Goal: Transaction & Acquisition: Purchase product/service

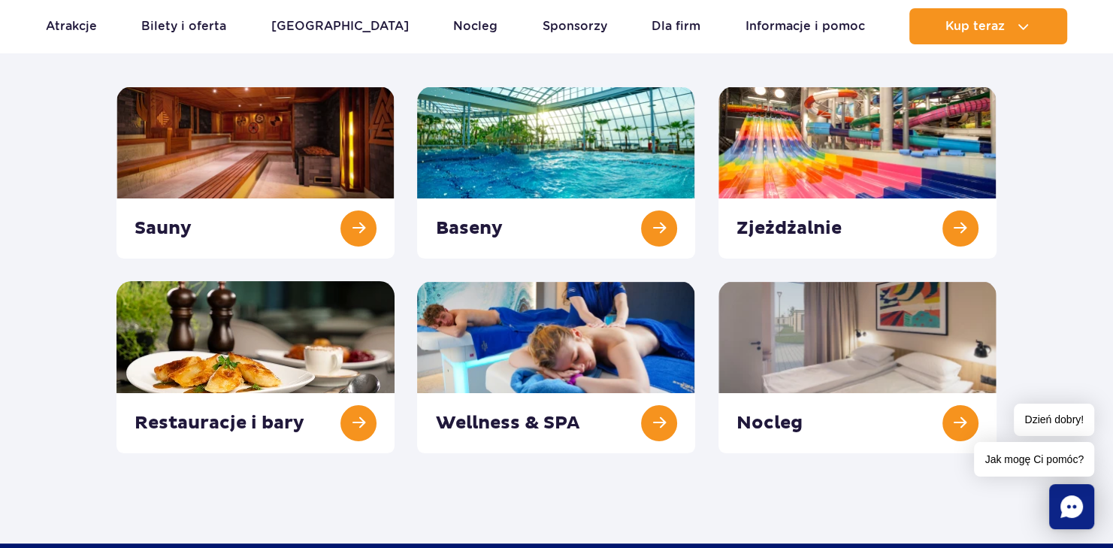
scroll to position [200, 0]
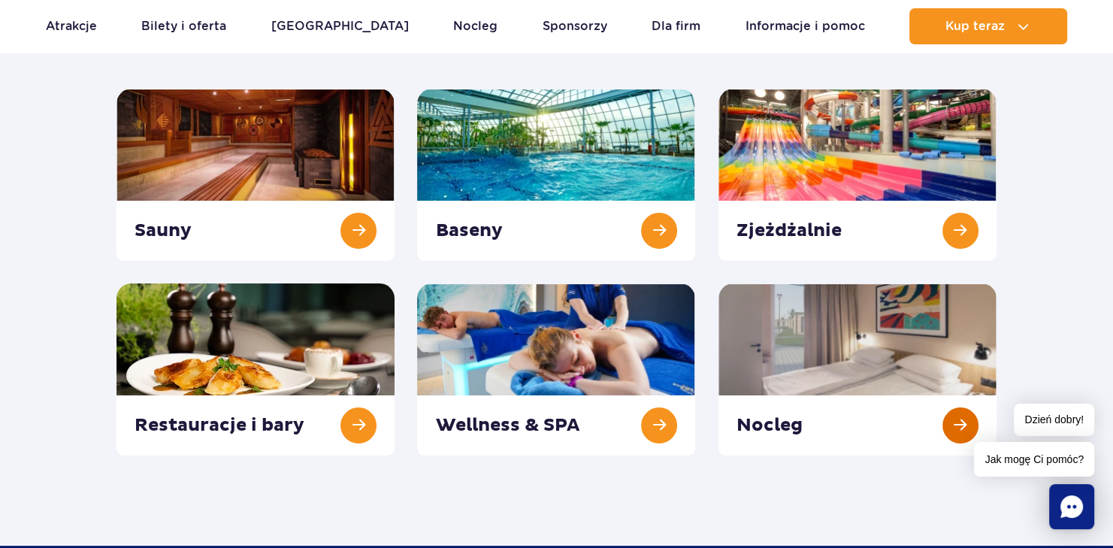
click at [960, 421] on link at bounding box center [858, 369] width 278 height 172
click at [959, 421] on link at bounding box center [858, 369] width 278 height 172
click at [962, 423] on link at bounding box center [858, 369] width 278 height 172
click at [956, 424] on link at bounding box center [858, 369] width 278 height 172
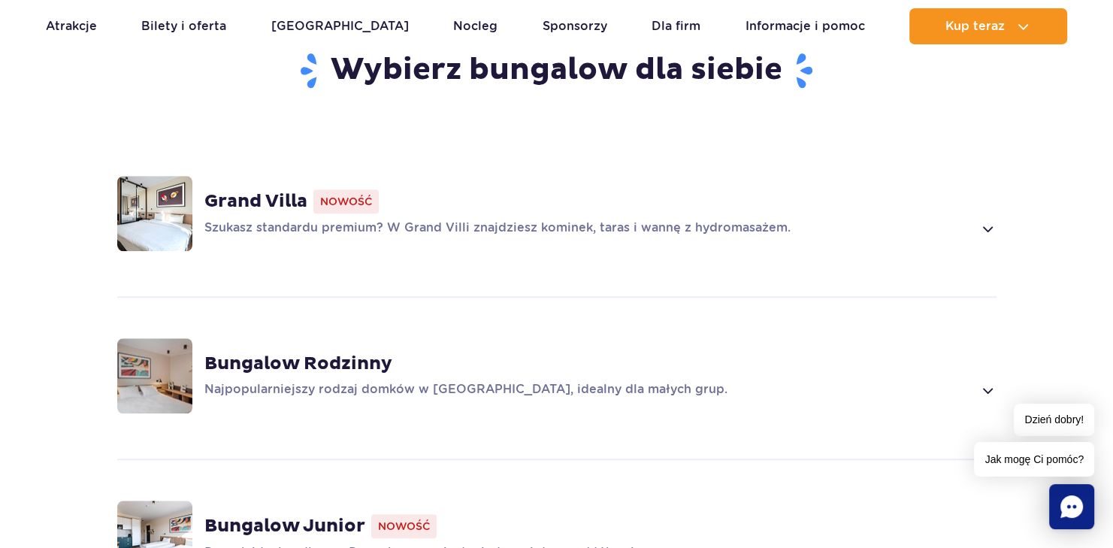
scroll to position [1102, 0]
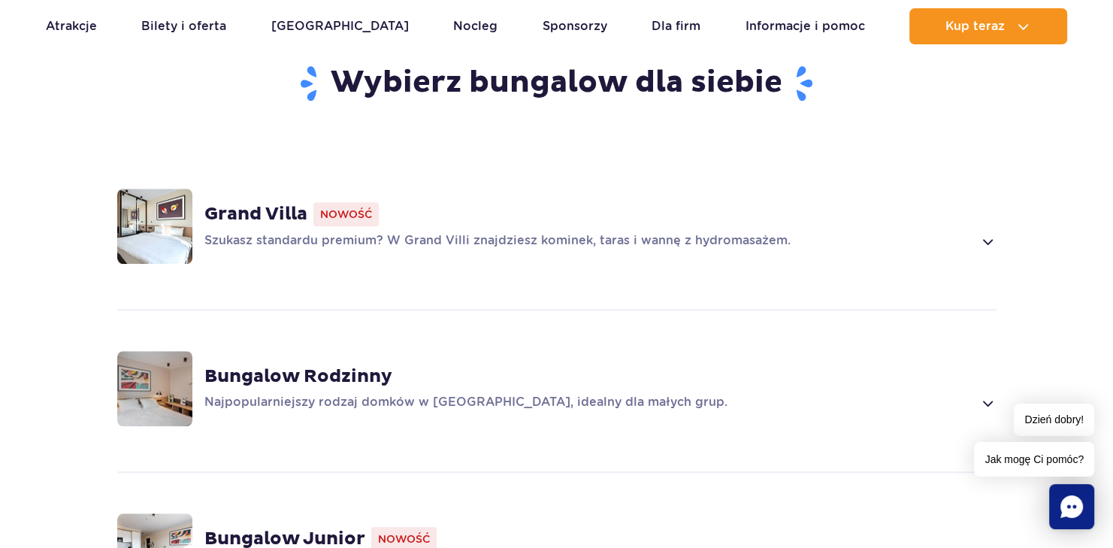
click at [331, 398] on p "Najpopularniejszy rodzaj domków w [GEOGRAPHIC_DATA], idealny dla małych grup." at bounding box center [588, 403] width 769 height 18
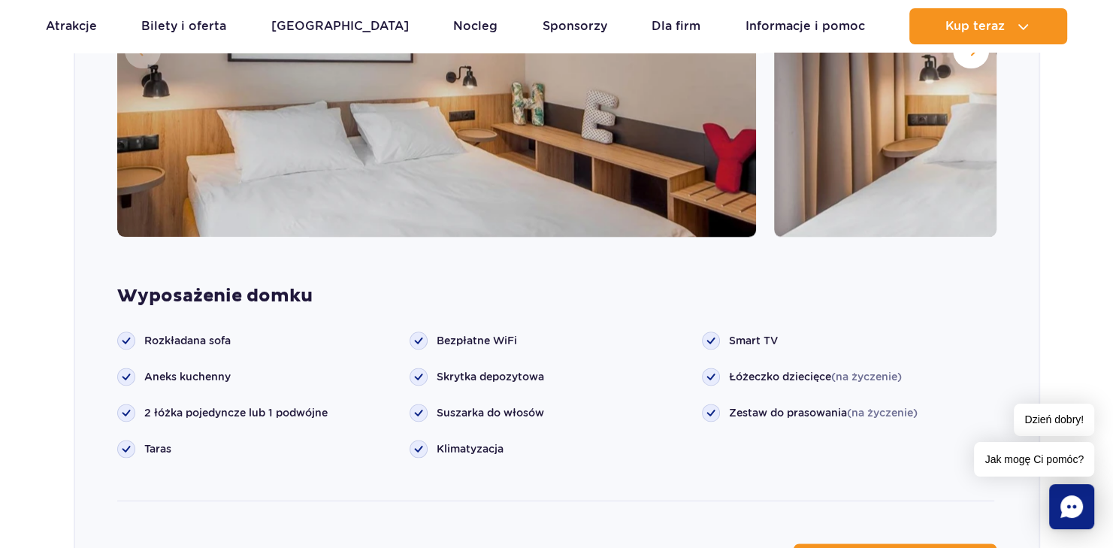
scroll to position [1541, 0]
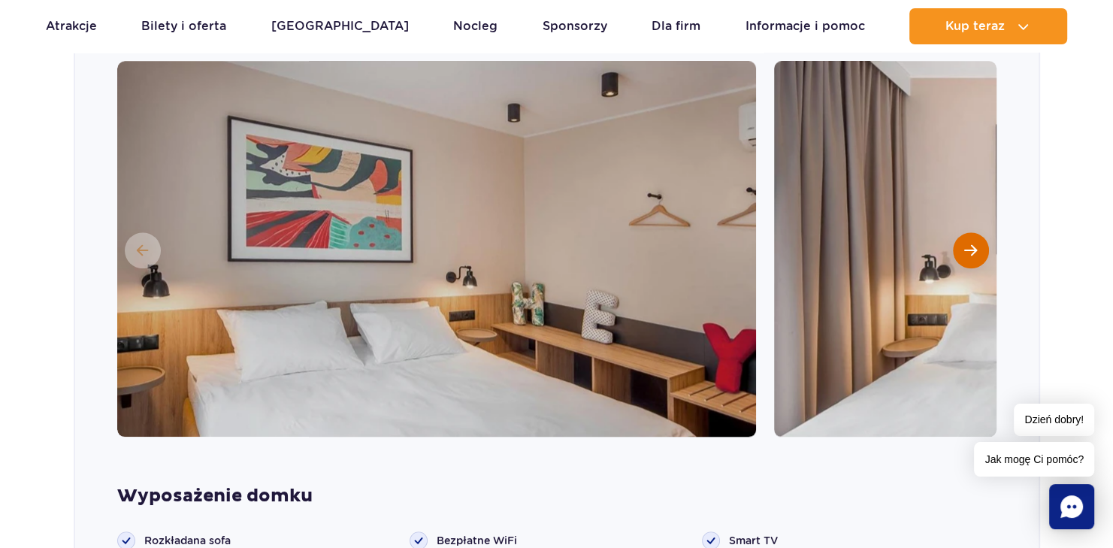
click at [967, 247] on span "Następny slajd" at bounding box center [971, 251] width 13 height 14
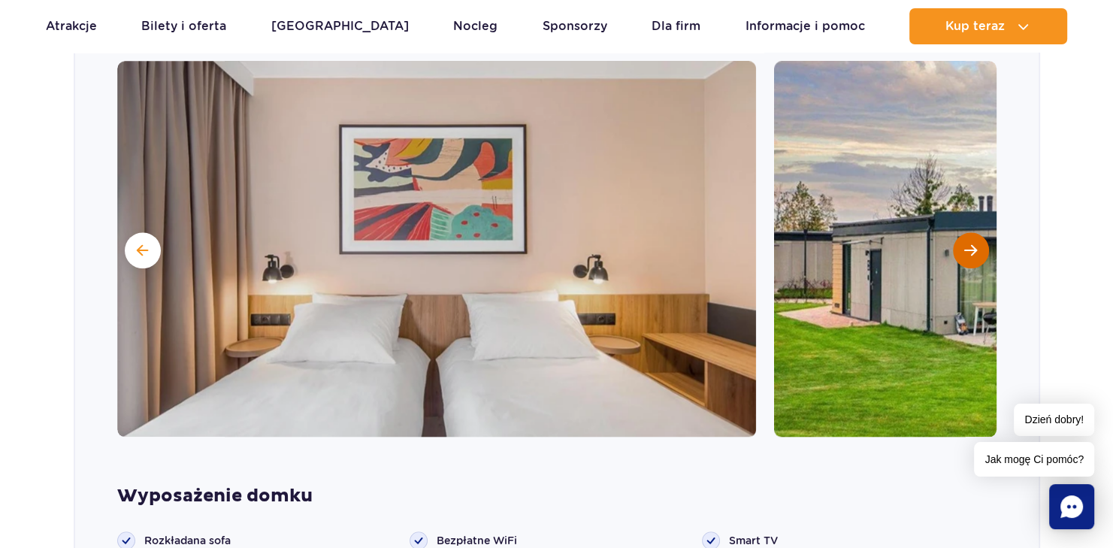
click at [975, 244] on span "Następny slajd" at bounding box center [971, 251] width 13 height 14
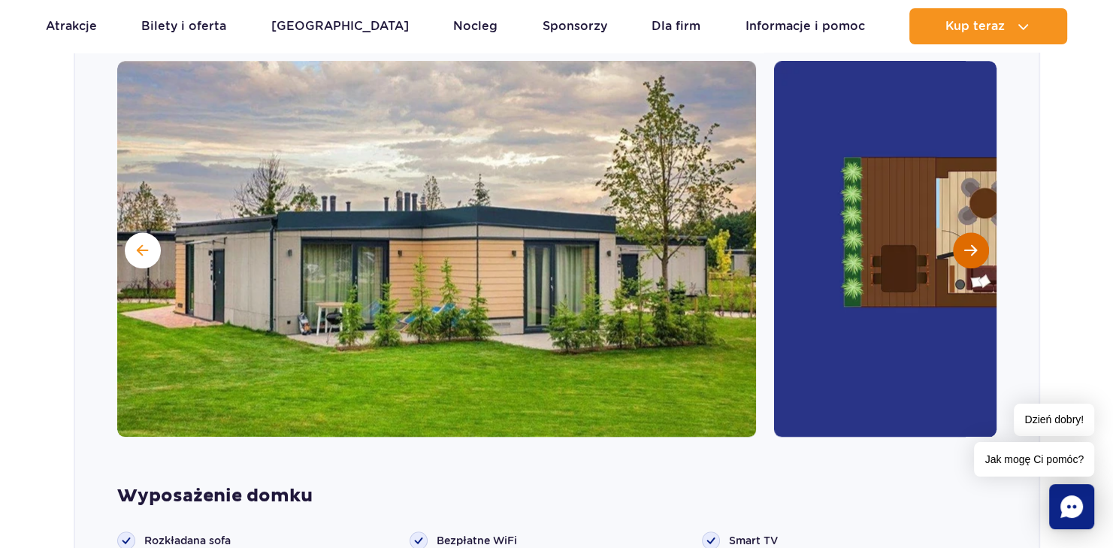
click at [971, 245] on span "Następny slajd" at bounding box center [971, 251] width 13 height 14
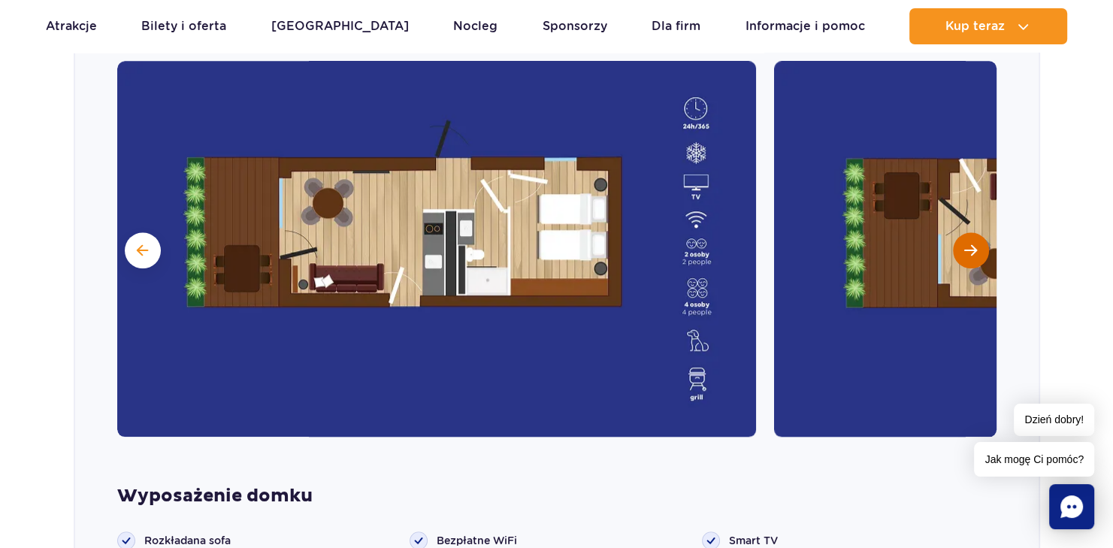
click at [970, 245] on span "Następny slajd" at bounding box center [971, 251] width 13 height 14
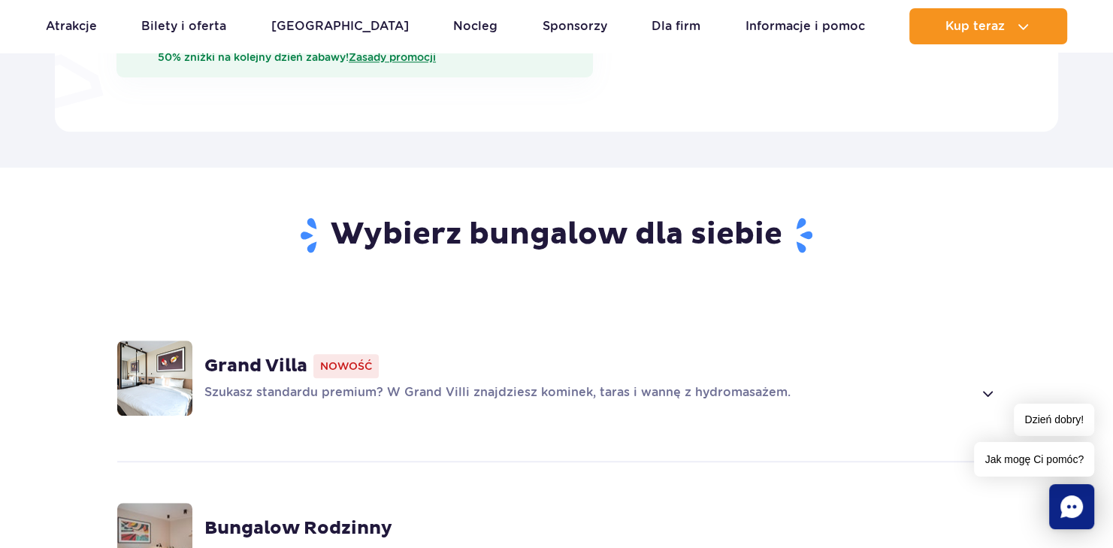
scroll to position [1002, 0]
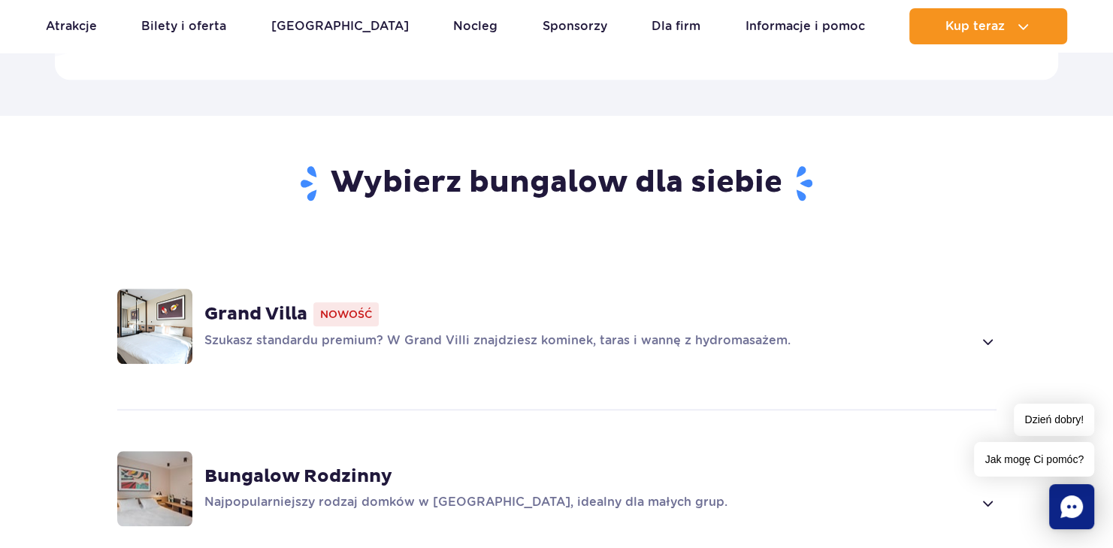
click at [155, 325] on img at bounding box center [154, 326] width 75 height 75
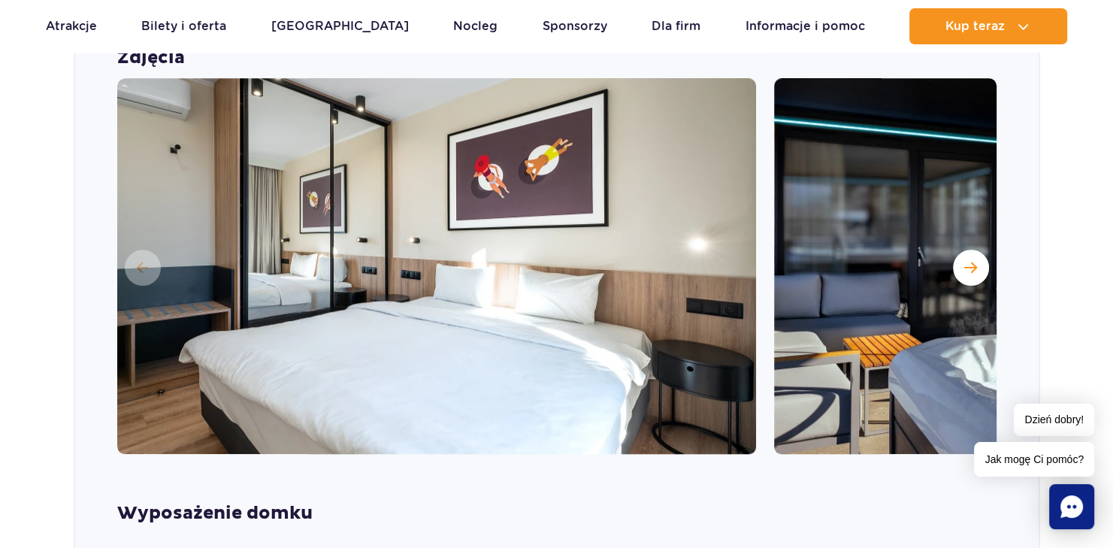
scroll to position [1379, 0]
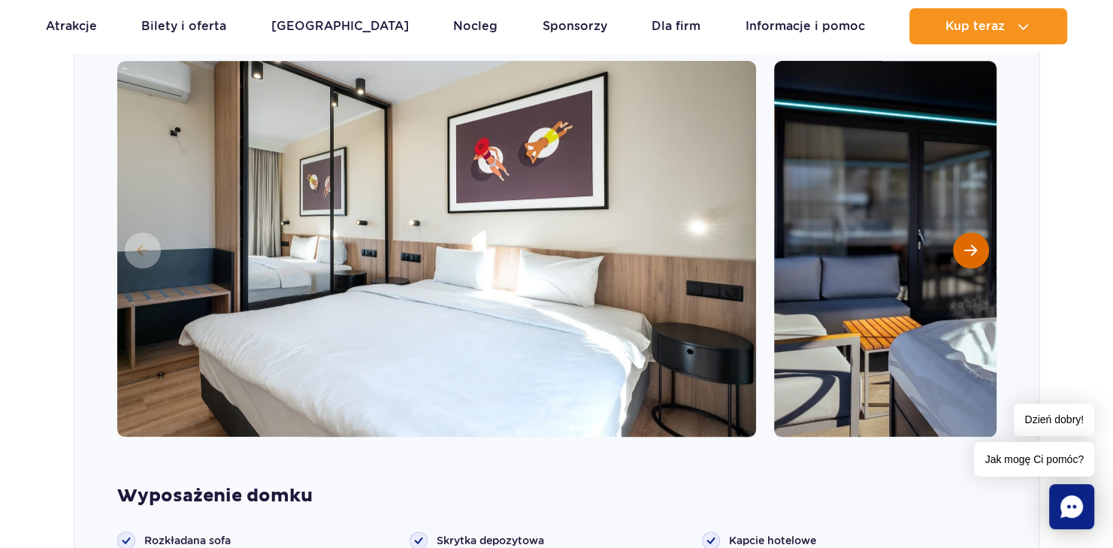
click at [973, 245] on span "Następny slajd" at bounding box center [971, 251] width 13 height 14
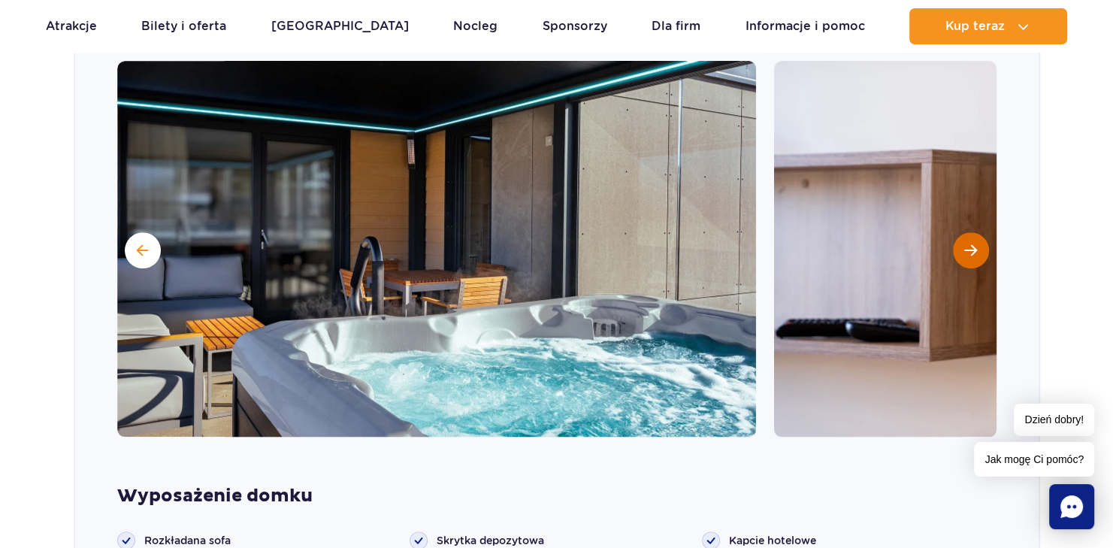
click at [967, 246] on span "Następny slajd" at bounding box center [971, 251] width 13 height 14
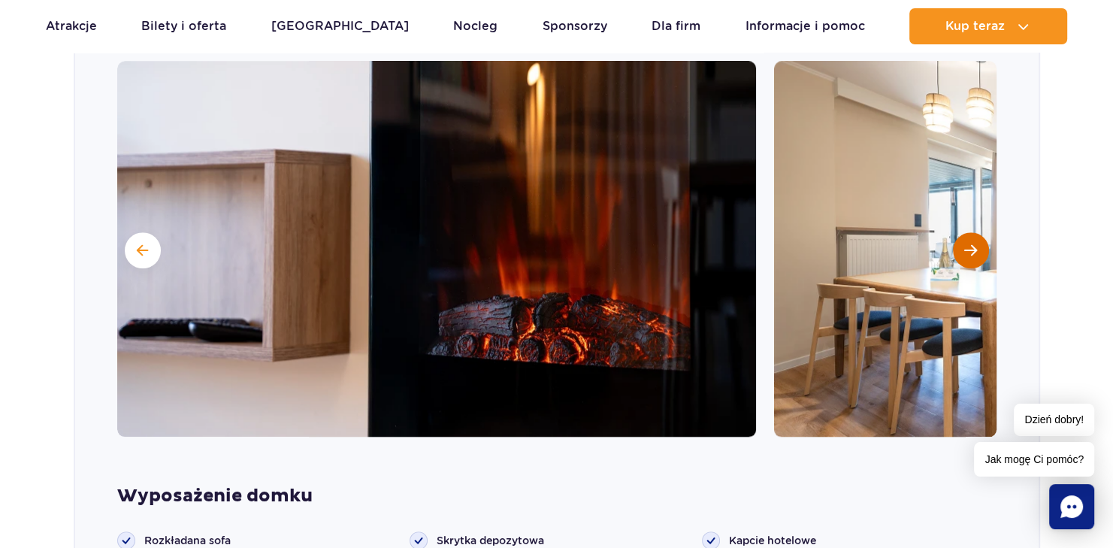
click at [976, 246] on span "Następny slajd" at bounding box center [971, 251] width 13 height 14
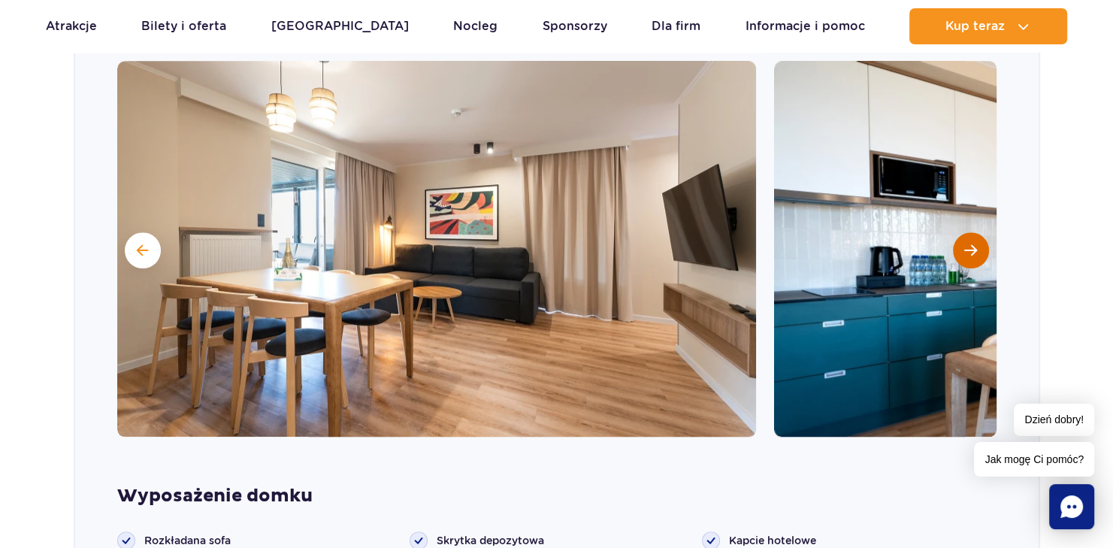
click at [974, 244] on span "Następny slajd" at bounding box center [971, 251] width 13 height 14
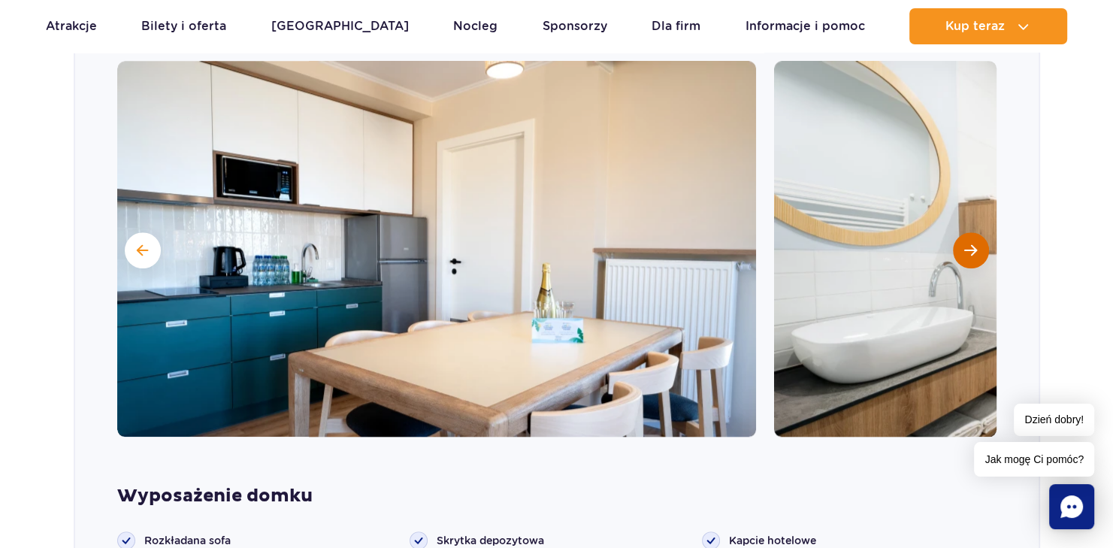
click at [973, 244] on span "Następny slajd" at bounding box center [971, 251] width 13 height 14
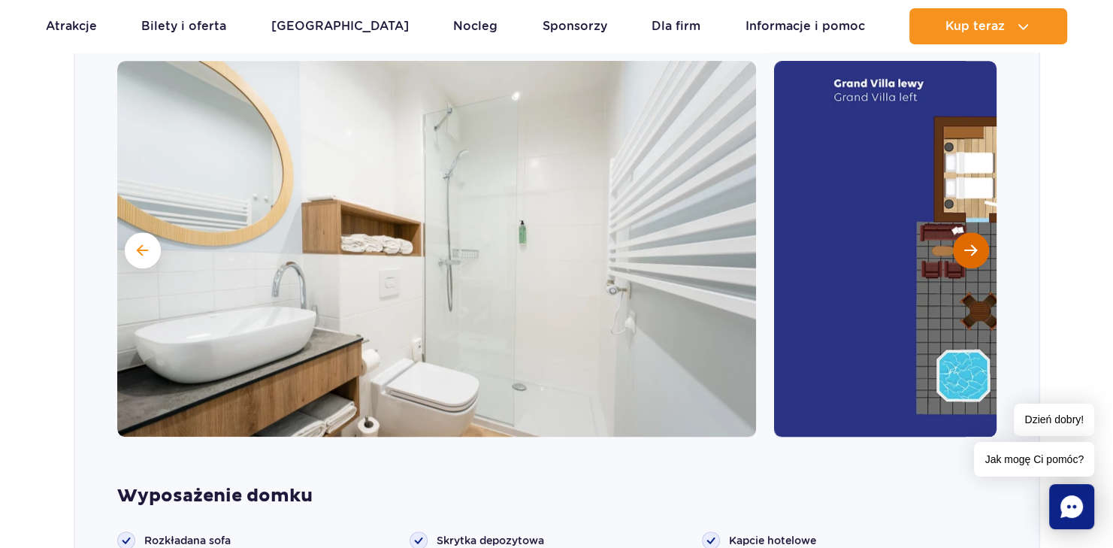
click at [972, 241] on button "Następny slajd" at bounding box center [971, 250] width 36 height 36
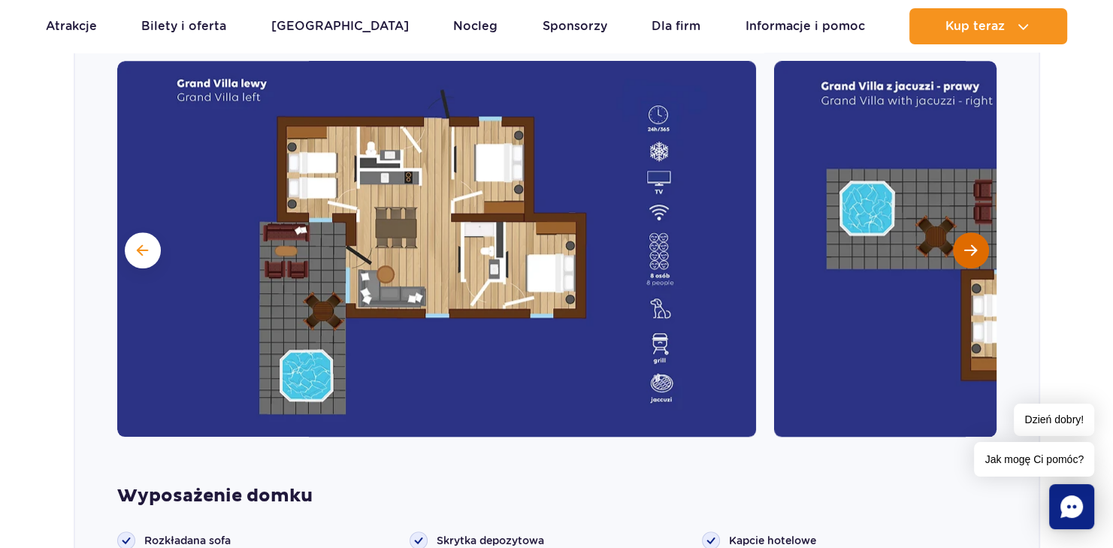
click at [974, 249] on span "Następny slajd" at bounding box center [971, 251] width 13 height 14
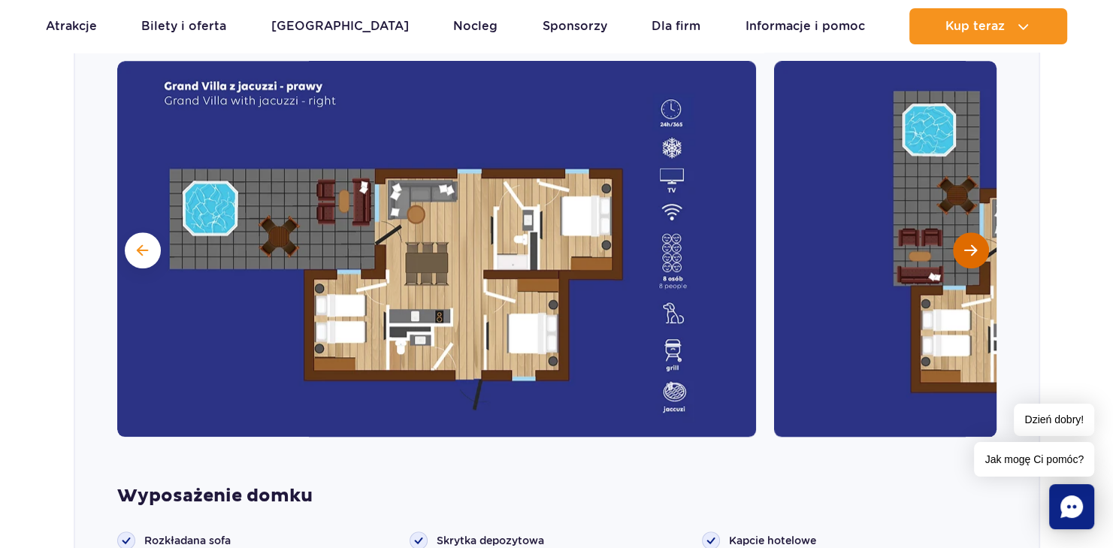
click at [971, 251] on span "Następny slajd" at bounding box center [971, 251] width 13 height 14
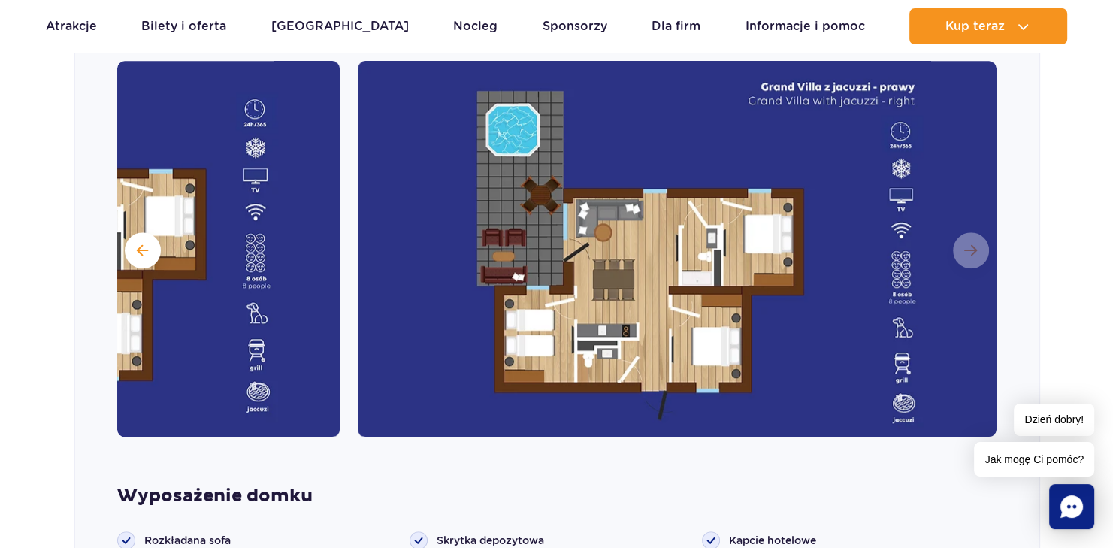
click at [971, 249] on img at bounding box center [677, 249] width 639 height 376
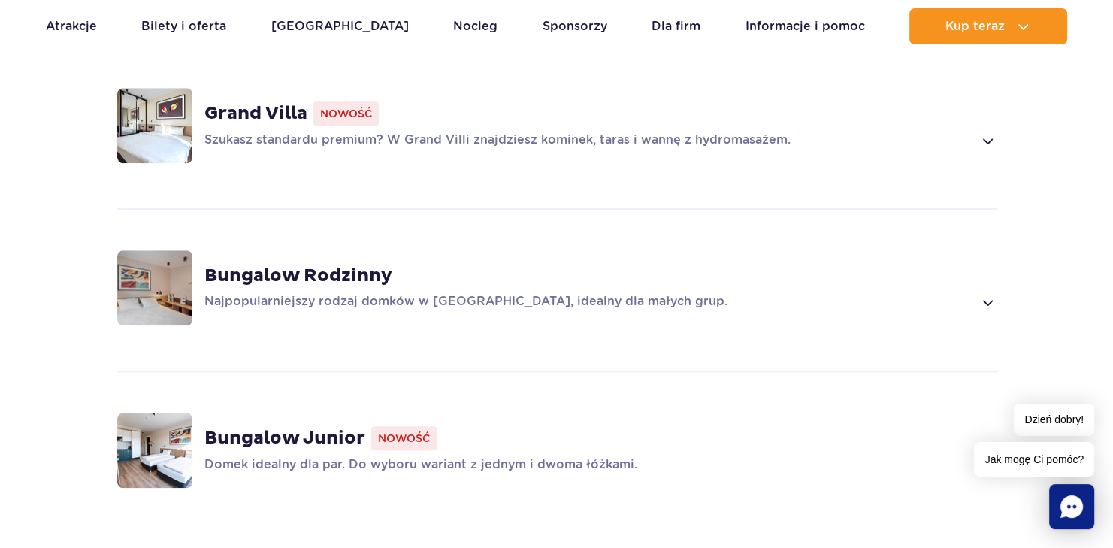
scroll to position [1303, 0]
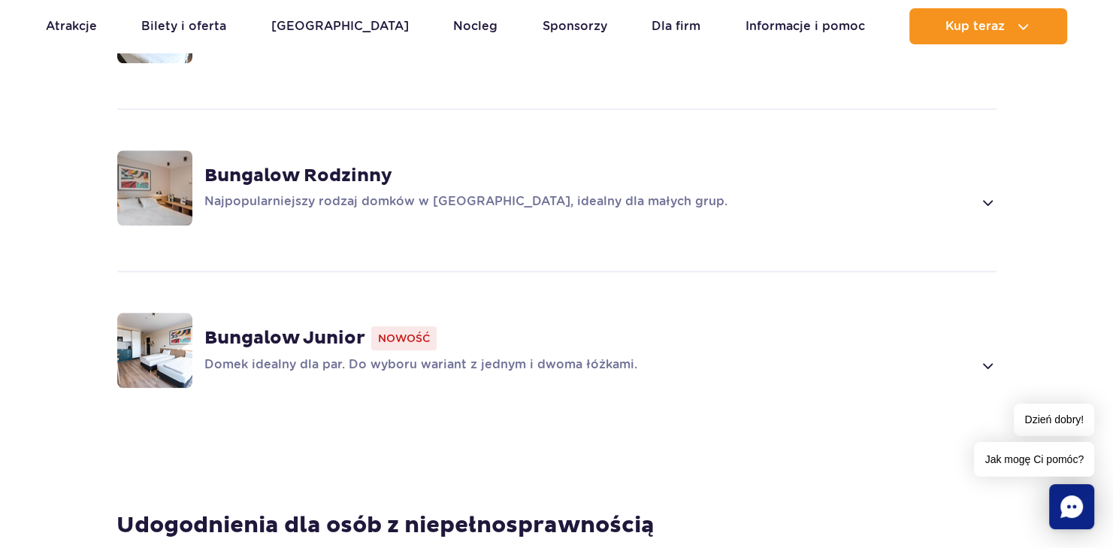
click at [287, 338] on strong "Bungalow Junior" at bounding box center [284, 338] width 161 height 23
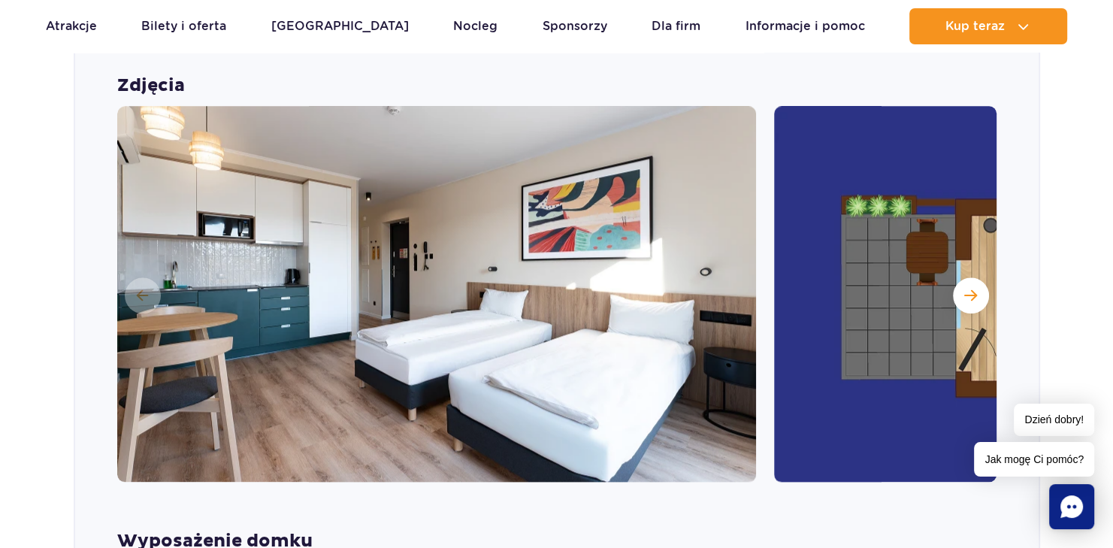
scroll to position [1704, 0]
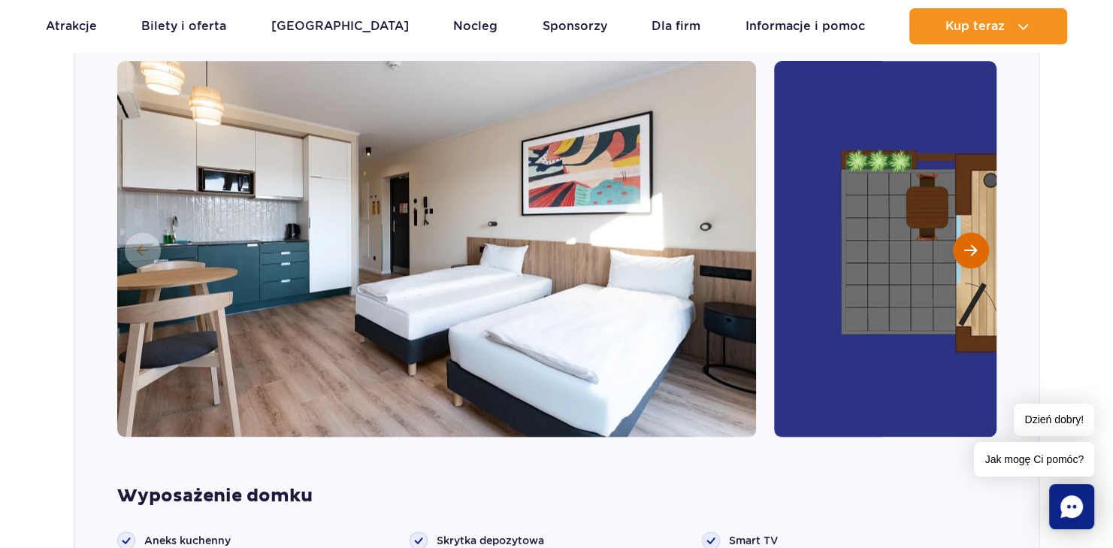
click at [975, 247] on span "Następny slajd" at bounding box center [971, 251] width 13 height 14
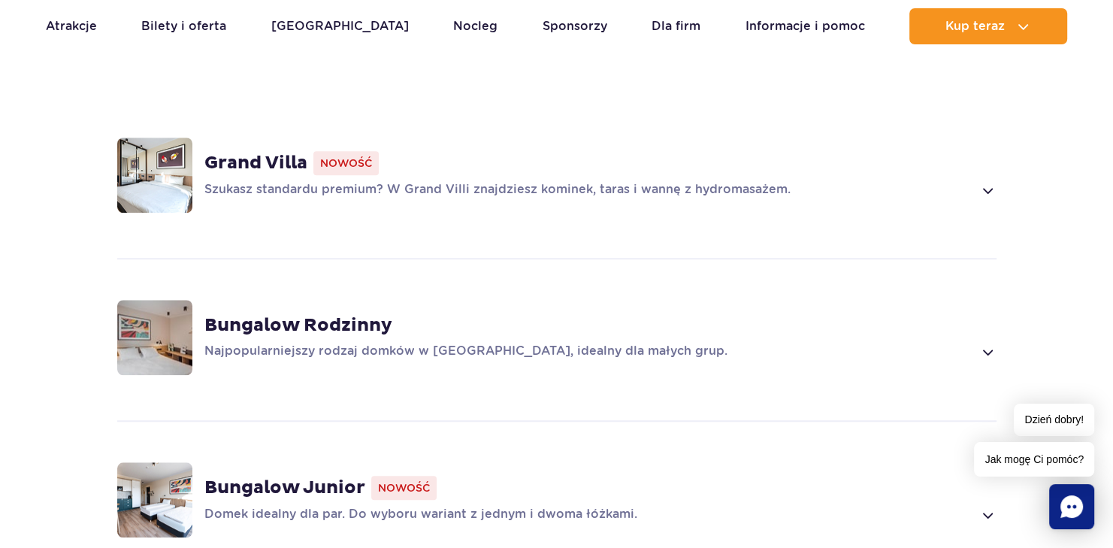
scroll to position [1203, 0]
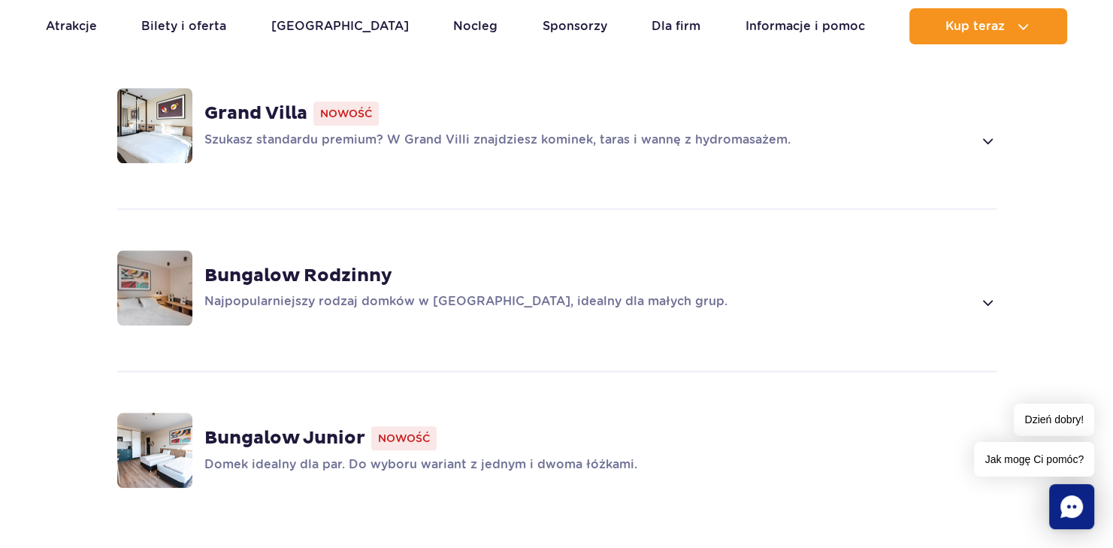
click at [150, 282] on img at bounding box center [154, 287] width 75 height 75
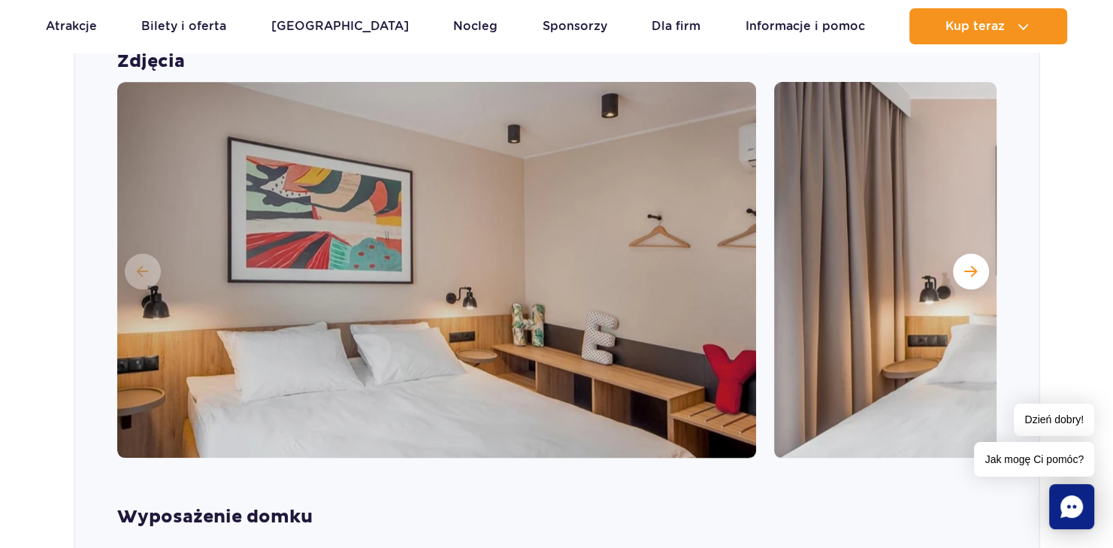
scroll to position [1541, 0]
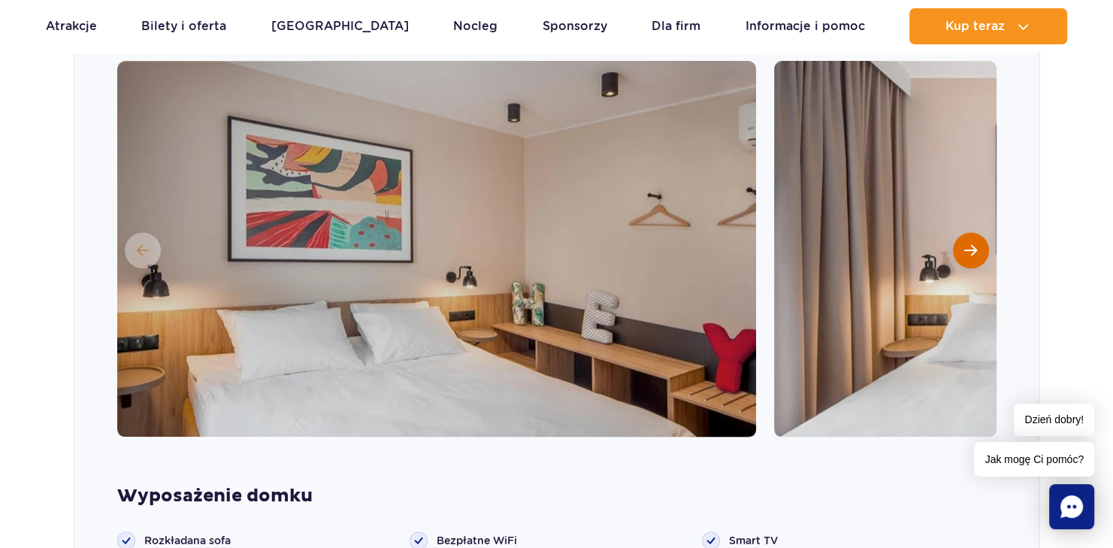
click at [973, 247] on span "Następny slajd" at bounding box center [971, 251] width 13 height 14
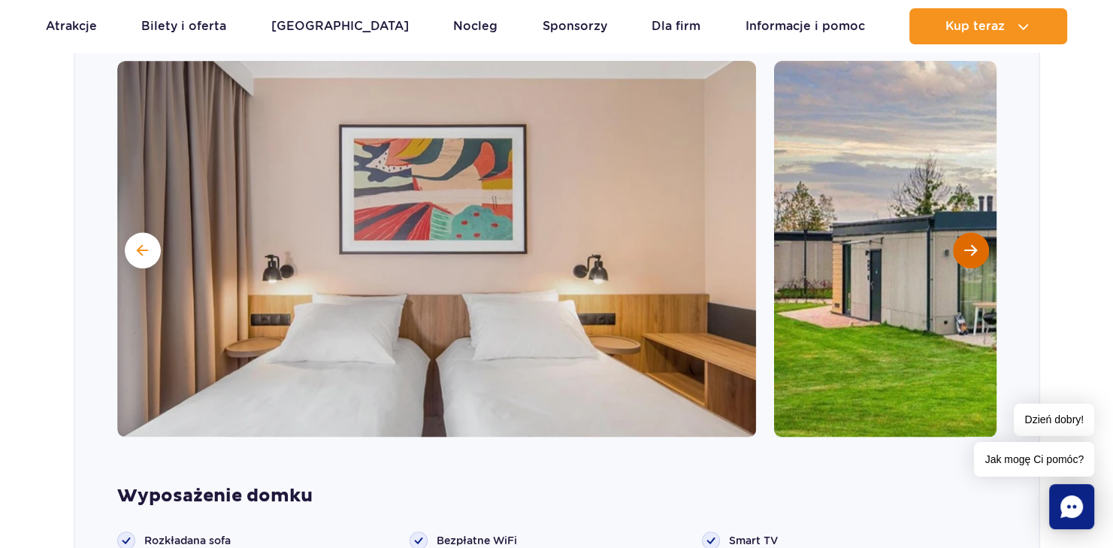
click at [972, 247] on span "Następny slajd" at bounding box center [971, 251] width 13 height 14
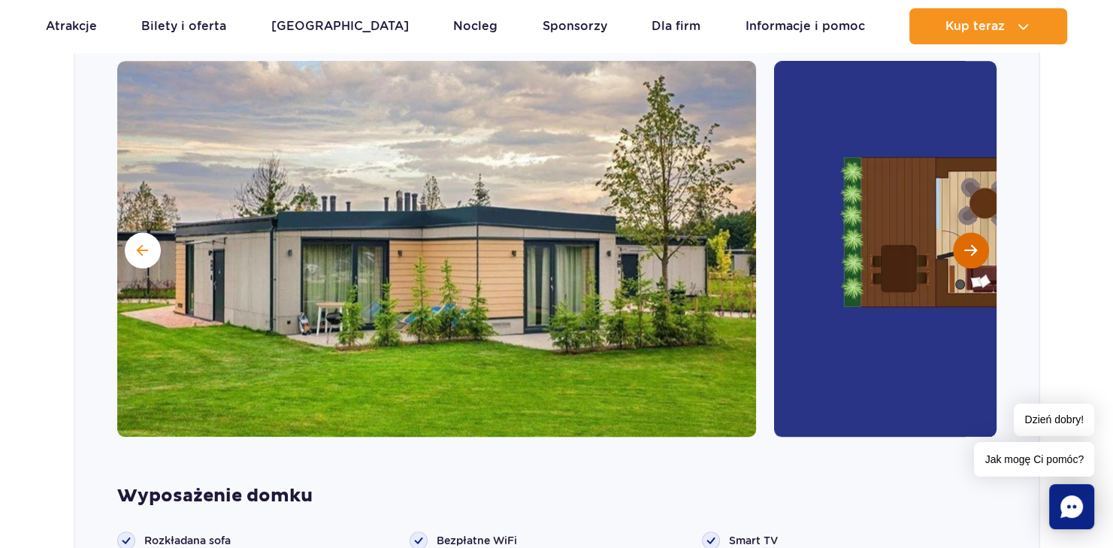
click at [971, 247] on span "Następny slajd" at bounding box center [971, 251] width 13 height 14
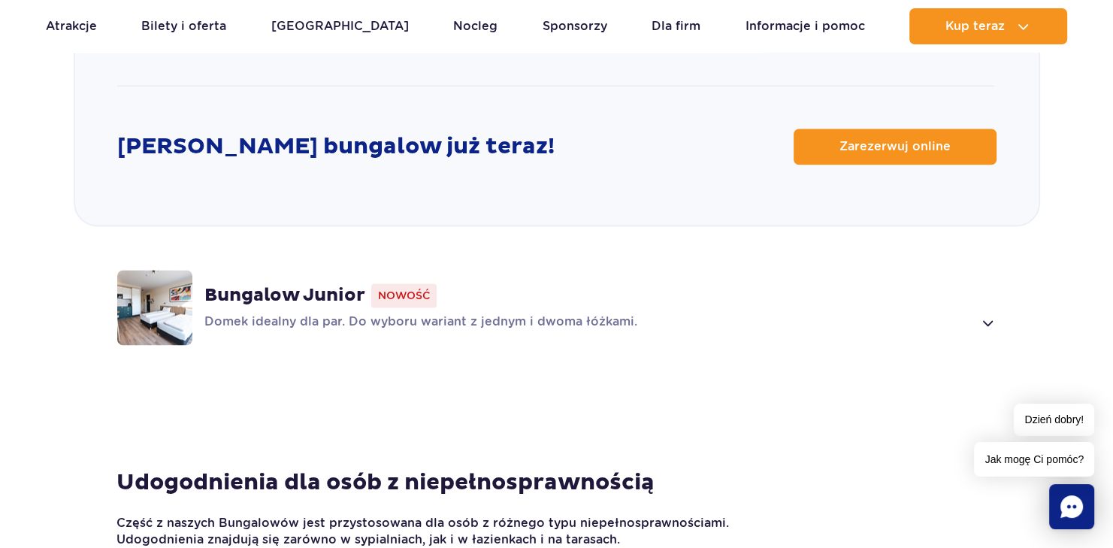
scroll to position [2042, 0]
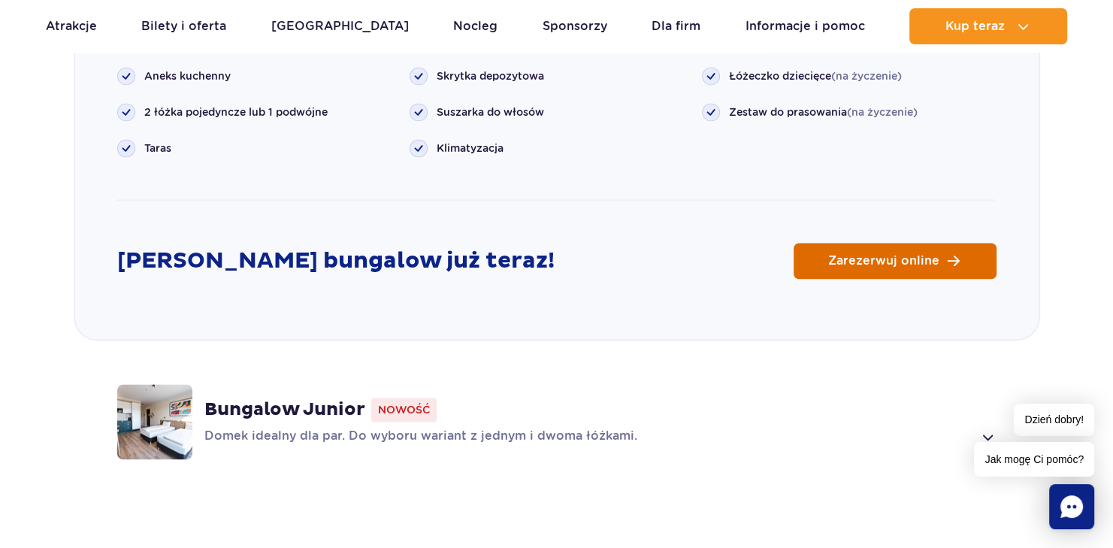
click at [891, 261] on span "Zarezerwuj online" at bounding box center [883, 261] width 111 height 12
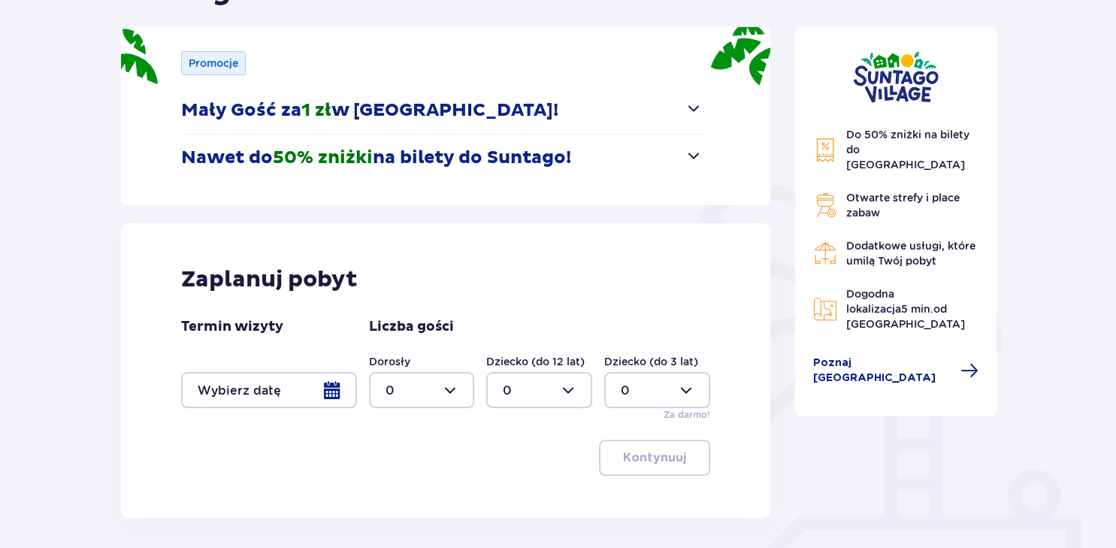
scroll to position [200, 0]
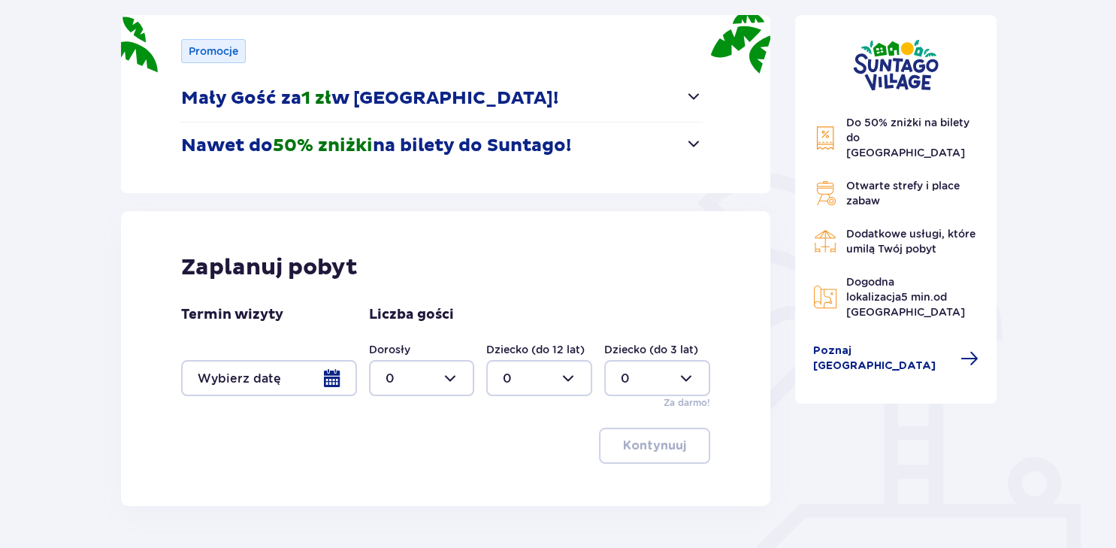
click at [448, 375] on div at bounding box center [422, 378] width 106 height 36
click at [390, 294] on p "2" at bounding box center [389, 294] width 8 height 17
type input "2"
click at [570, 375] on div at bounding box center [539, 378] width 106 height 36
click at [509, 259] on div "1" at bounding box center [539, 263] width 73 height 17
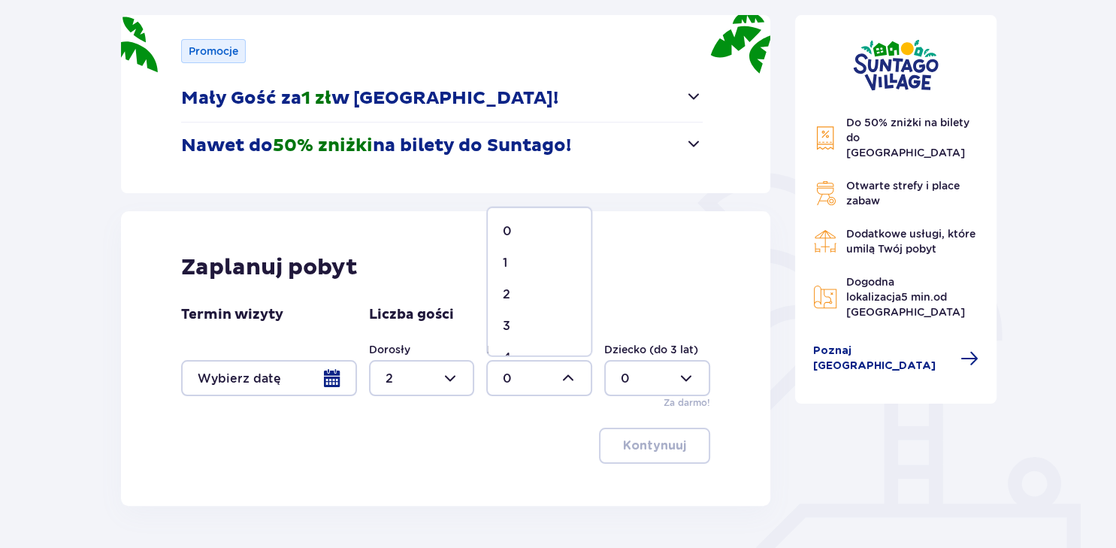
type input "1"
click at [689, 375] on div at bounding box center [657, 378] width 106 height 36
click at [626, 311] on p "9" at bounding box center [625, 315] width 8 height 17
type input "9"
click at [283, 380] on div at bounding box center [269, 378] width 176 height 36
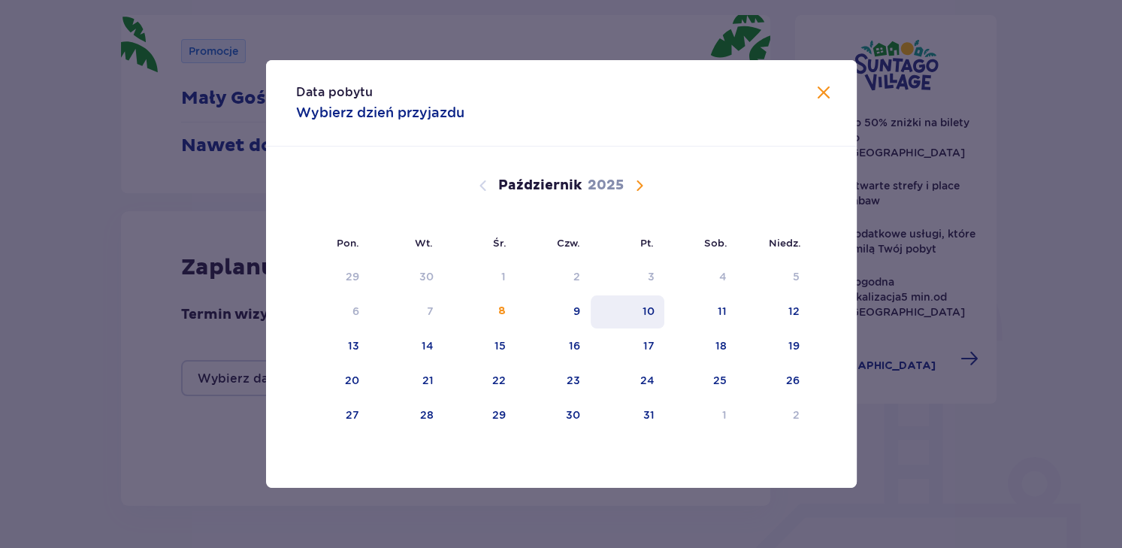
click at [650, 308] on div "10" at bounding box center [648, 311] width 12 height 15
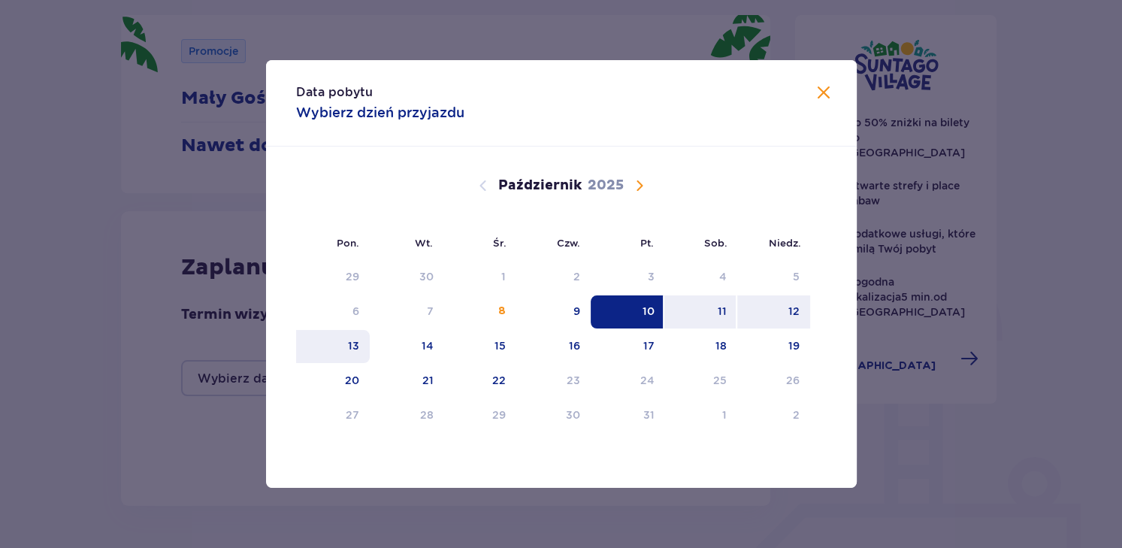
click at [355, 344] on div "13" at bounding box center [353, 345] width 11 height 15
type input "10.10.25 - 13.10.25"
type input "0"
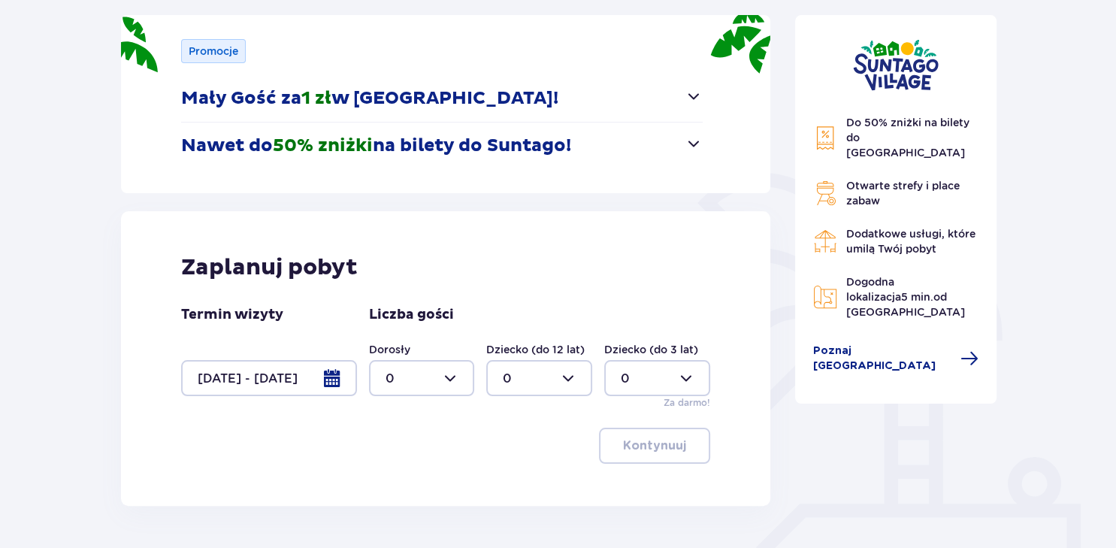
click at [449, 378] on div at bounding box center [422, 378] width 106 height 36
click at [389, 295] on p "2" at bounding box center [389, 294] width 8 height 17
type input "2"
click at [569, 373] on div at bounding box center [539, 378] width 106 height 36
click at [507, 259] on p "1" at bounding box center [505, 263] width 5 height 17
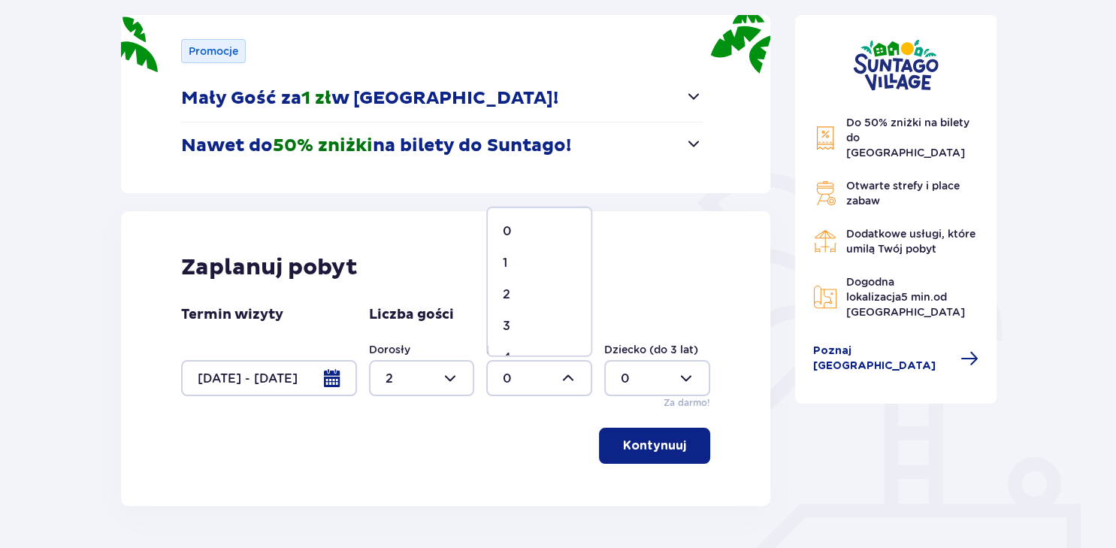
type input "1"
click at [688, 378] on div at bounding box center [657, 378] width 106 height 36
click at [626, 313] on p "9" at bounding box center [625, 315] width 8 height 17
type input "9"
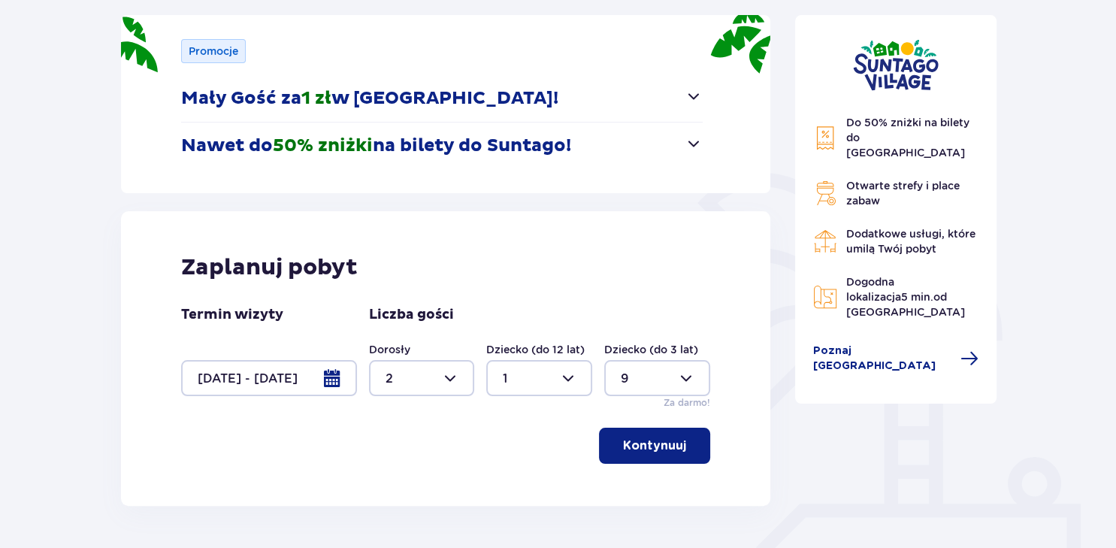
click at [645, 444] on p "Kontynuuj" at bounding box center [654, 446] width 63 height 17
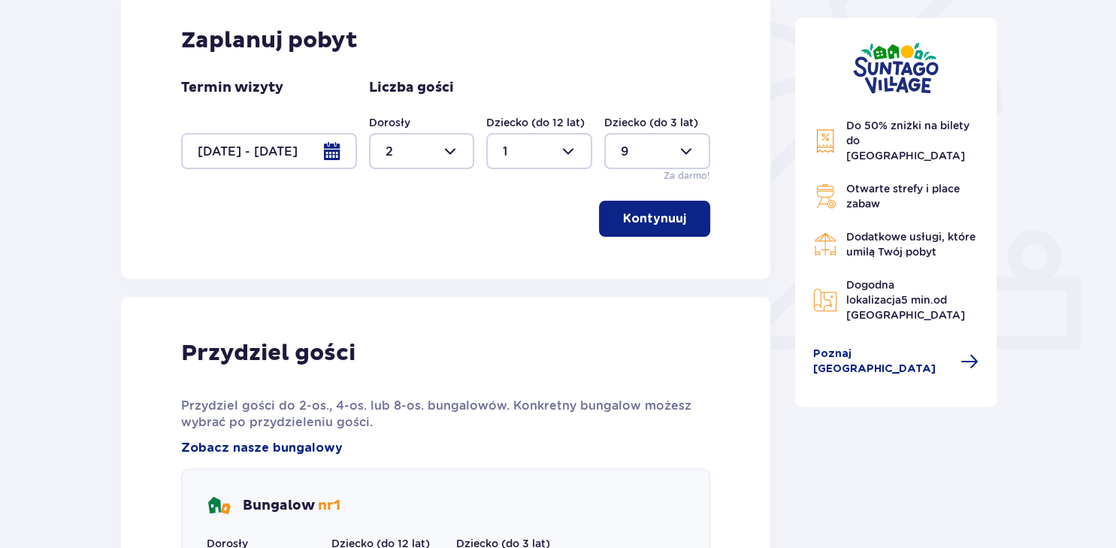
scroll to position [427, 0]
click at [662, 214] on p "Kontynuuj" at bounding box center [654, 219] width 63 height 17
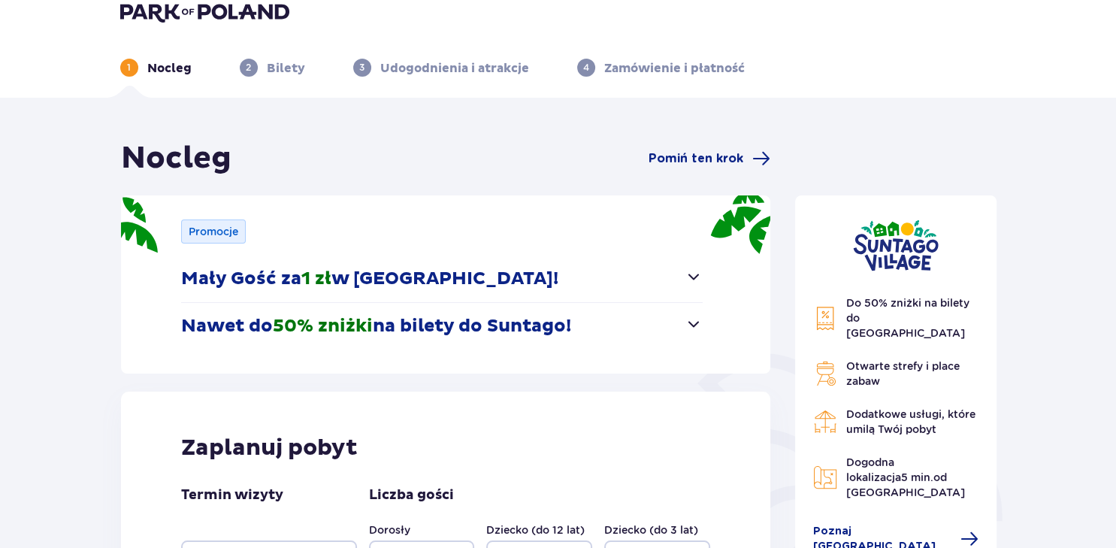
scroll to position [0, 0]
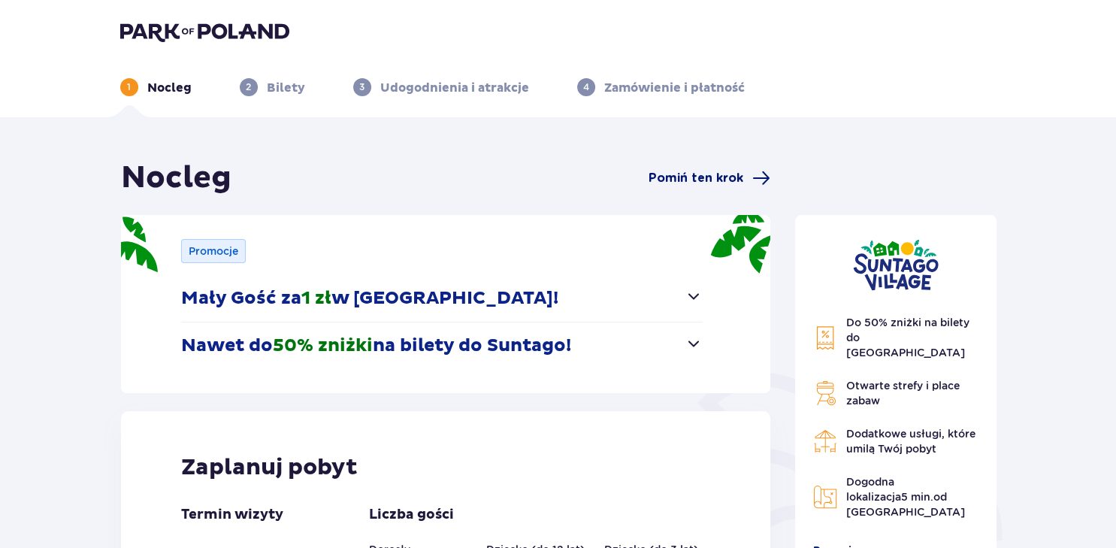
click at [700, 179] on span "Pomiń ten krok" at bounding box center [696, 178] width 95 height 17
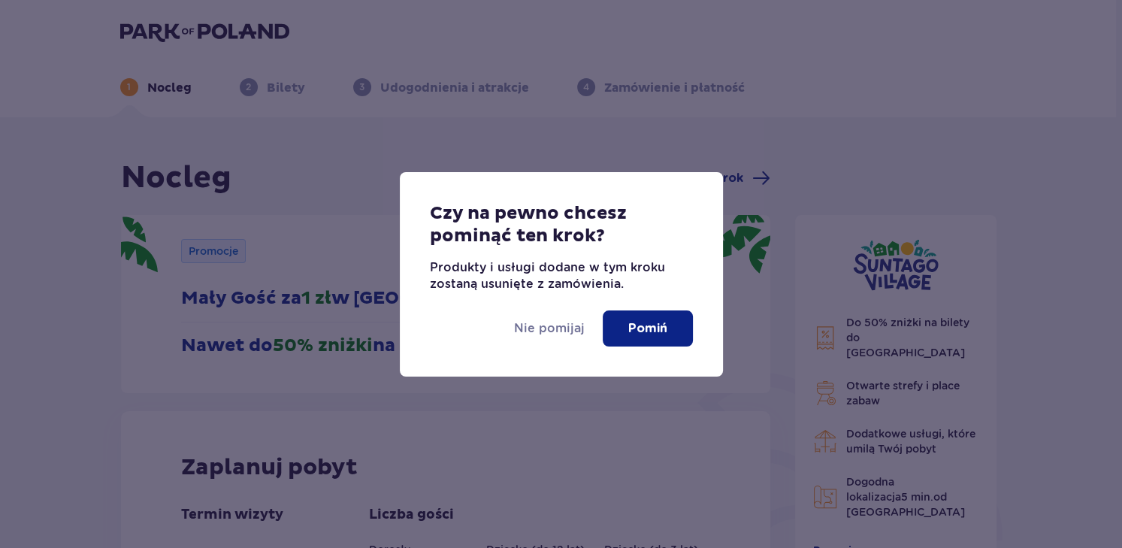
click at [641, 332] on p "Pomiń" at bounding box center [648, 328] width 39 height 17
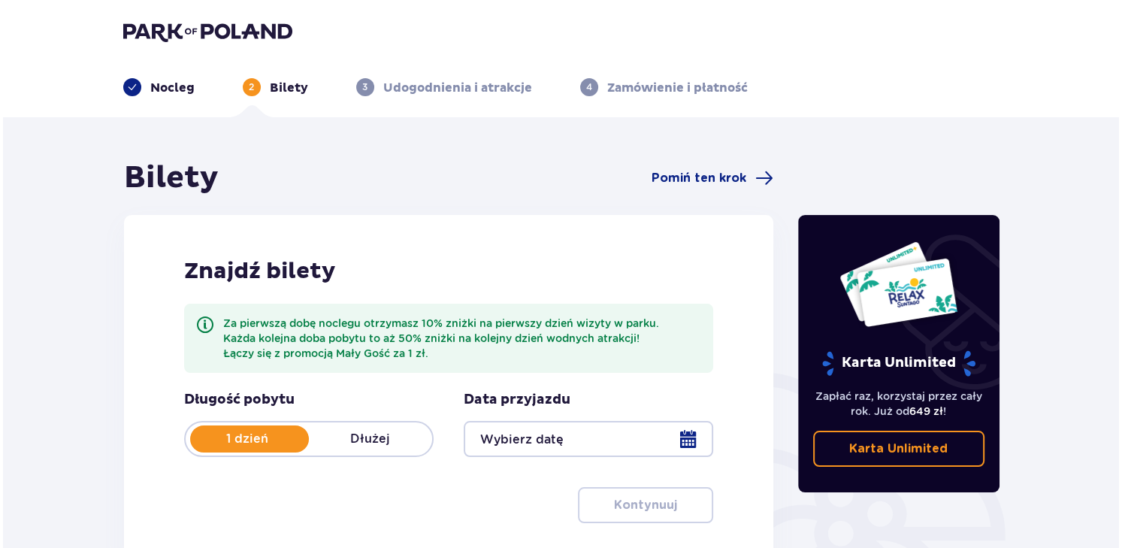
scroll to position [100, 0]
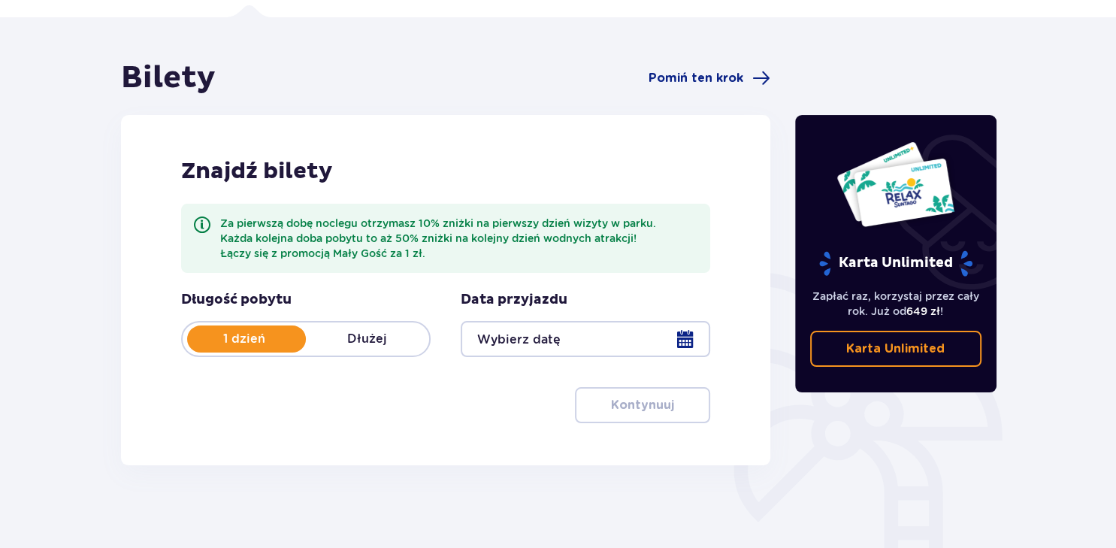
click at [375, 337] on p "Dłużej" at bounding box center [367, 339] width 123 height 17
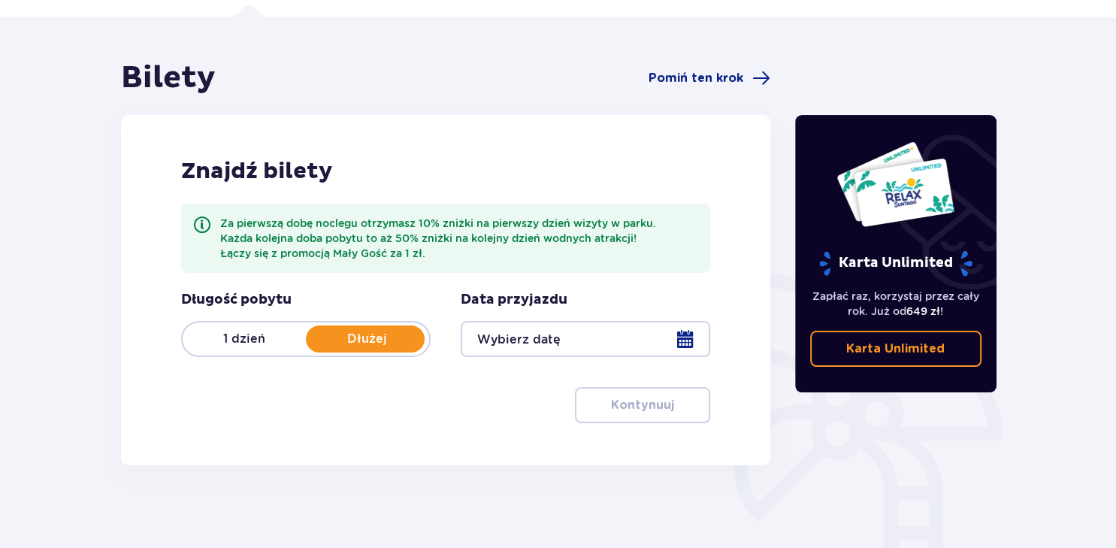
click at [550, 337] on div at bounding box center [586, 339] width 250 height 36
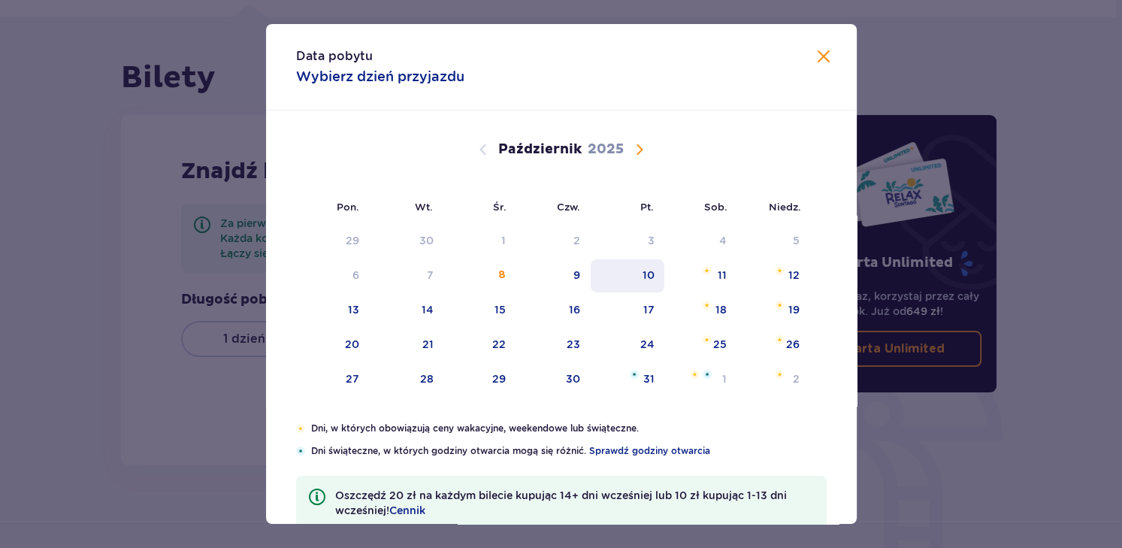
click at [649, 275] on div "10" at bounding box center [648, 275] width 12 height 15
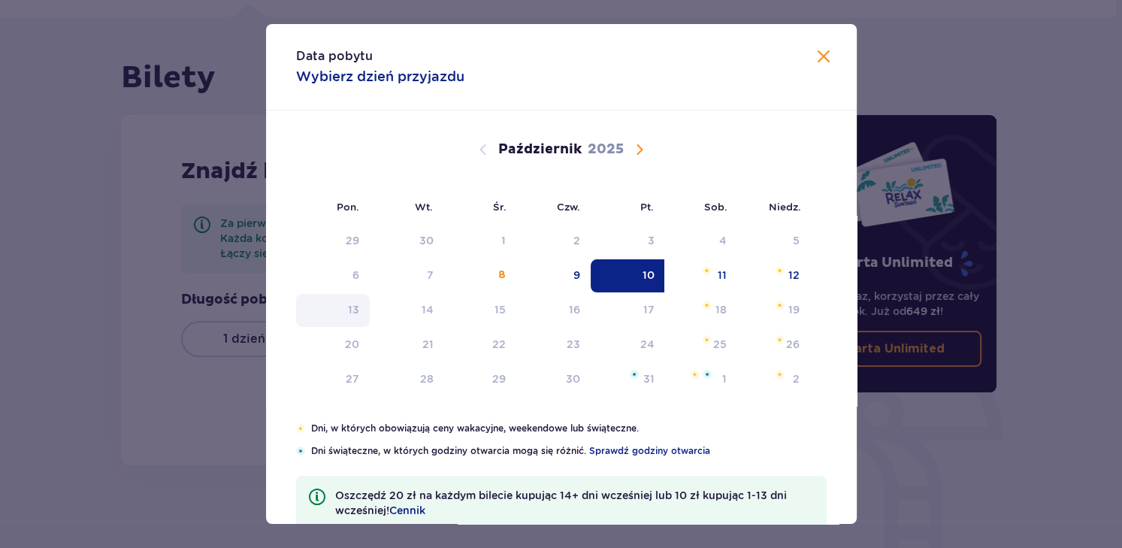
click at [353, 311] on div "13" at bounding box center [353, 309] width 11 height 15
click at [352, 305] on div "13" at bounding box center [353, 309] width 11 height 15
click at [822, 55] on span "Zamknij" at bounding box center [824, 57] width 18 height 18
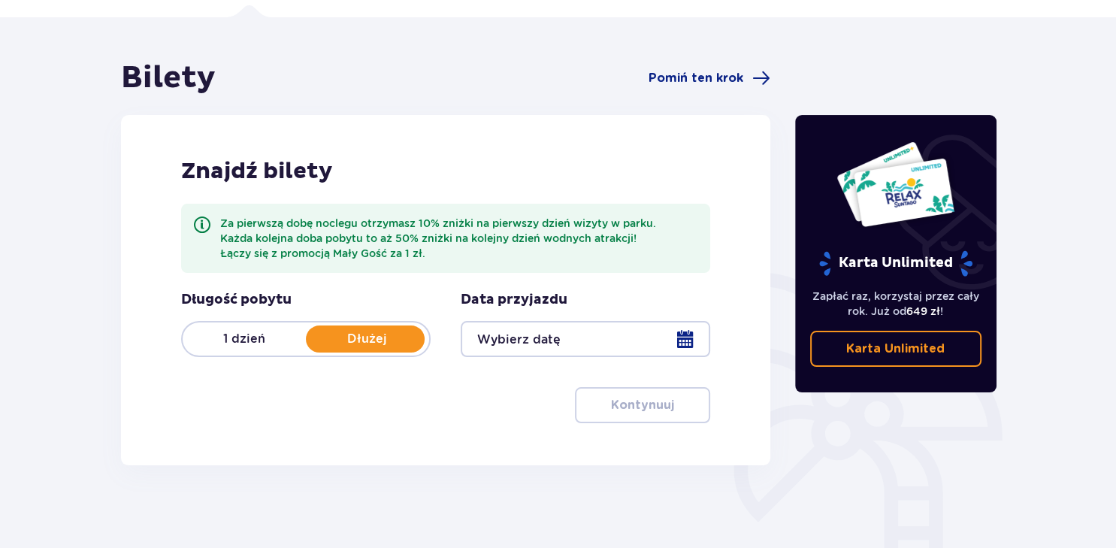
click at [684, 339] on div at bounding box center [586, 339] width 250 height 36
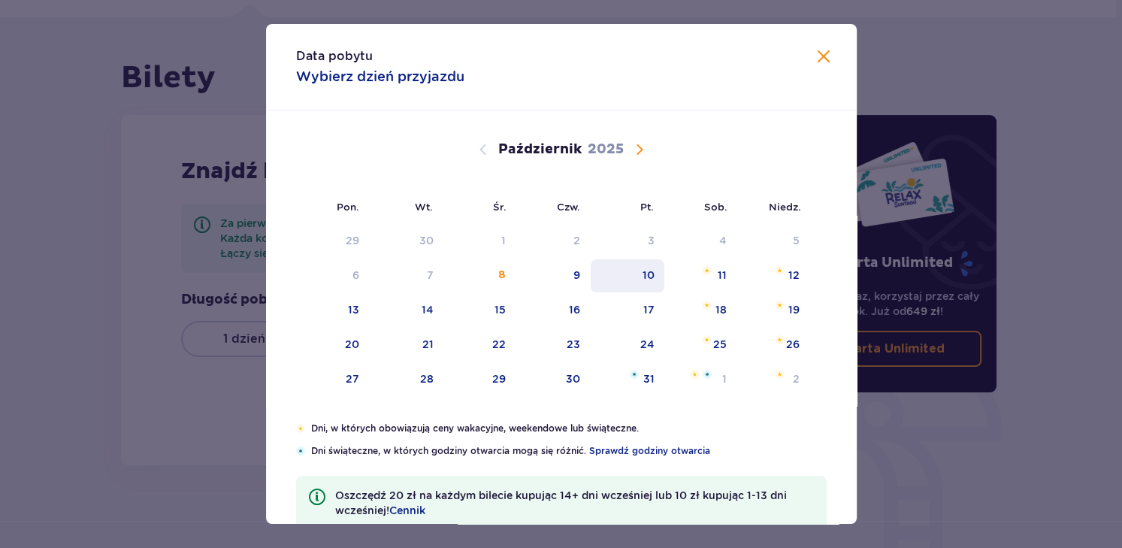
click at [648, 277] on div "10" at bounding box center [648, 275] width 12 height 15
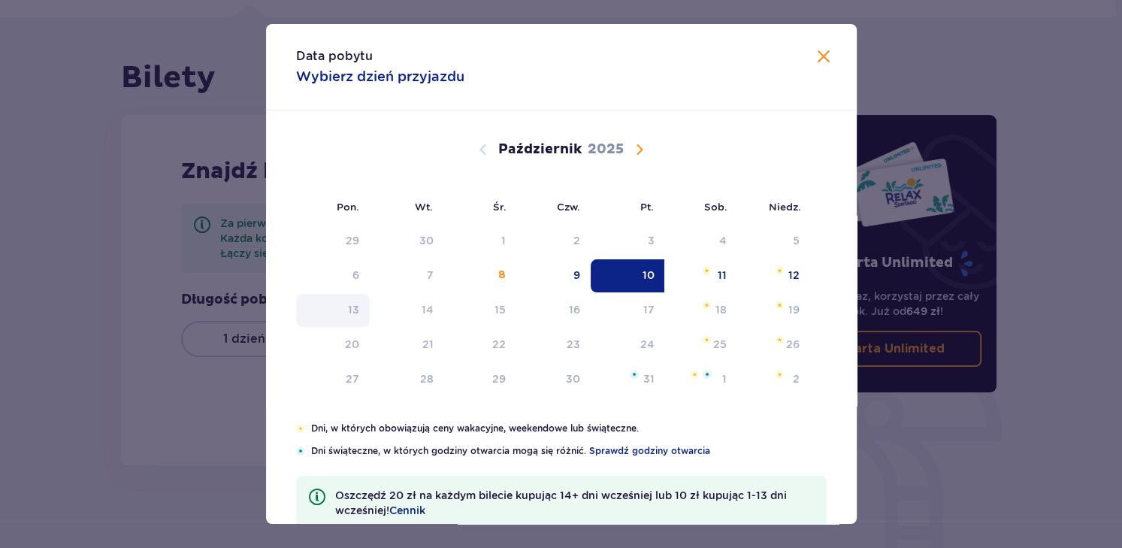
click at [349, 307] on div "13" at bounding box center [353, 309] width 11 height 15
click at [819, 58] on span "Zamknij" at bounding box center [824, 57] width 18 height 18
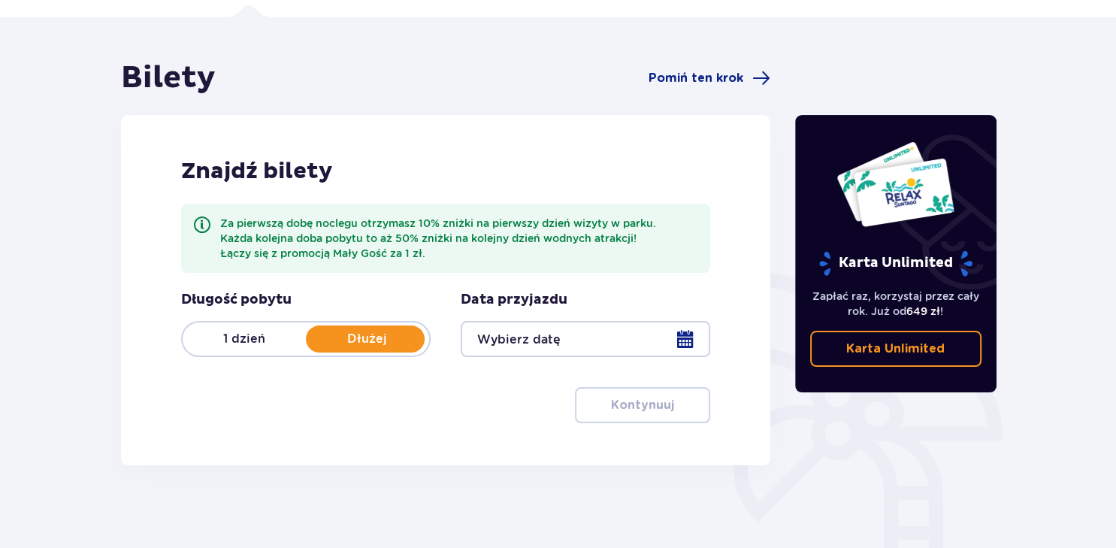
click at [368, 338] on p "Dłużej" at bounding box center [367, 339] width 123 height 17
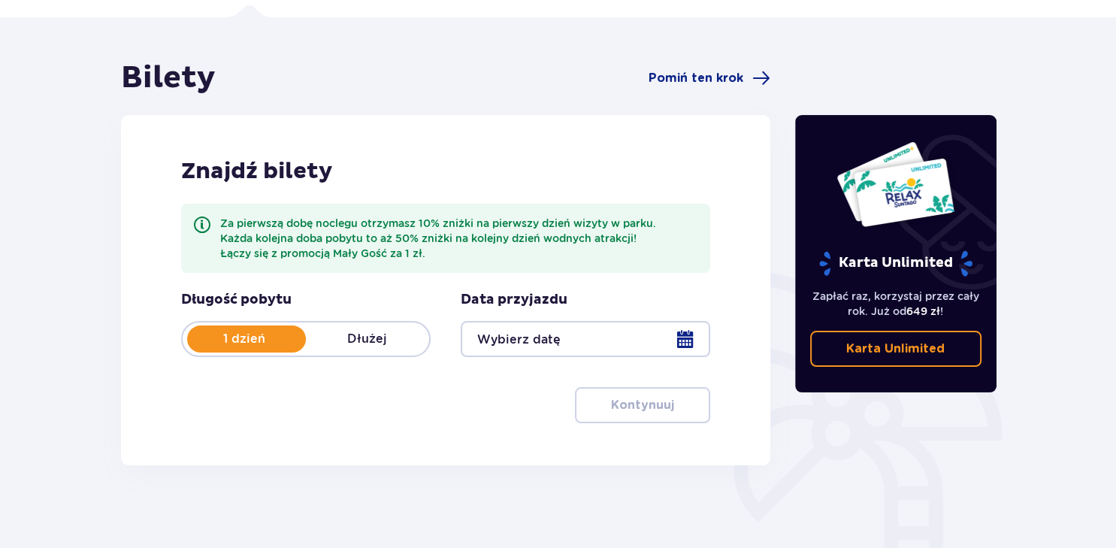
click at [361, 340] on p "Dłużej" at bounding box center [367, 339] width 123 height 17
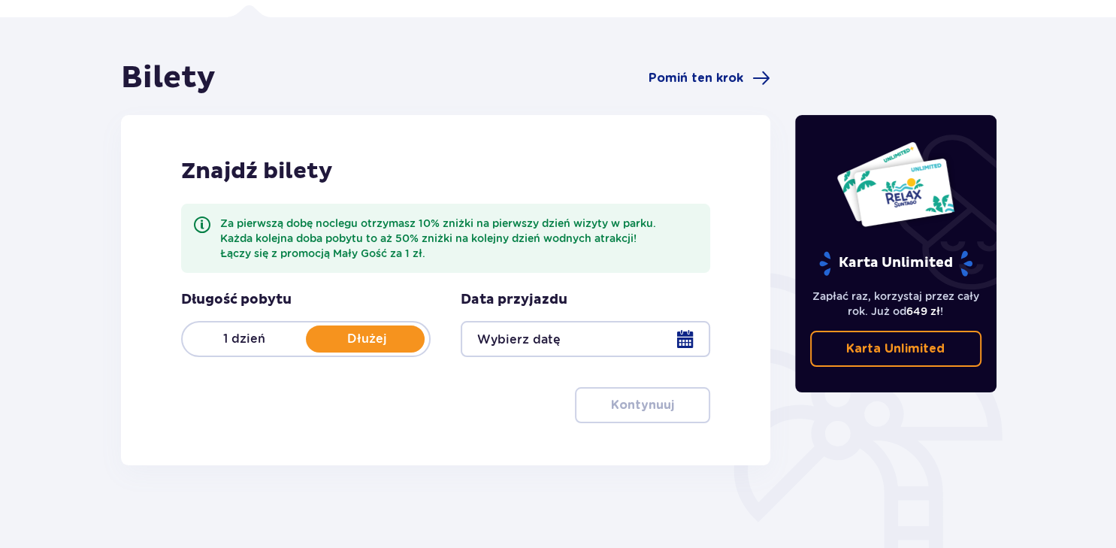
click at [681, 336] on div at bounding box center [586, 339] width 250 height 36
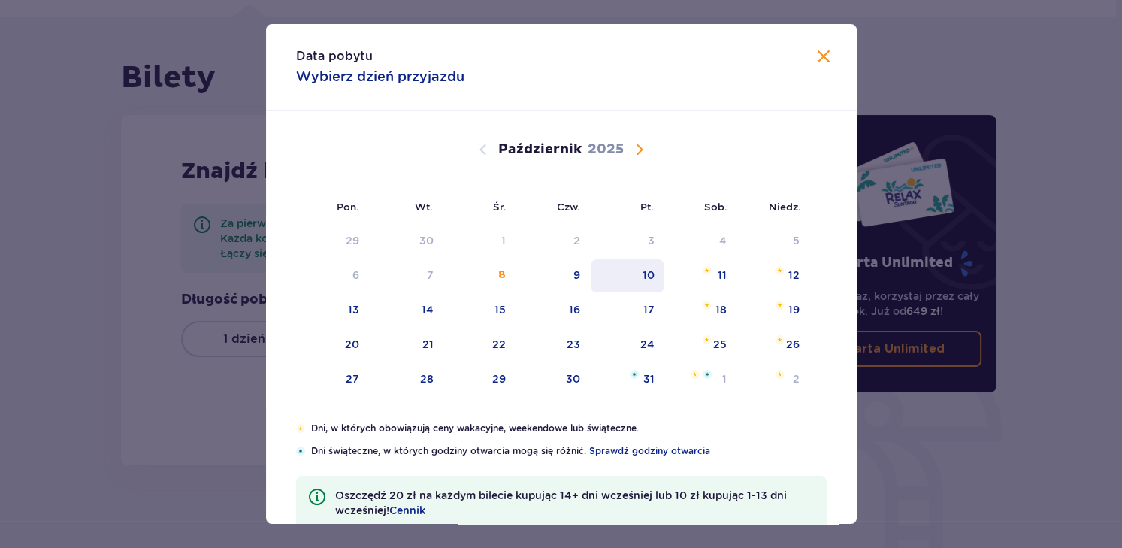
click at [650, 274] on div "10" at bounding box center [648, 275] width 12 height 15
click at [925, 459] on div "Data pobytu Wybierz dzień przyjazdu Pon. Wt. Śr. Czw. Pt. Sob. Niedz. Wrzesień …" at bounding box center [561, 274] width 1122 height 548
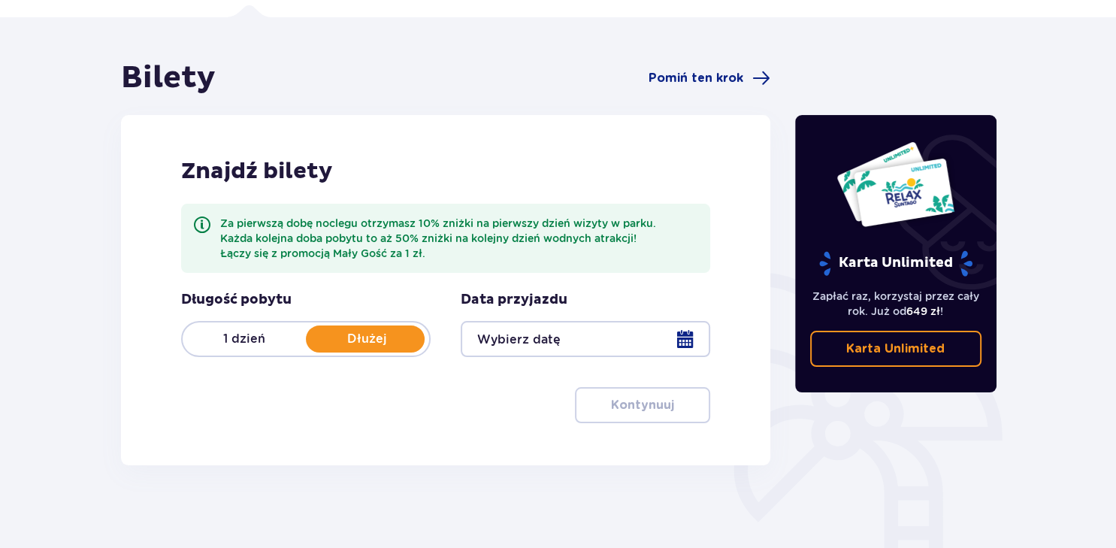
click at [684, 335] on div at bounding box center [586, 339] width 250 height 36
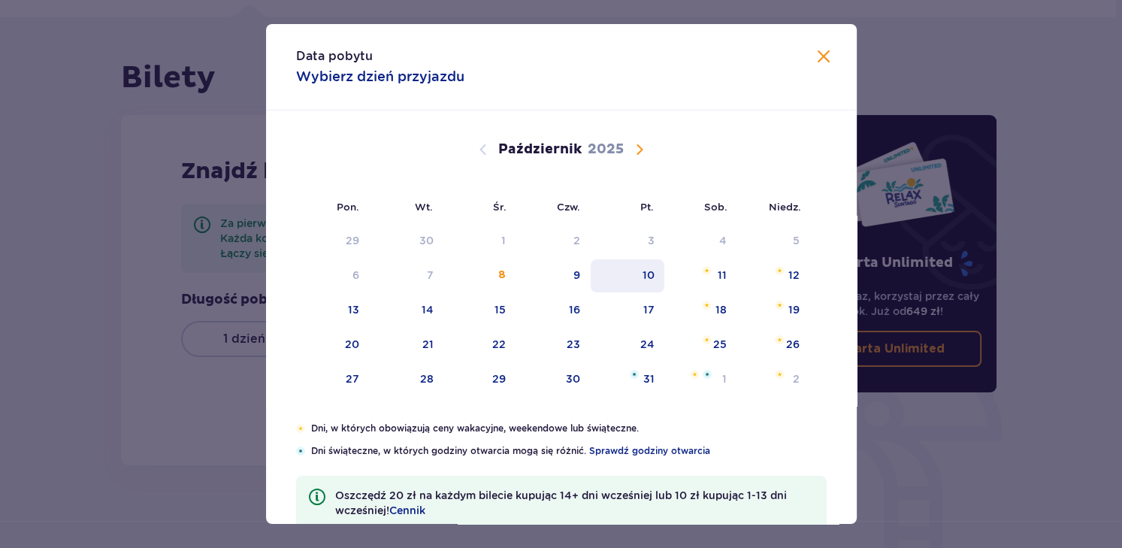
click at [650, 271] on div "10" at bounding box center [648, 275] width 12 height 15
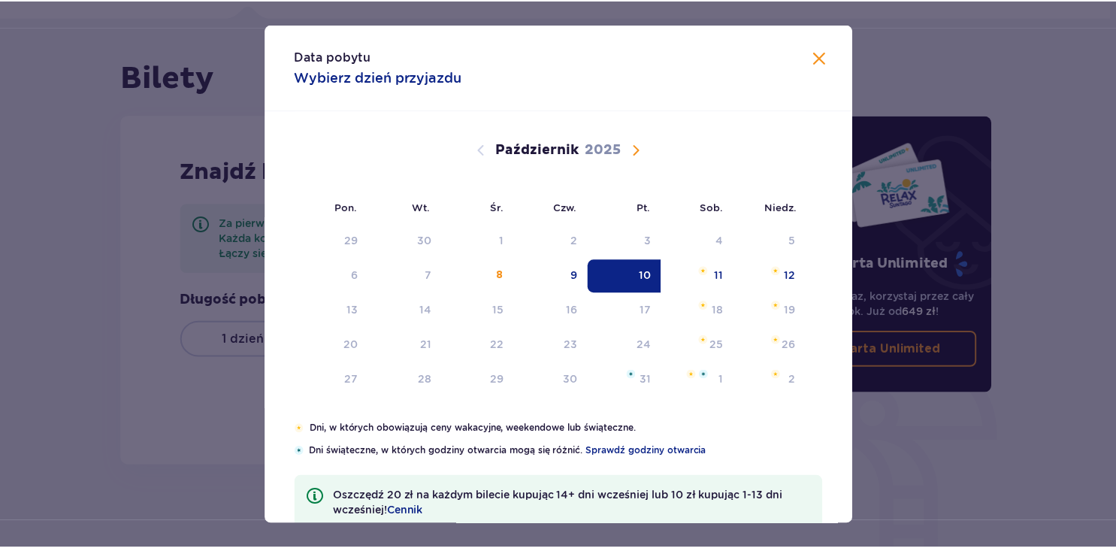
scroll to position [95, 0]
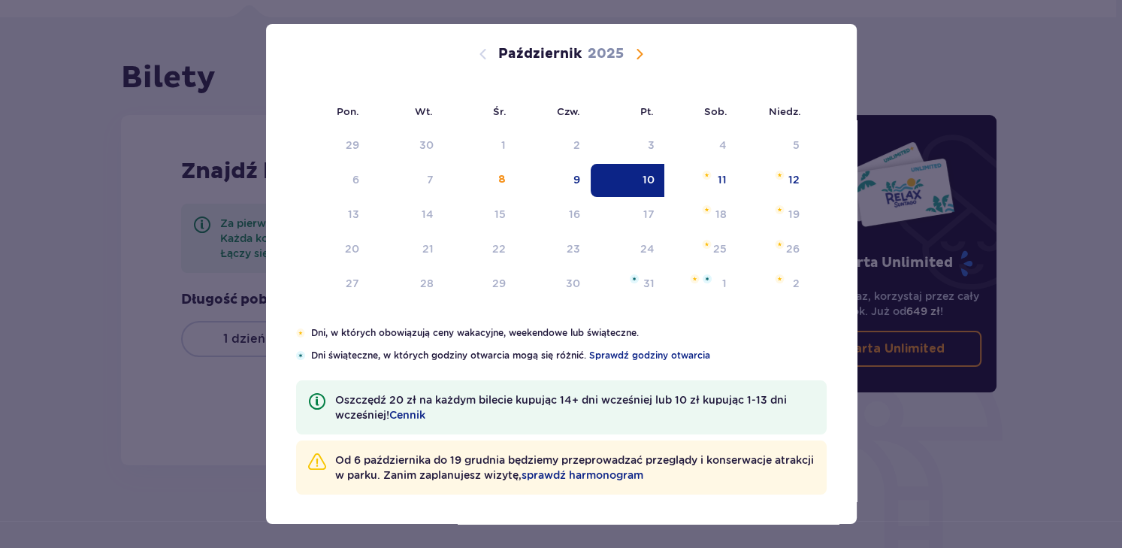
click at [953, 416] on div "Data pobytu Wybierz dzień przyjazdu Pon. Wt. Śr. Czw. Pt. Sob. Niedz. Wrzesień …" at bounding box center [561, 274] width 1122 height 548
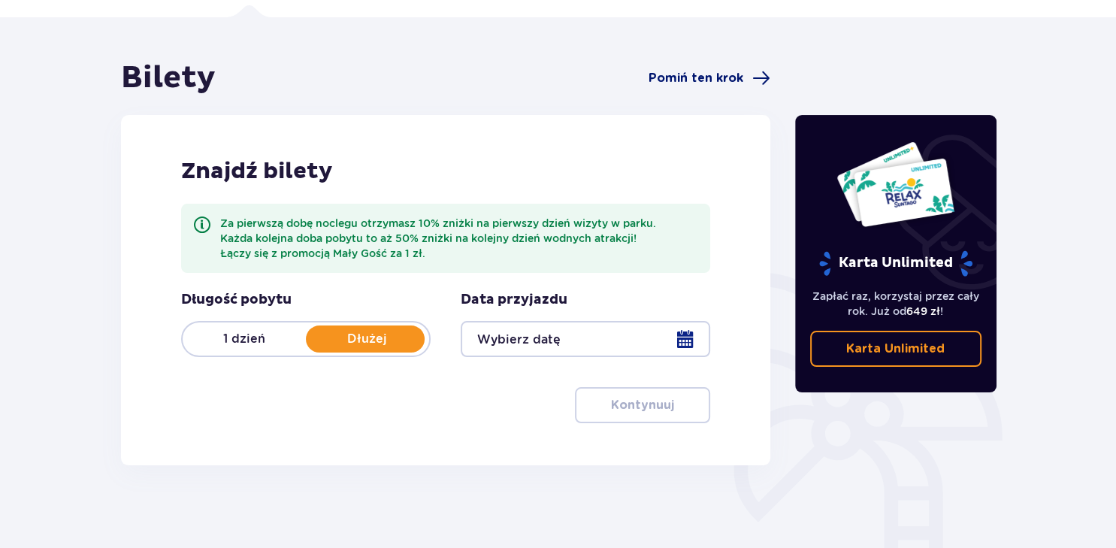
click at [725, 79] on span "Pomiń ten krok" at bounding box center [696, 78] width 95 height 17
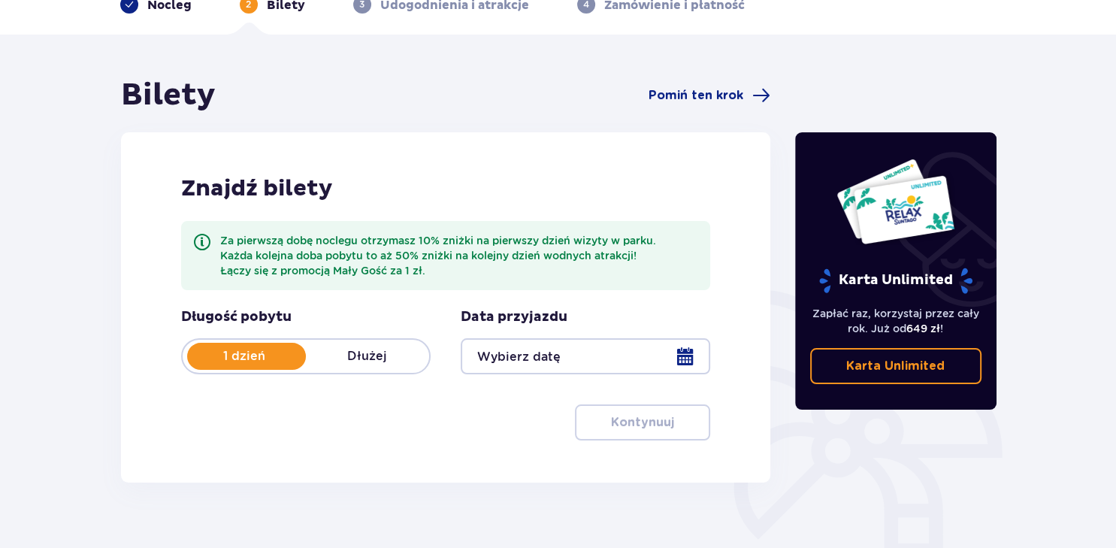
scroll to position [100, 0]
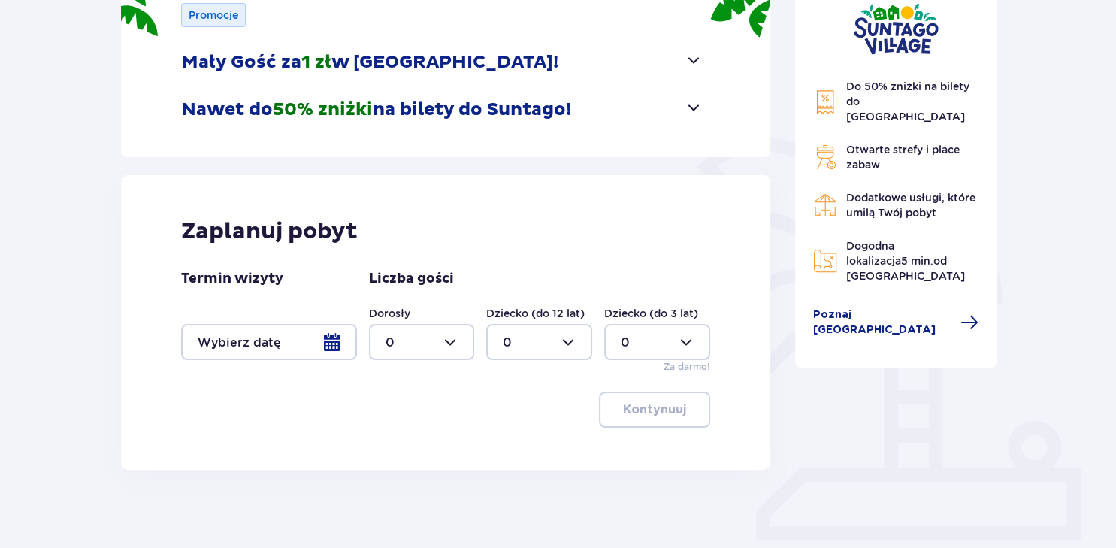
scroll to position [287, 0]
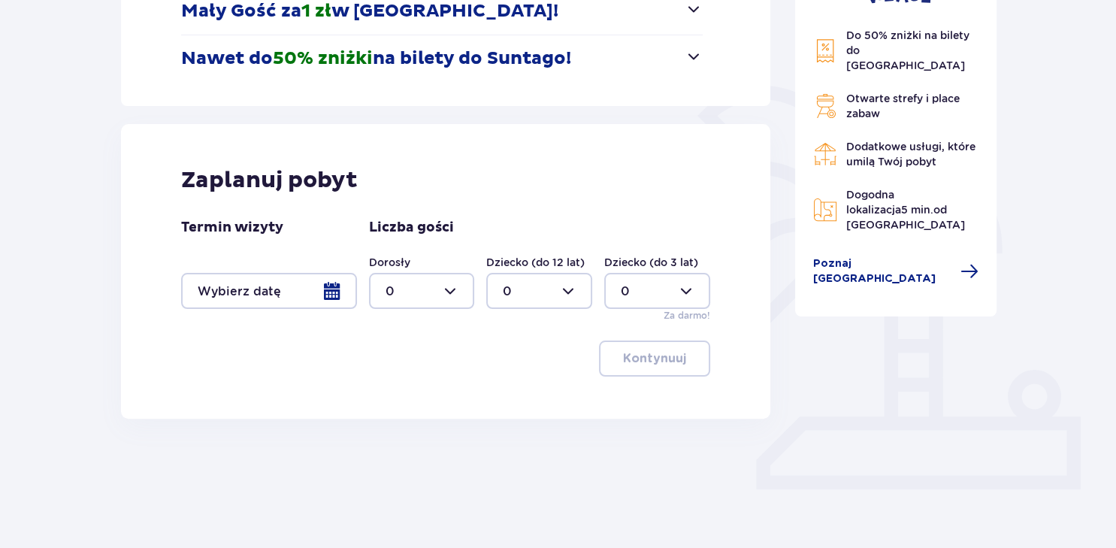
click at [329, 289] on div at bounding box center [269, 291] width 176 height 36
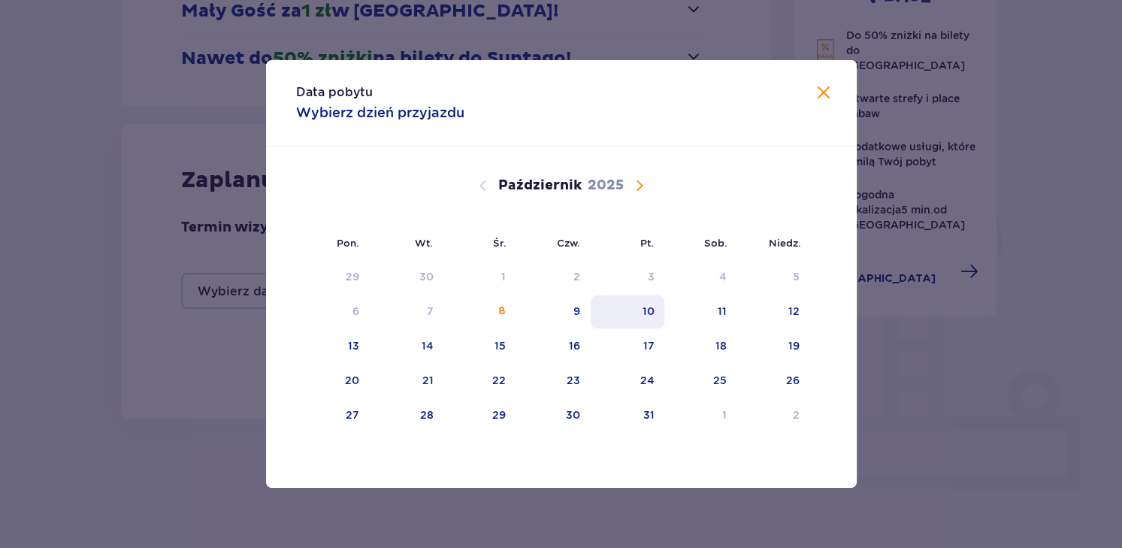
click at [648, 311] on div "10" at bounding box center [648, 311] width 12 height 15
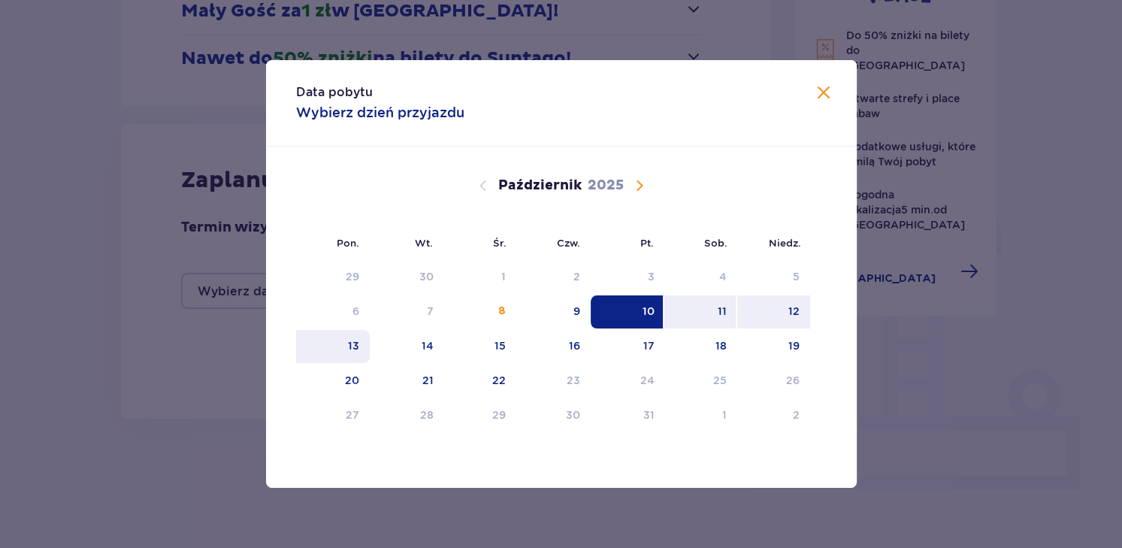
click at [352, 348] on div "13" at bounding box center [353, 345] width 11 height 15
type input "10.10.25 - 13.10.25"
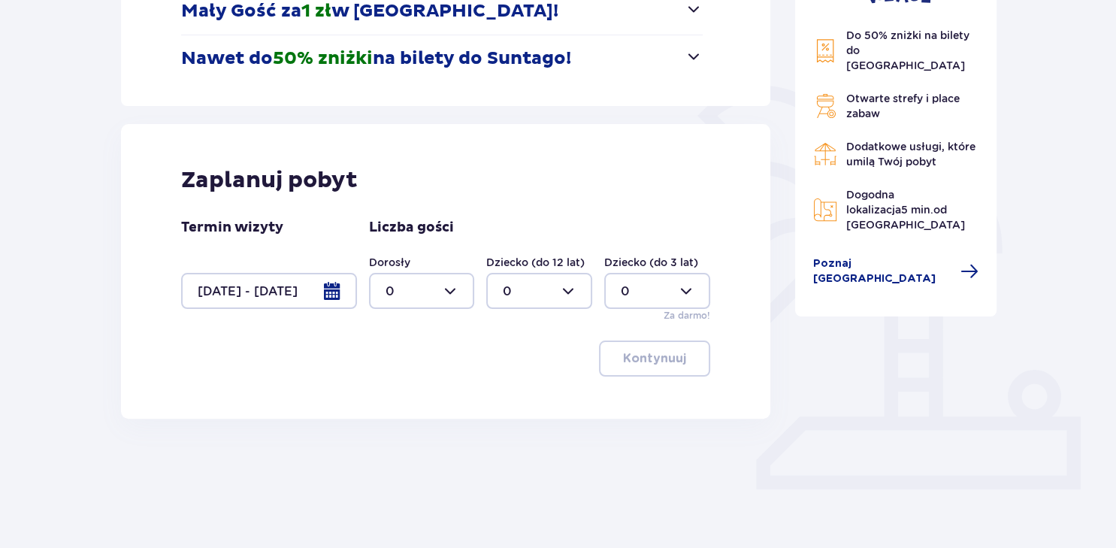
click at [454, 289] on div at bounding box center [422, 291] width 106 height 36
click at [395, 398] on div "2" at bounding box center [421, 399] width 73 height 17
type input "2"
click at [568, 289] on div at bounding box center [539, 291] width 106 height 36
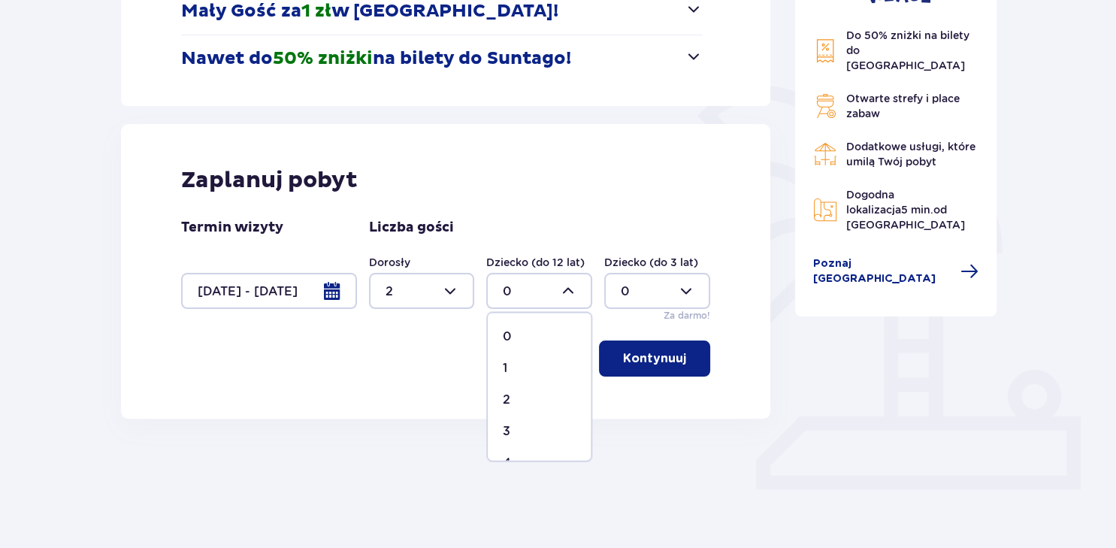
click at [508, 362] on div "1" at bounding box center [539, 367] width 73 height 17
type input "1"
click at [683, 288] on div at bounding box center [657, 291] width 106 height 36
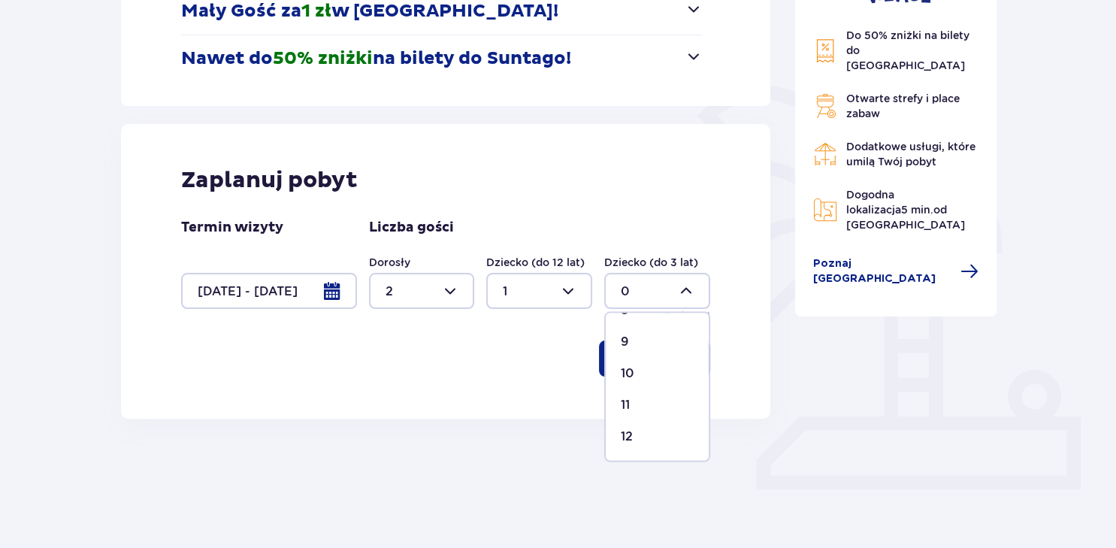
scroll to position [267, 0]
click at [625, 353] on p "9" at bounding box center [625, 353] width 8 height 17
type input "9"
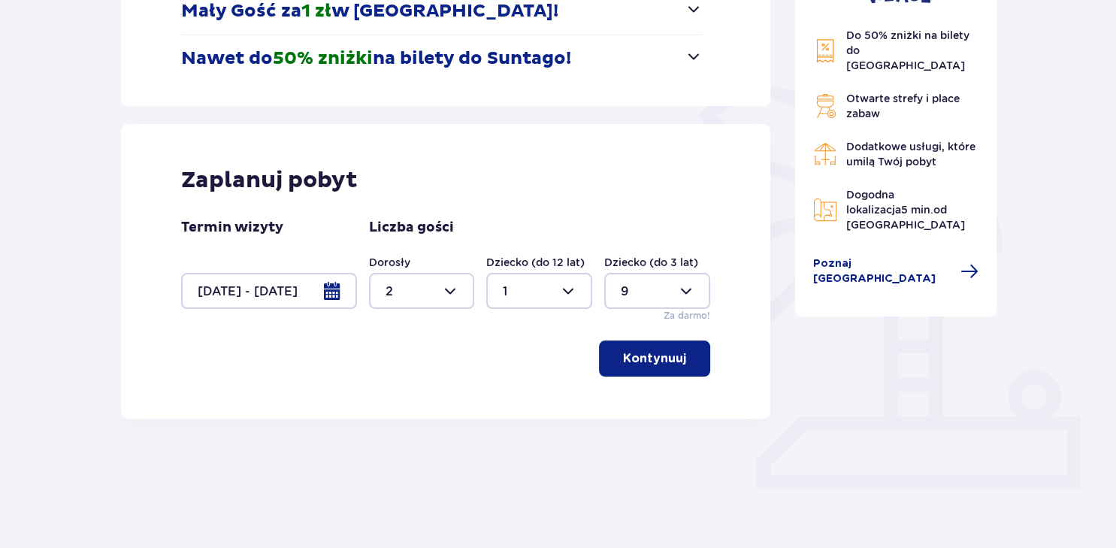
click at [645, 361] on p "Kontynuuj" at bounding box center [654, 358] width 63 height 17
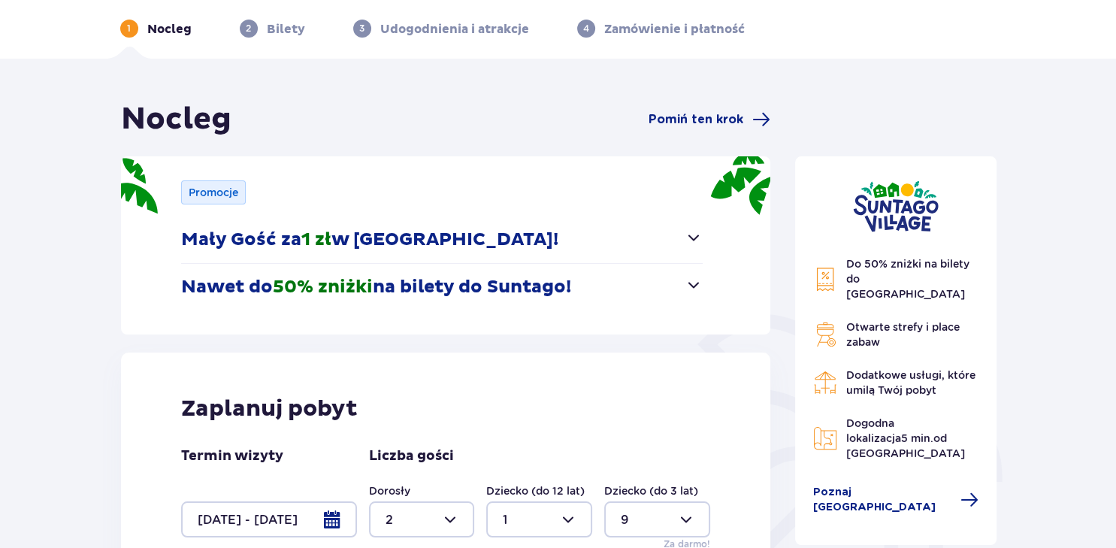
scroll to position [0, 0]
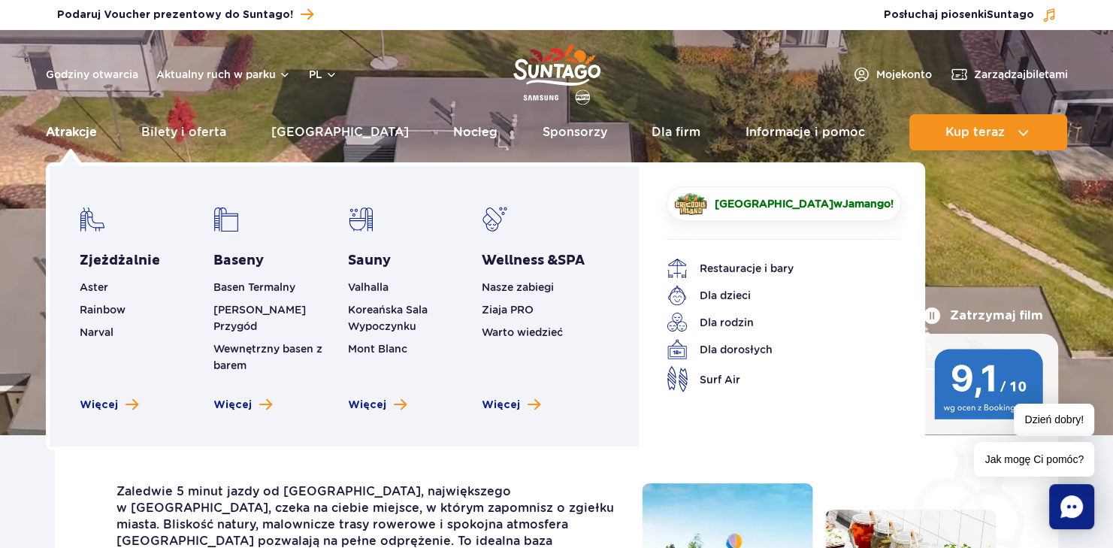
click at [72, 134] on link "Atrakcje" at bounding box center [71, 132] width 51 height 36
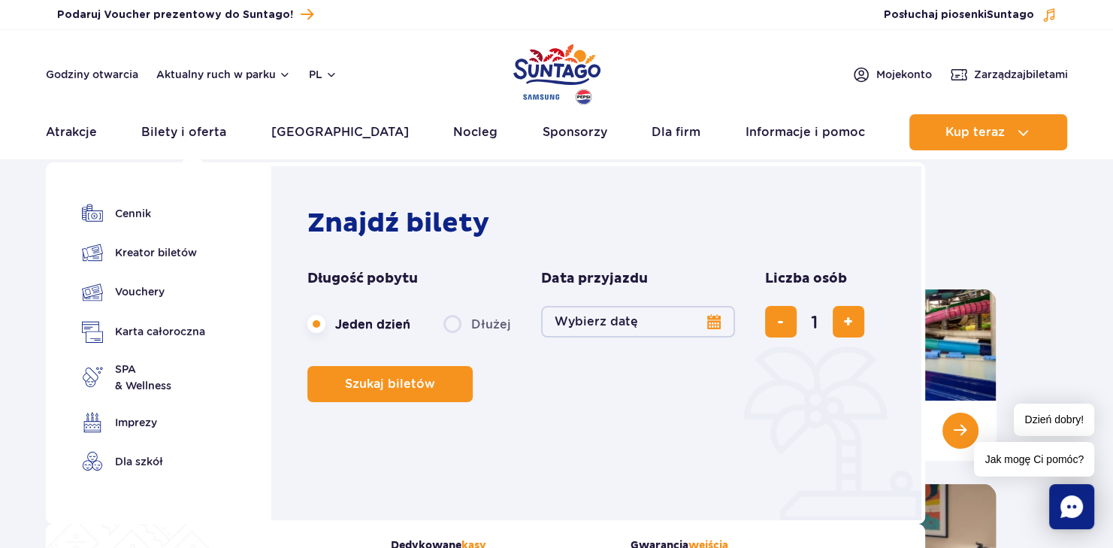
click at [453, 324] on label "Dłużej" at bounding box center [478, 324] width 68 height 32
click at [453, 337] on input "Dłużej" at bounding box center [452, 338] width 17 height 3
radio input "false"
radio input "true"
click at [715, 324] on button "Wybierz datę" at bounding box center [638, 322] width 194 height 32
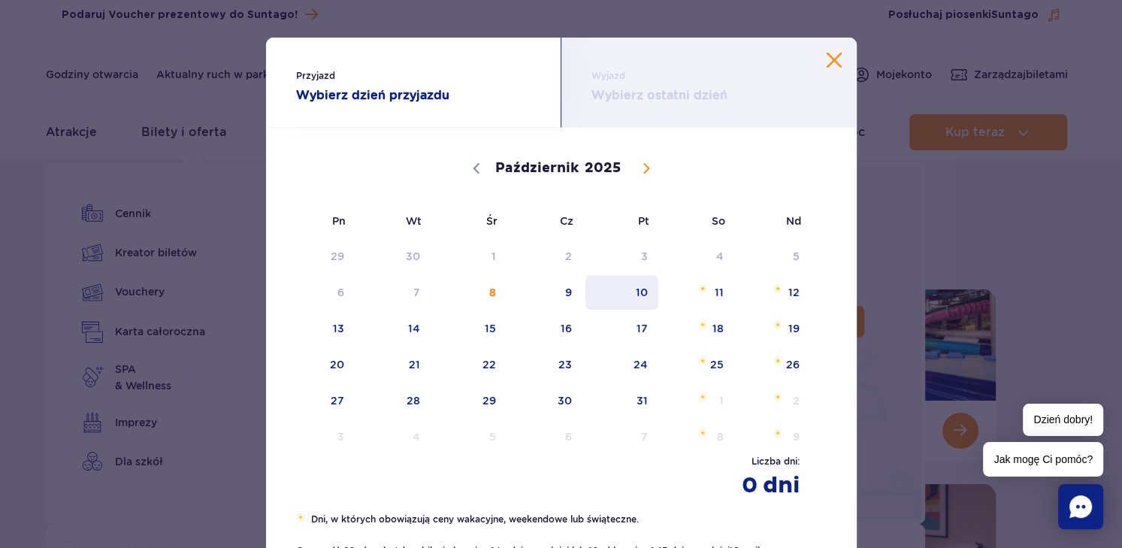
click at [634, 292] on span "10" at bounding box center [622, 292] width 76 height 35
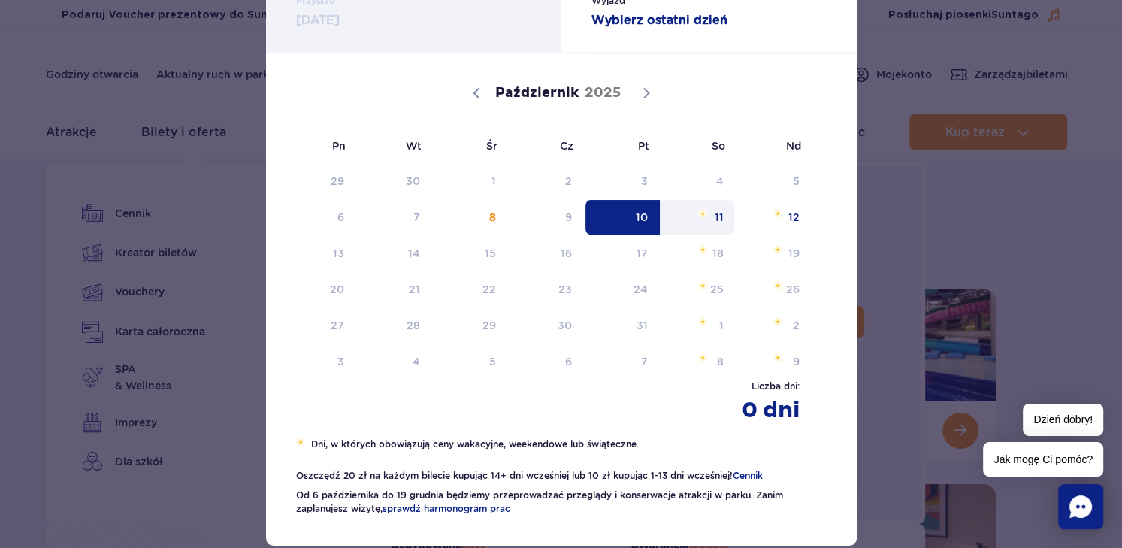
scroll to position [111, 0]
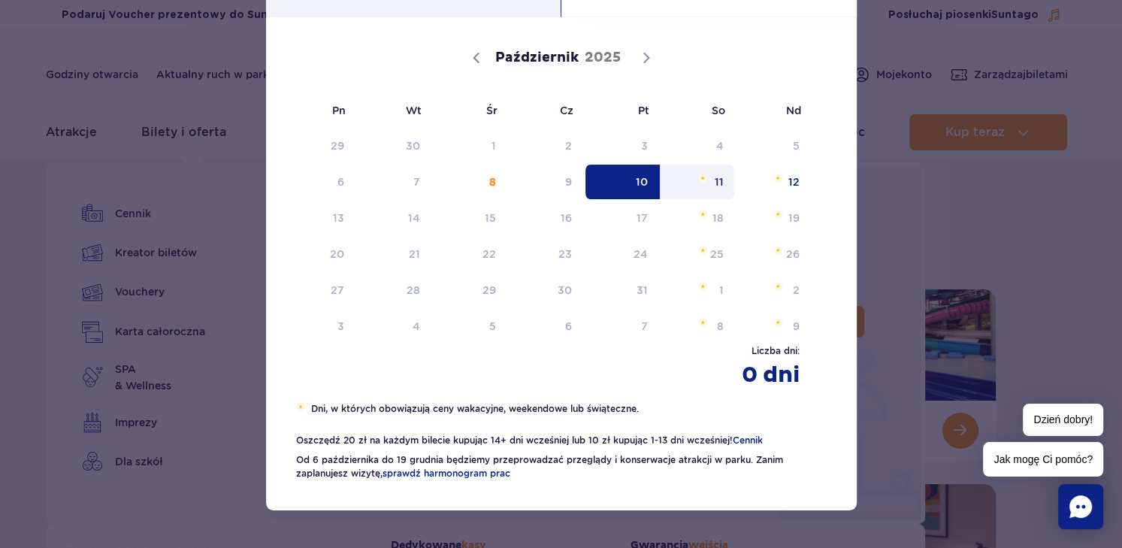
click at [990, 296] on div "Przyjazd 10.10.25 Wyjazd Wybierz ostatni dzień 10.10.2025 Październik 2025 Pn W…" at bounding box center [561, 274] width 1122 height 548
click at [998, 244] on div "Przyjazd 10.10.25 Wyjazd Wybierz ostatni dzień 10.10.2025 Październik 2025 Pn W…" at bounding box center [561, 274] width 1122 height 548
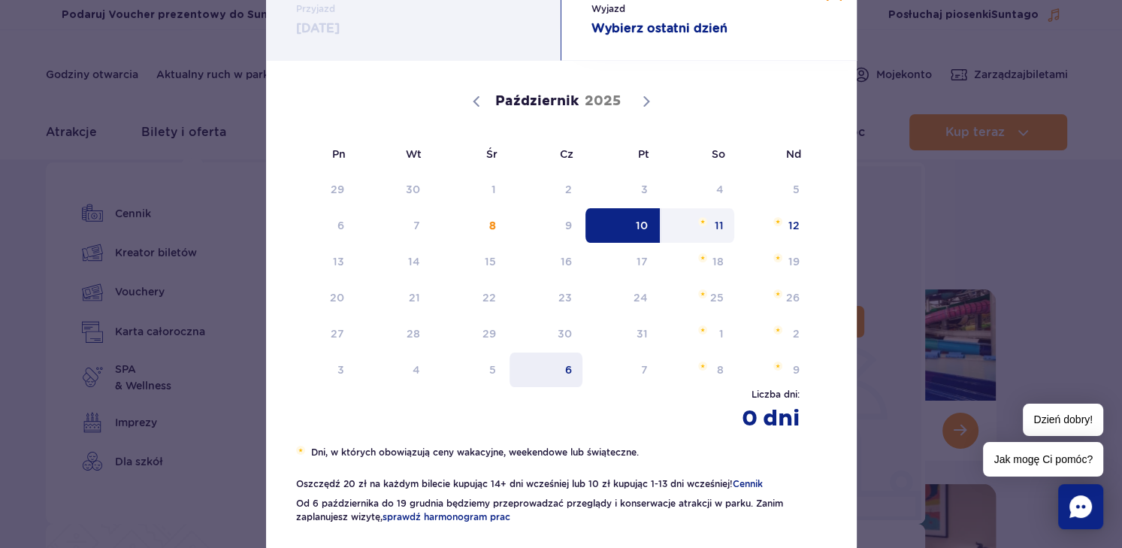
scroll to position [0, 0]
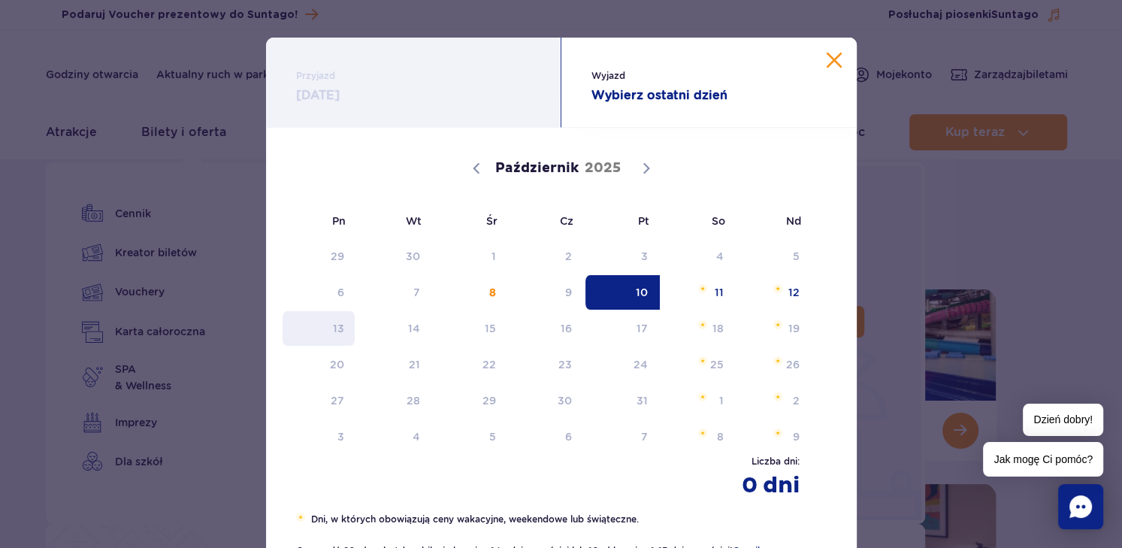
click at [335, 333] on span "13" at bounding box center [319, 328] width 76 height 35
click at [828, 56] on button "Zamknij kalendarz" at bounding box center [834, 60] width 15 height 15
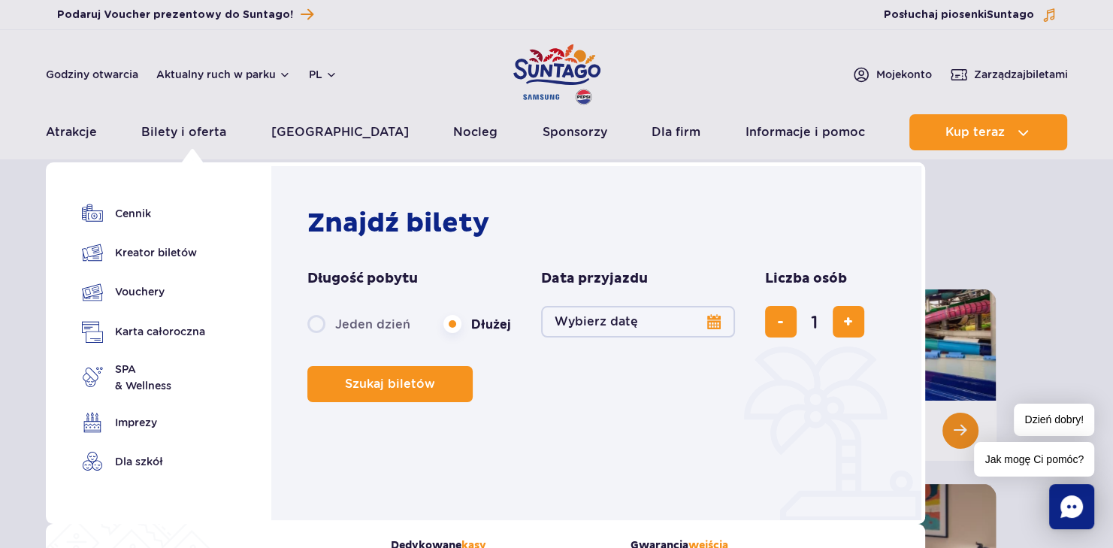
click at [712, 318] on button "Wybierz datę" at bounding box center [638, 322] width 194 height 32
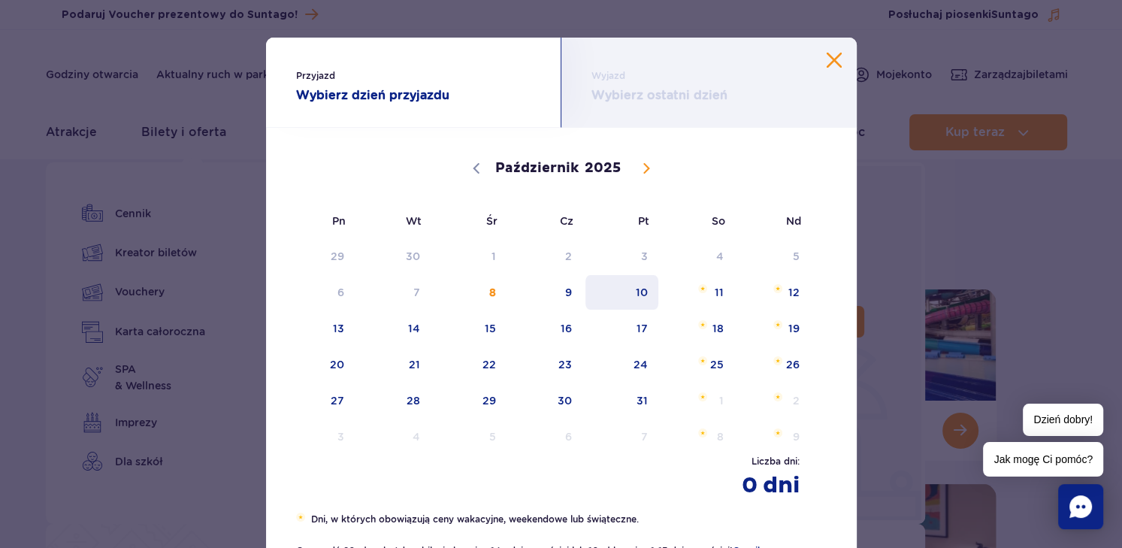
click at [639, 293] on span "10" at bounding box center [622, 292] width 76 height 35
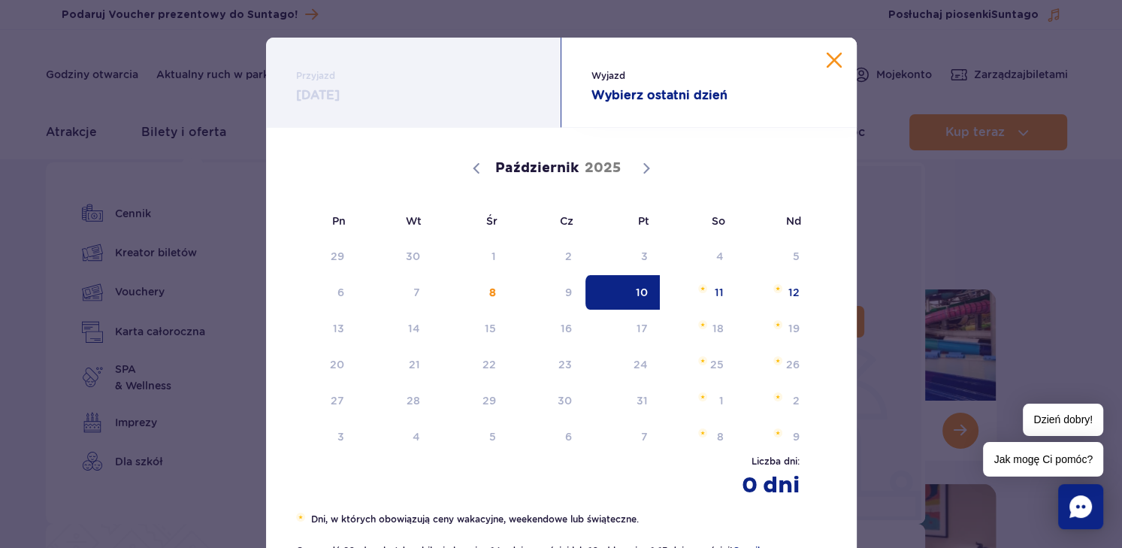
click at [767, 484] on strong "0 dni" at bounding box center [734, 485] width 132 height 27
click at [647, 89] on strong "Wybierz ostatni dzień" at bounding box center [709, 95] width 235 height 18
click at [656, 103] on strong "Wybierz ostatni dzień" at bounding box center [709, 95] width 235 height 18
click at [654, 101] on strong "Wybierz ostatni dzień" at bounding box center [709, 95] width 235 height 18
click at [338, 330] on span "13" at bounding box center [319, 328] width 76 height 35
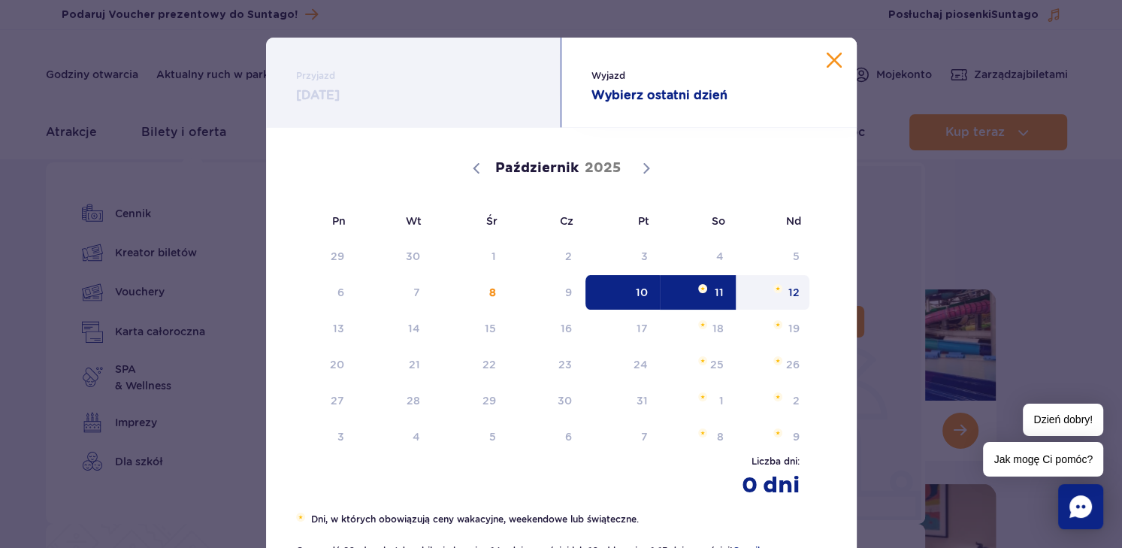
click at [608, 76] on span "Wyjazd" at bounding box center [709, 75] width 235 height 15
click at [613, 97] on strong "Wybierz ostatni dzień" at bounding box center [709, 95] width 235 height 18
click at [335, 335] on span "13" at bounding box center [319, 328] width 76 height 35
click at [647, 92] on strong "Wybierz ostatni dzień" at bounding box center [709, 95] width 235 height 18
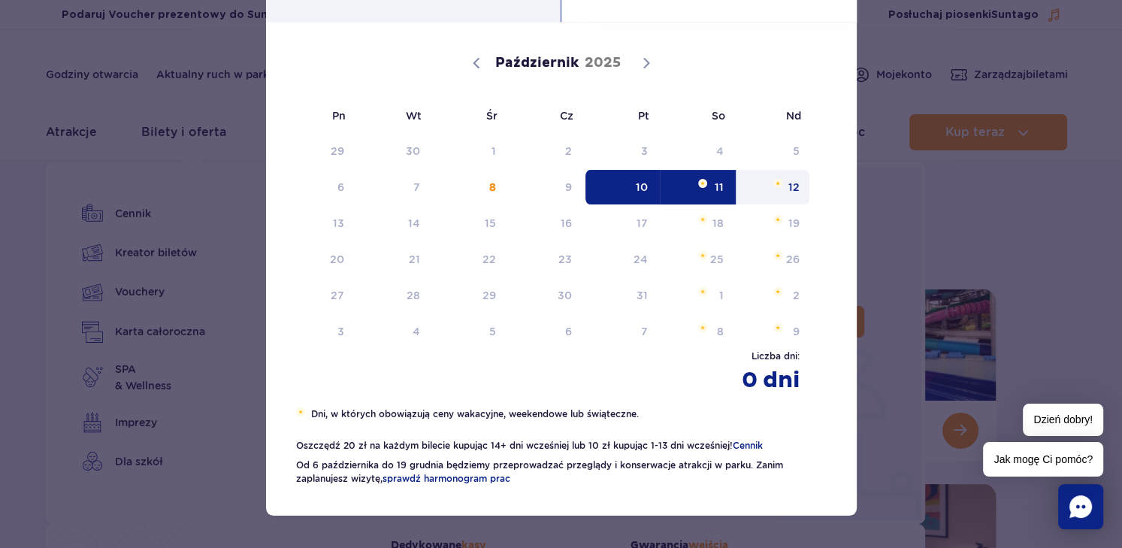
scroll to position [111, 0]
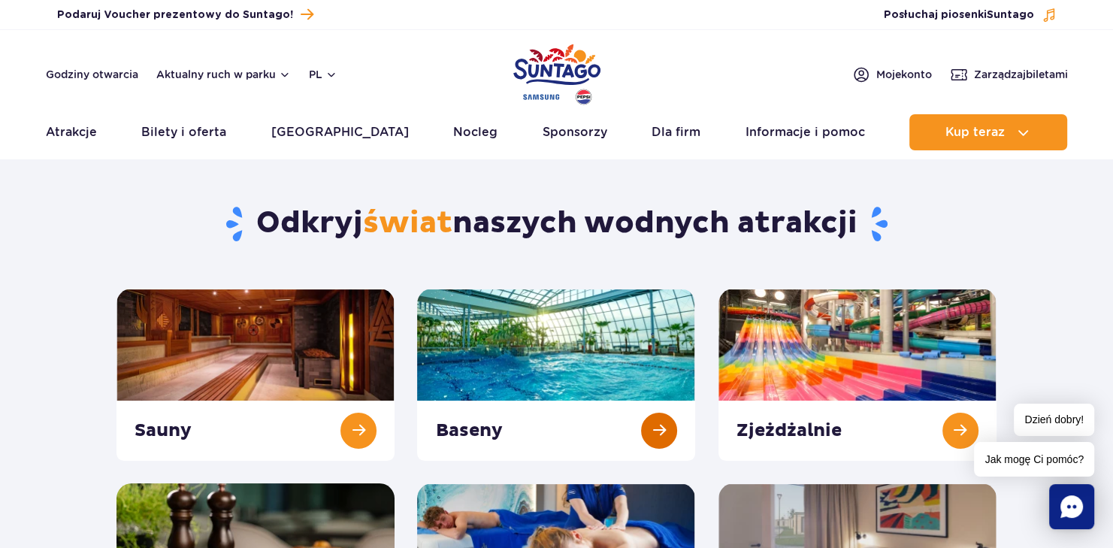
click at [583, 343] on link at bounding box center [556, 375] width 278 height 172
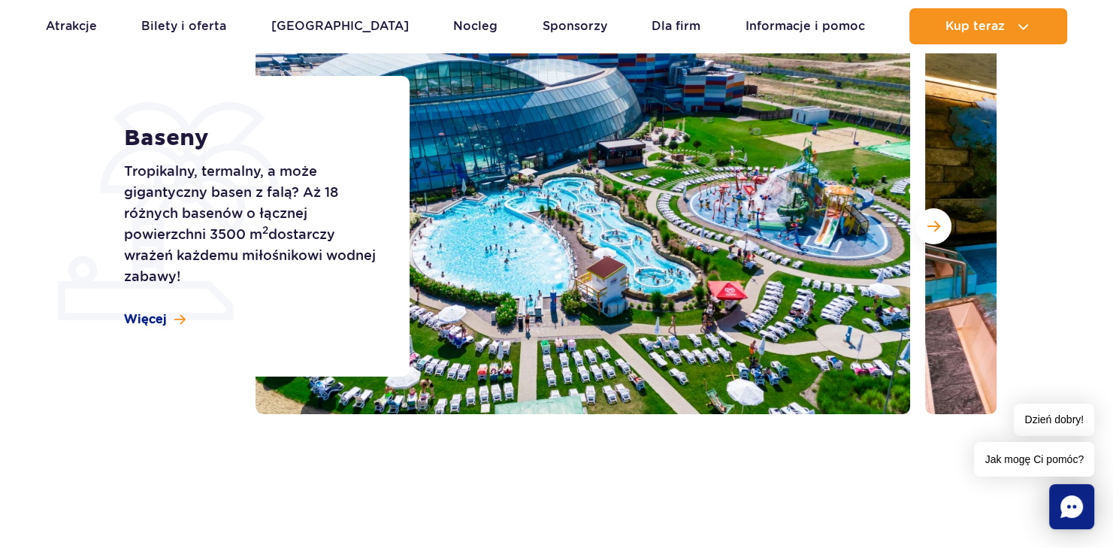
scroll to position [200, 0]
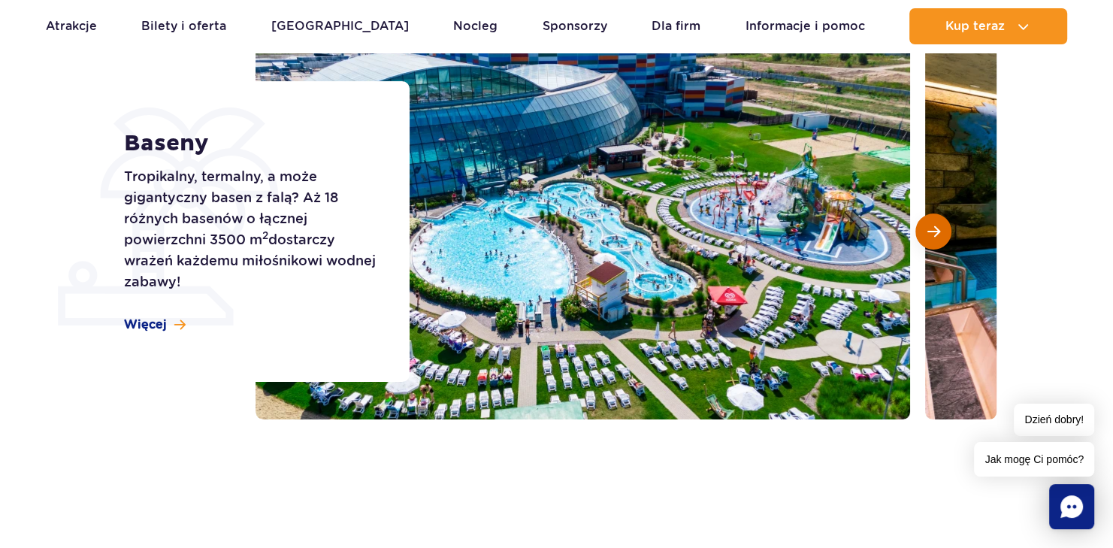
click at [936, 229] on span "Następny slajd" at bounding box center [934, 232] width 13 height 14
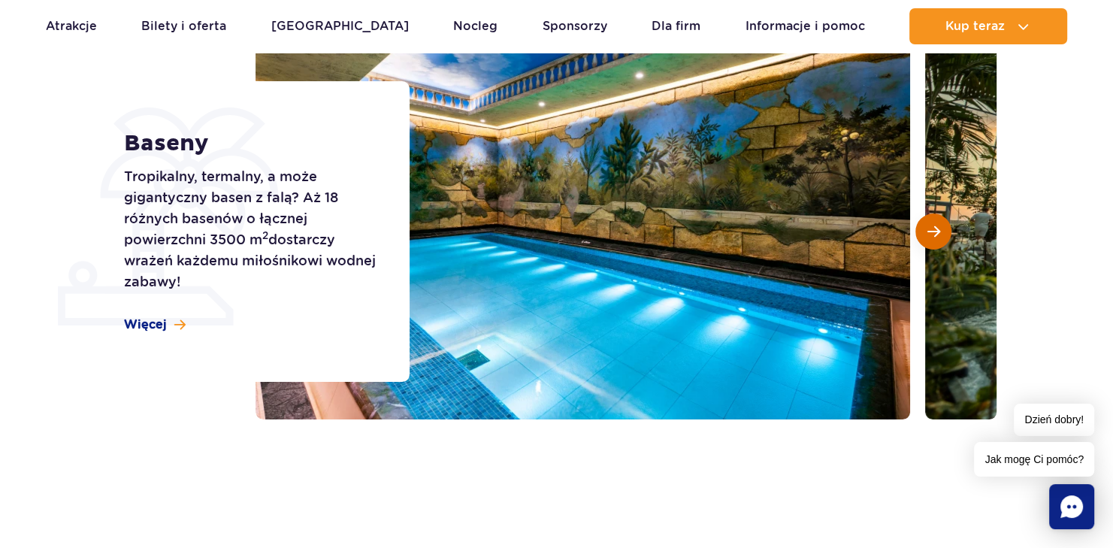
click at [939, 228] on span "Następny slajd" at bounding box center [934, 232] width 13 height 14
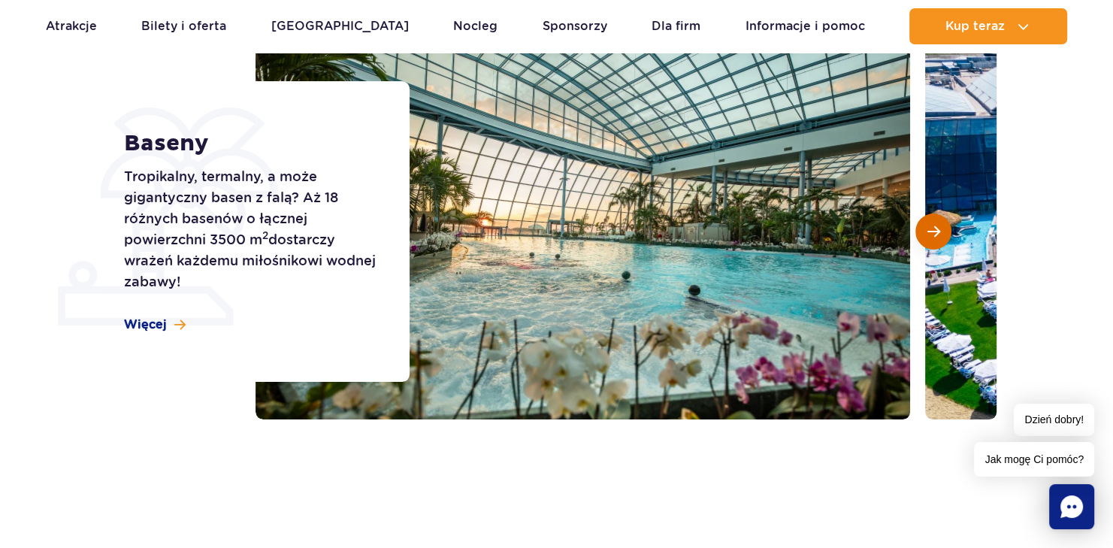
click at [935, 231] on span "Następny slajd" at bounding box center [934, 232] width 13 height 14
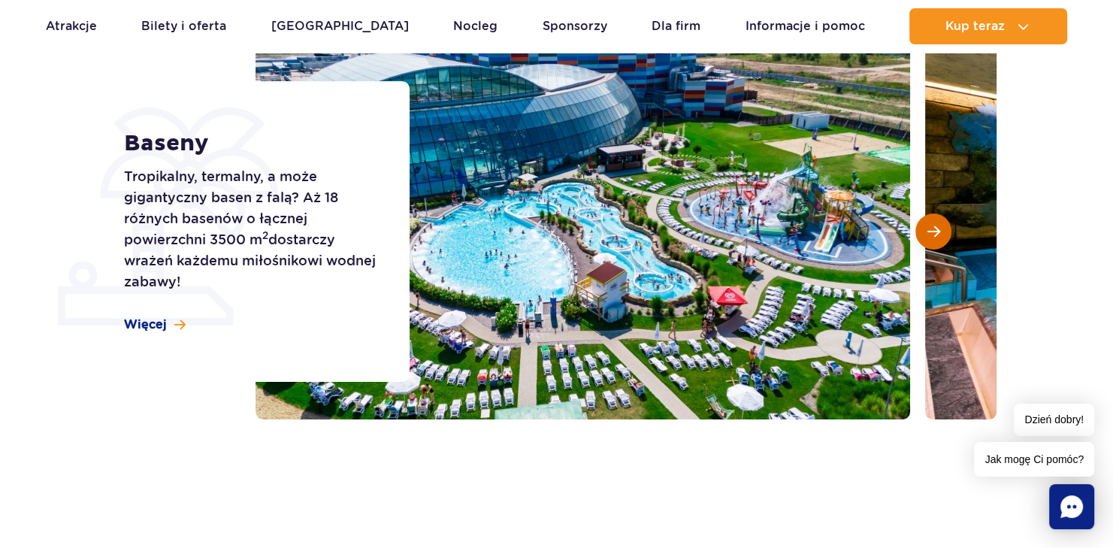
click at [935, 229] on span "Następny slajd" at bounding box center [934, 232] width 13 height 14
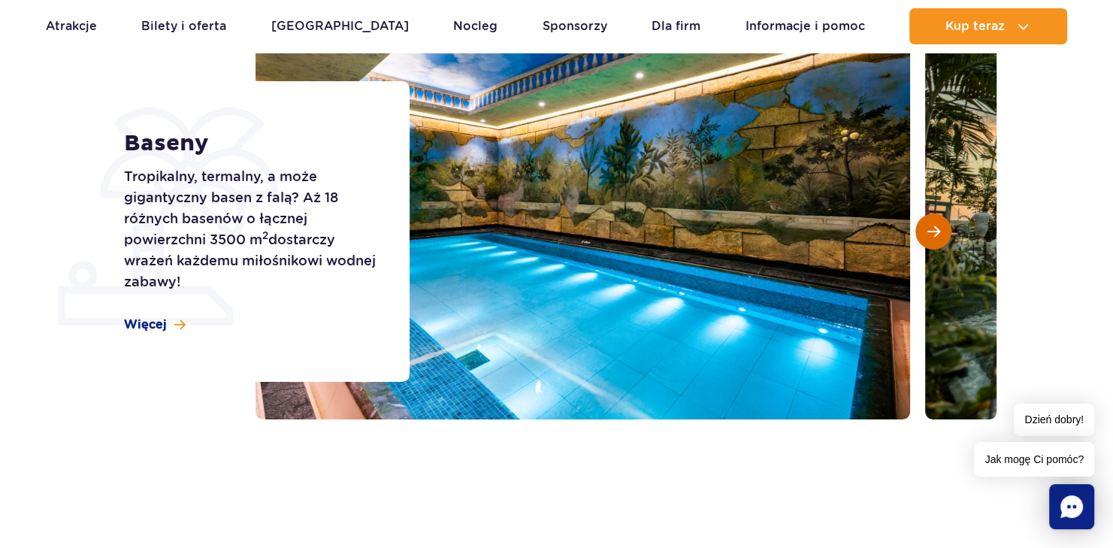
click at [935, 229] on span "Następny slajd" at bounding box center [934, 232] width 13 height 14
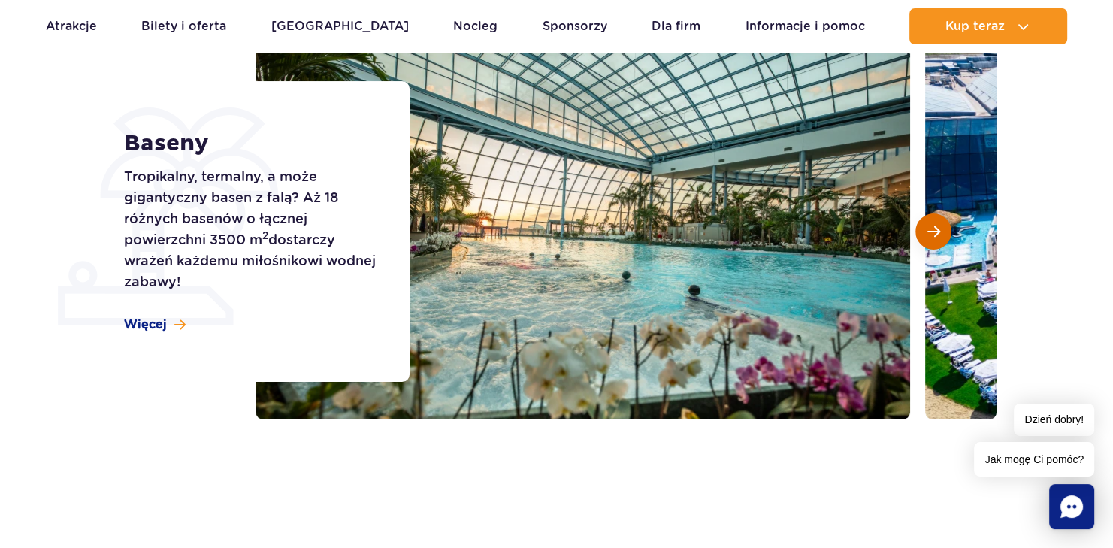
click at [935, 229] on span "Następny slajd" at bounding box center [934, 232] width 13 height 14
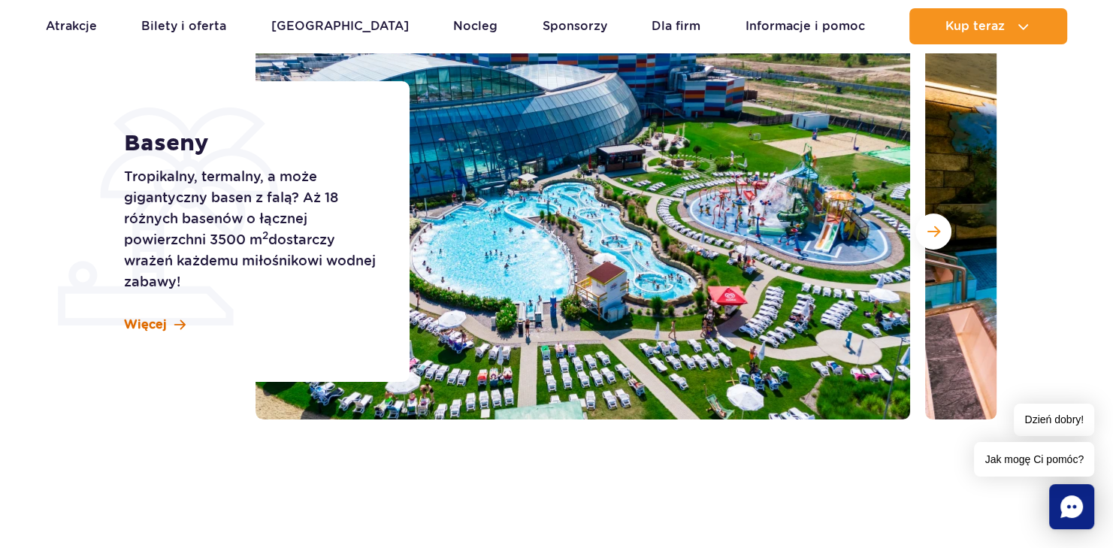
click at [137, 321] on span "Więcej" at bounding box center [145, 325] width 43 height 17
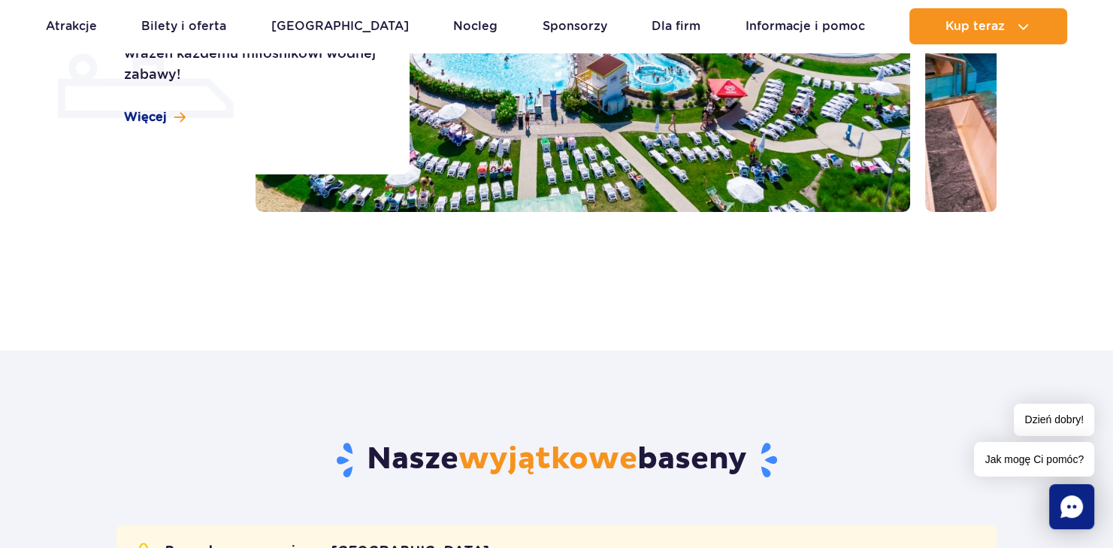
scroll to position [256, 0]
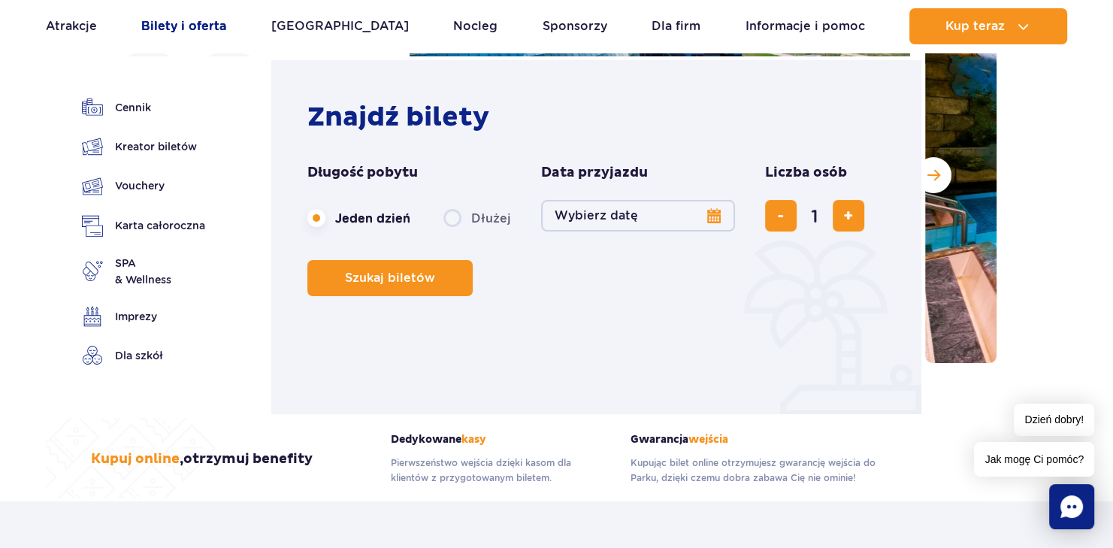
click at [196, 27] on link "Bilety i oferta" at bounding box center [183, 26] width 85 height 36
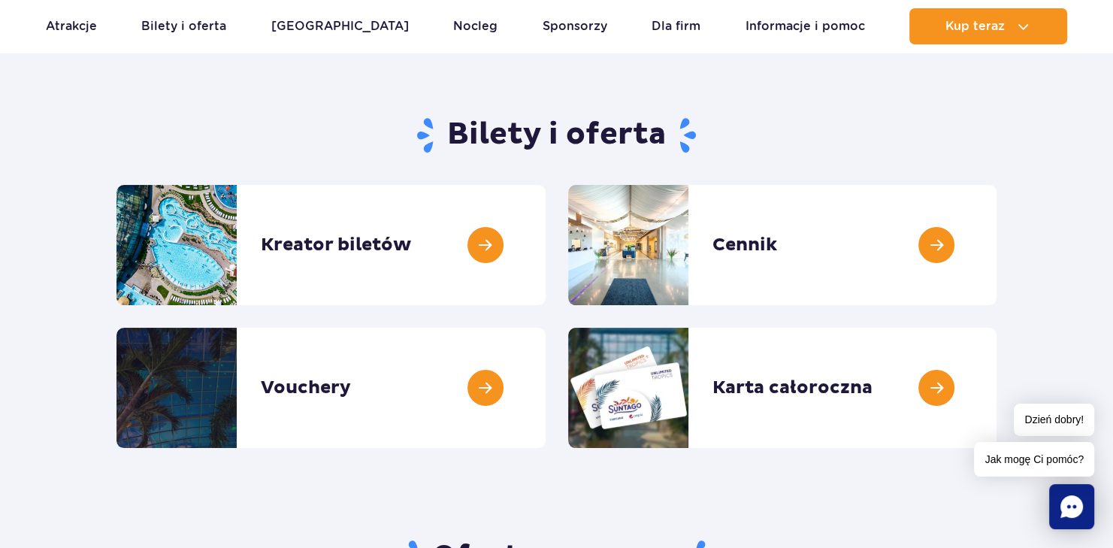
scroll to position [100, 0]
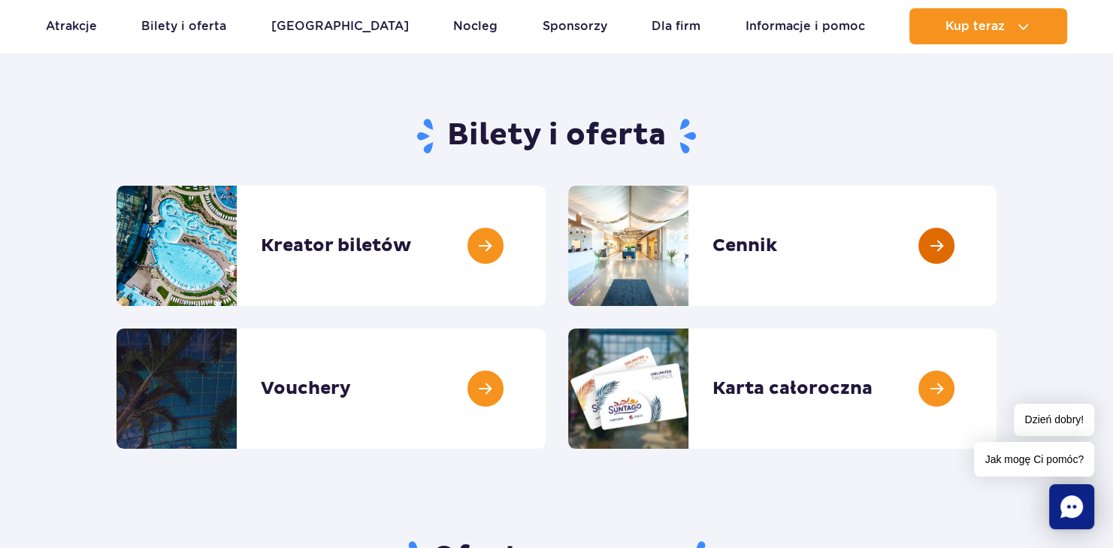
click at [997, 243] on link at bounding box center [997, 246] width 0 height 120
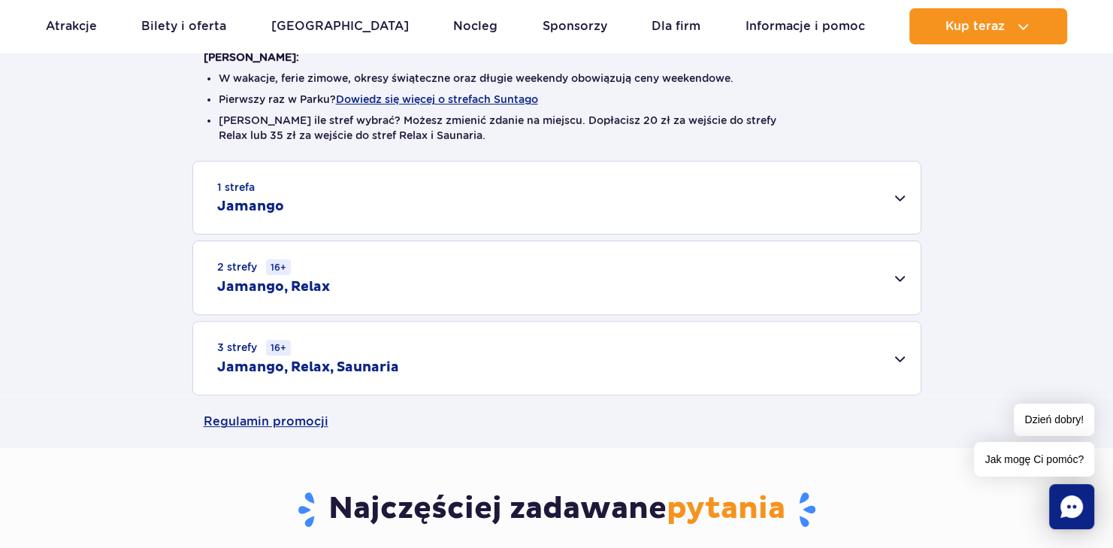
scroll to position [501, 0]
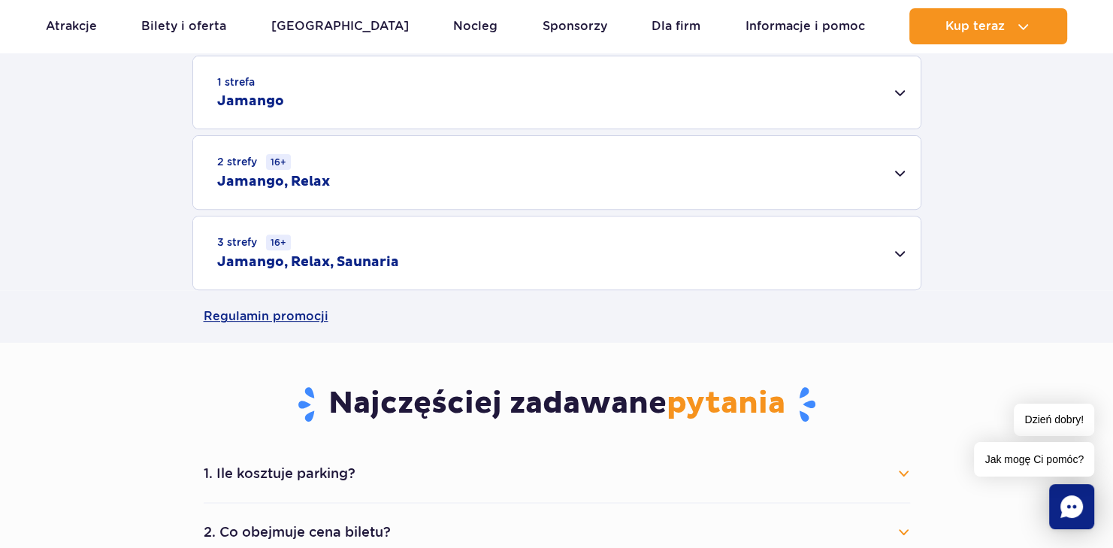
click at [304, 259] on h2 "Jamango, Relax, Saunaria" at bounding box center [308, 262] width 182 height 18
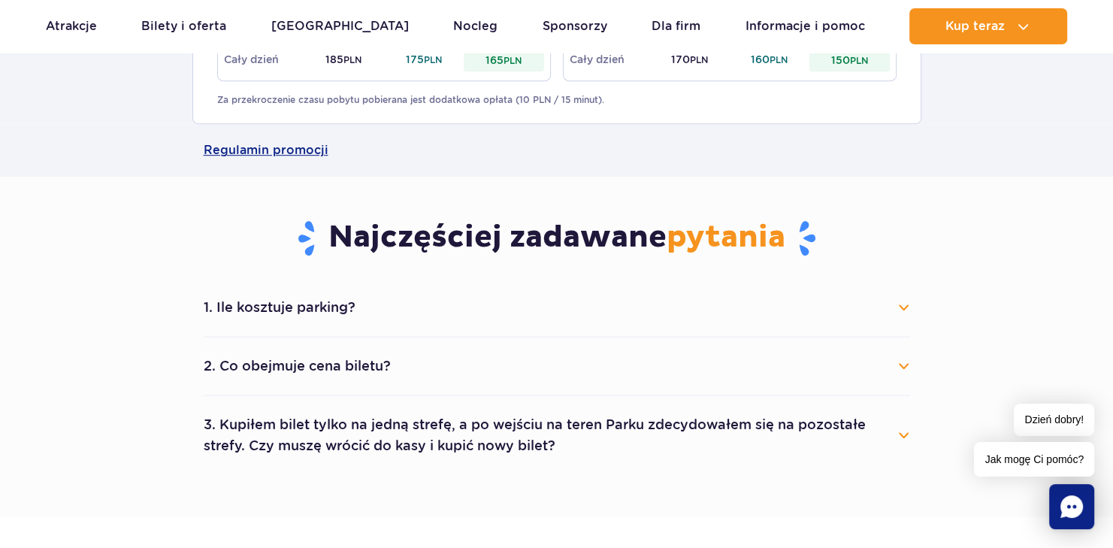
scroll to position [902, 0]
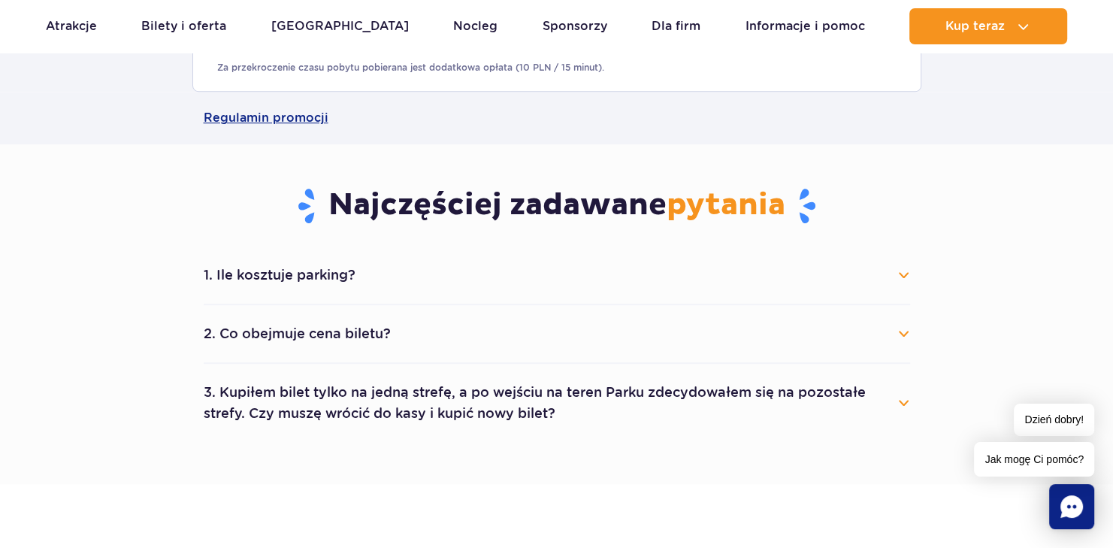
click at [907, 398] on button "3. Kupiłem bilet tylko na jedną strefę, a po wejściu na teren Parku zdecydowałe…" at bounding box center [557, 403] width 707 height 54
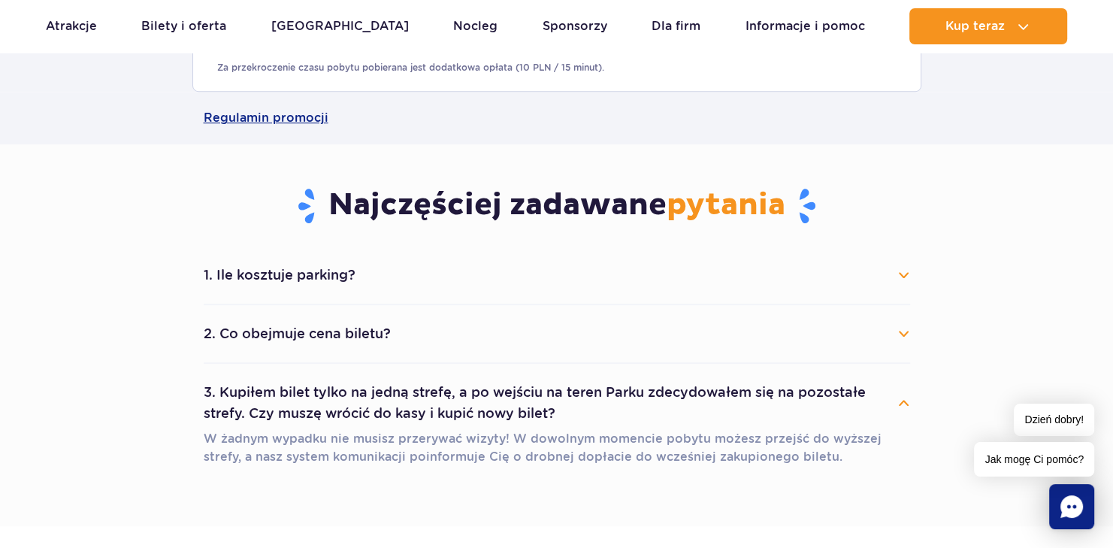
click at [335, 274] on button "1. Ile kosztuje parking?" at bounding box center [557, 275] width 707 height 33
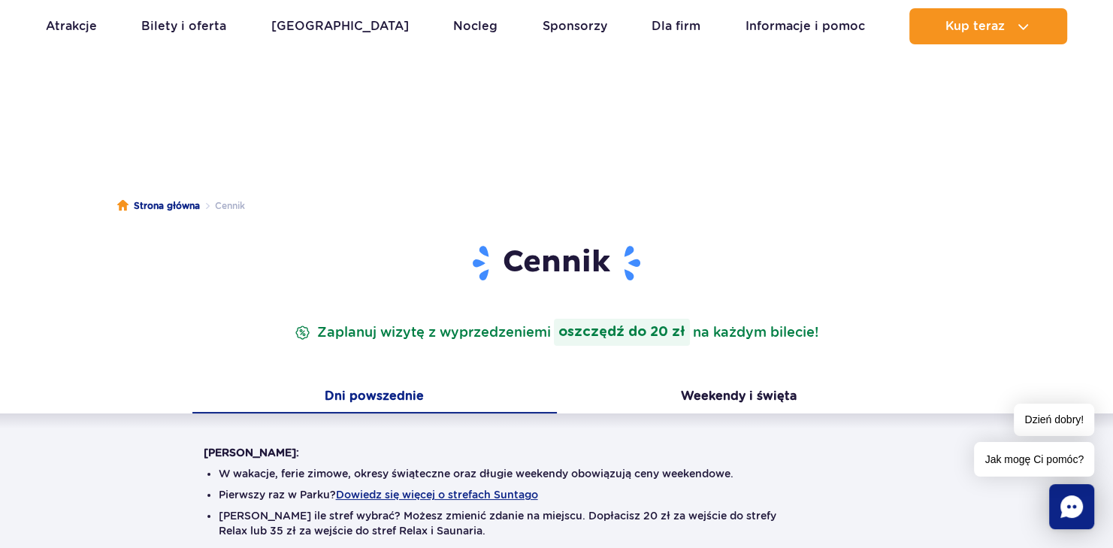
scroll to position [200, 0]
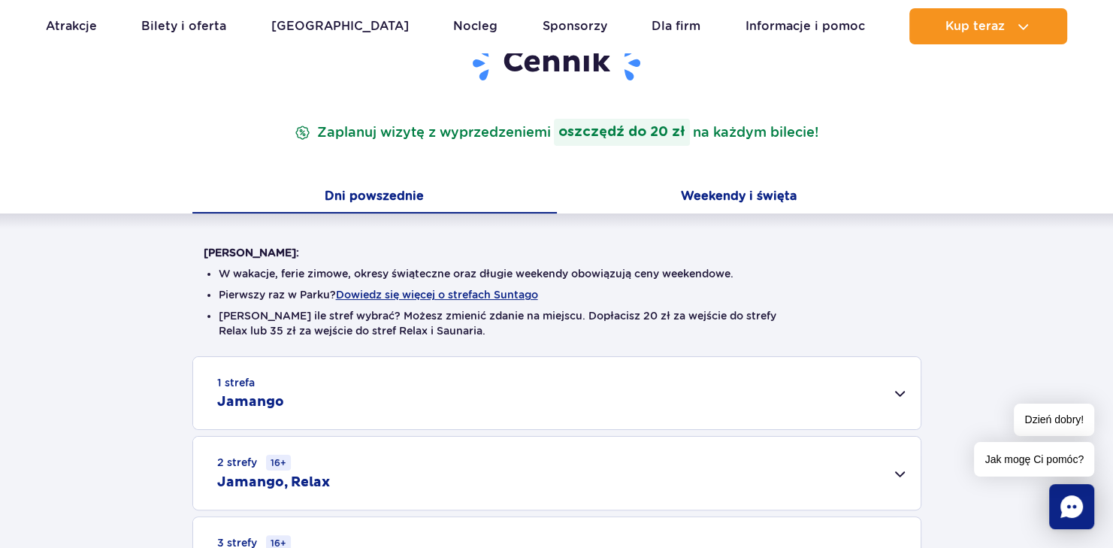
click at [737, 195] on button "Weekendy i święta" at bounding box center [739, 198] width 365 height 32
click at [381, 195] on button "Dni powszednie" at bounding box center [374, 198] width 365 height 32
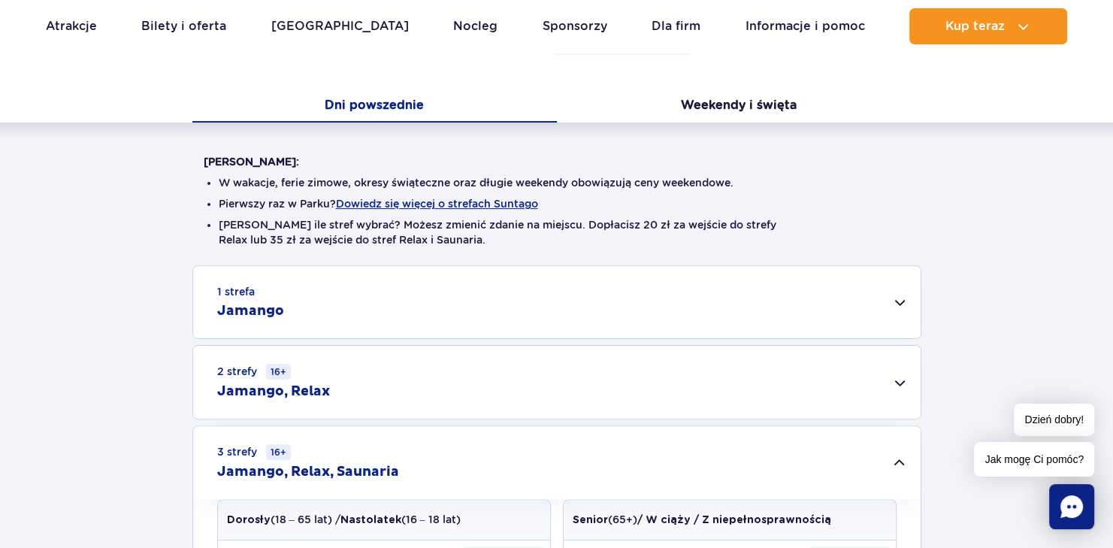
scroll to position [301, 0]
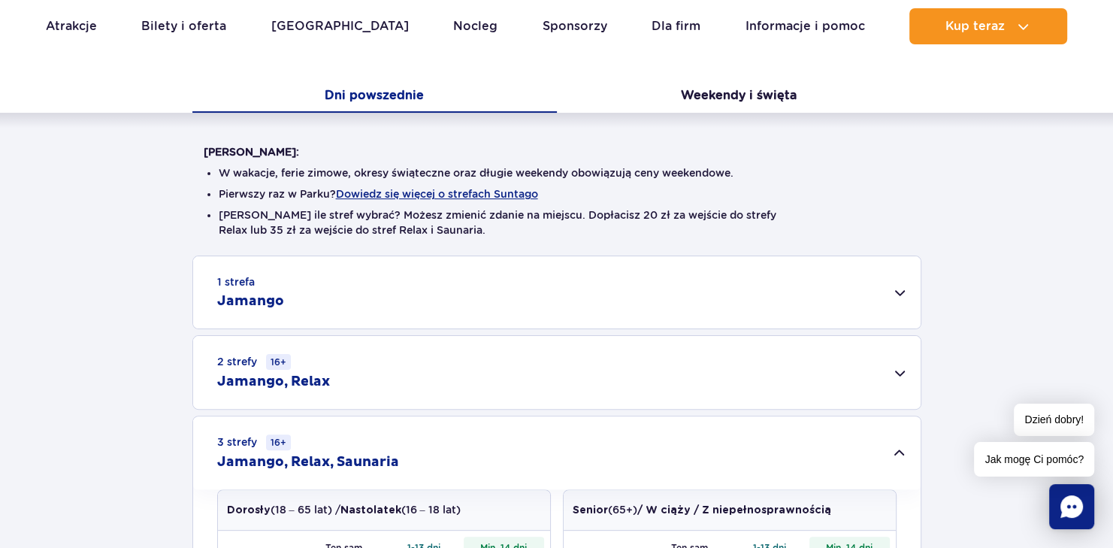
click at [902, 291] on div "1 strefa Jamango" at bounding box center [557, 292] width 728 height 72
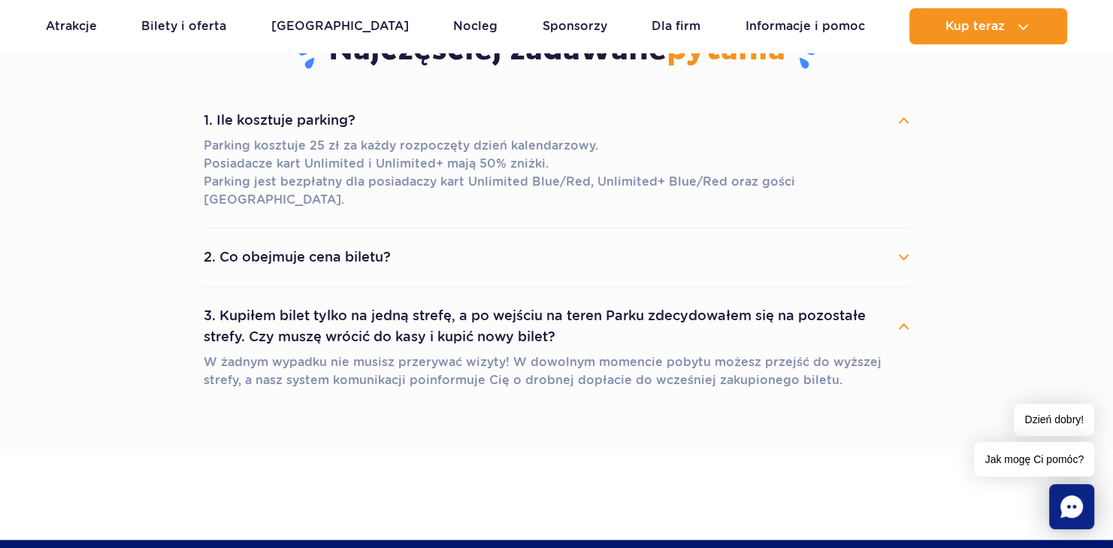
scroll to position [1804, 0]
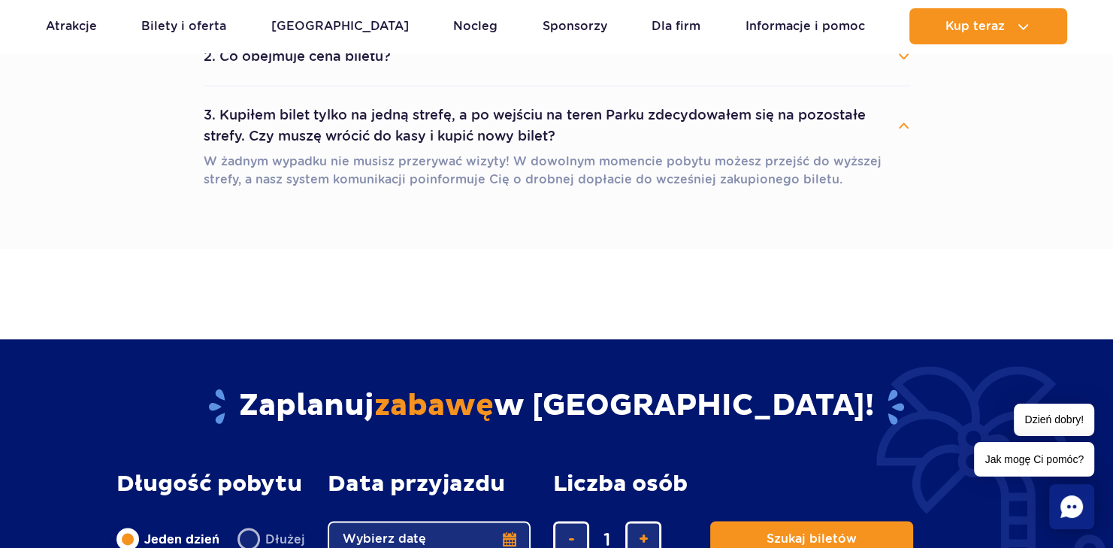
click at [1072, 504] on icon "Chat" at bounding box center [1072, 506] width 23 height 23
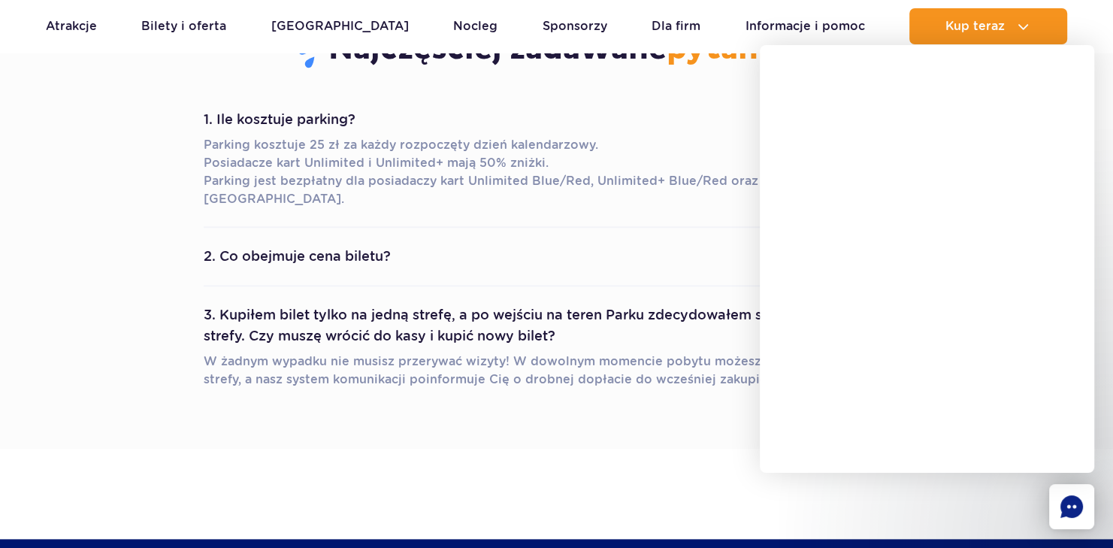
scroll to position [1403, 0]
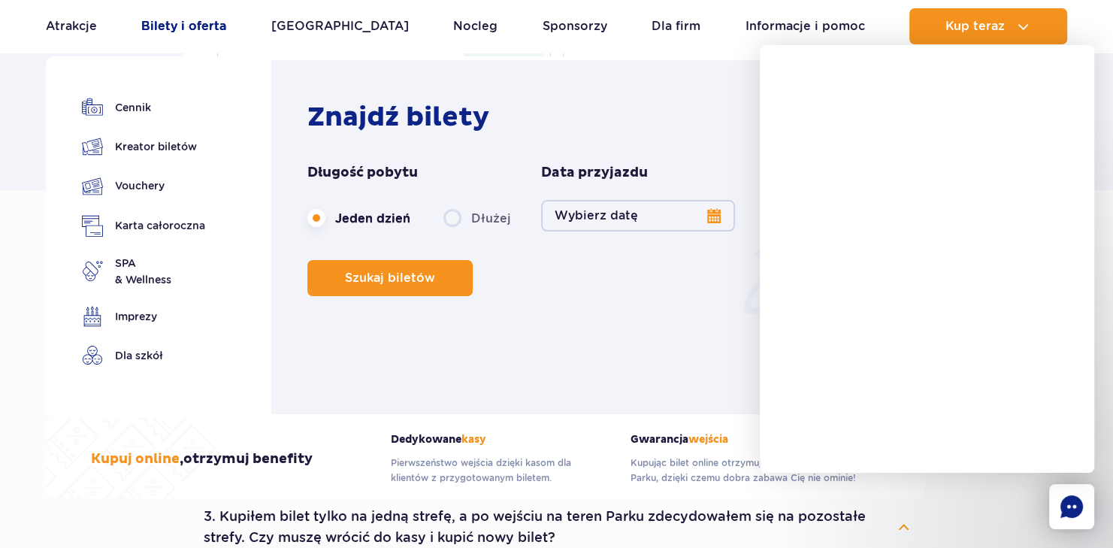
click at [173, 26] on link "Bilety i oferta" at bounding box center [183, 26] width 85 height 36
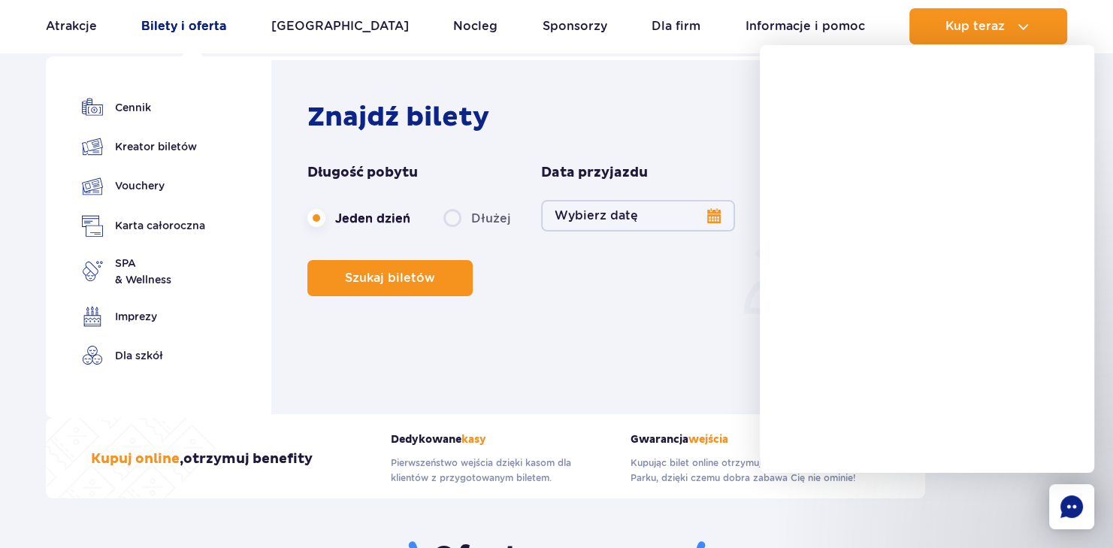
click at [176, 24] on link "Bilety i oferta" at bounding box center [183, 26] width 85 height 36
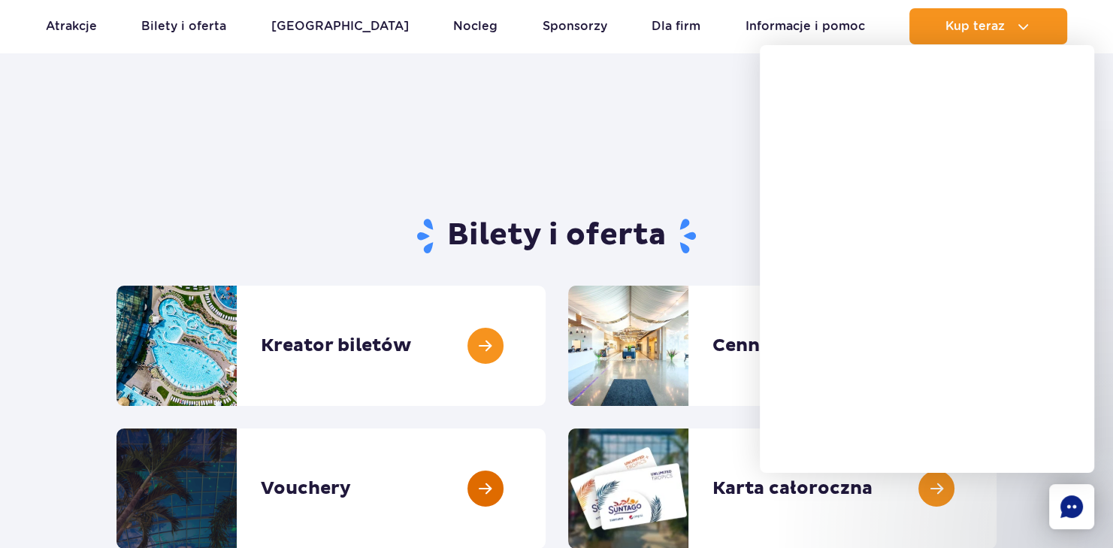
scroll to position [100, 0]
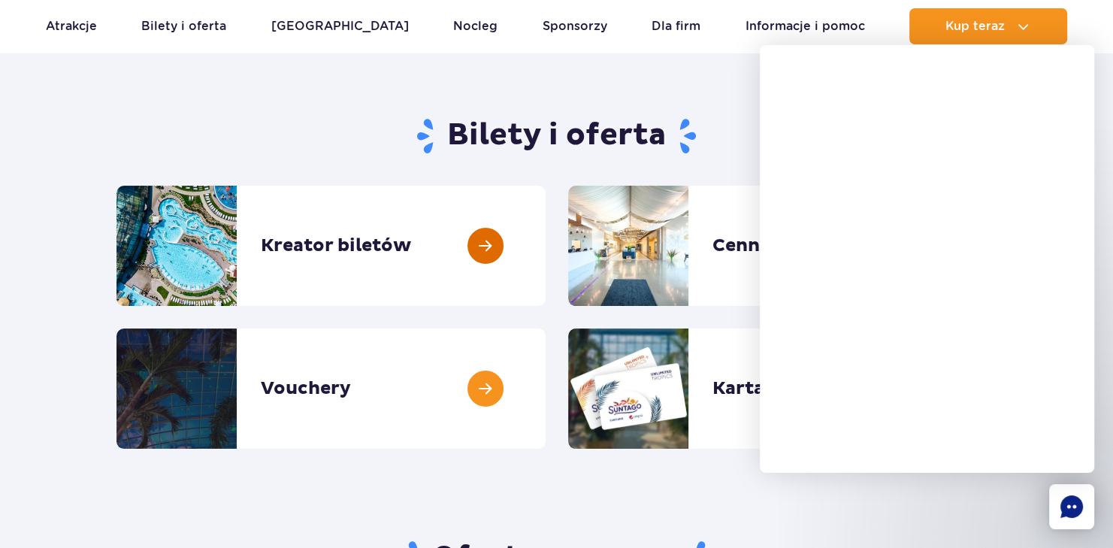
click at [546, 242] on link at bounding box center [546, 246] width 0 height 120
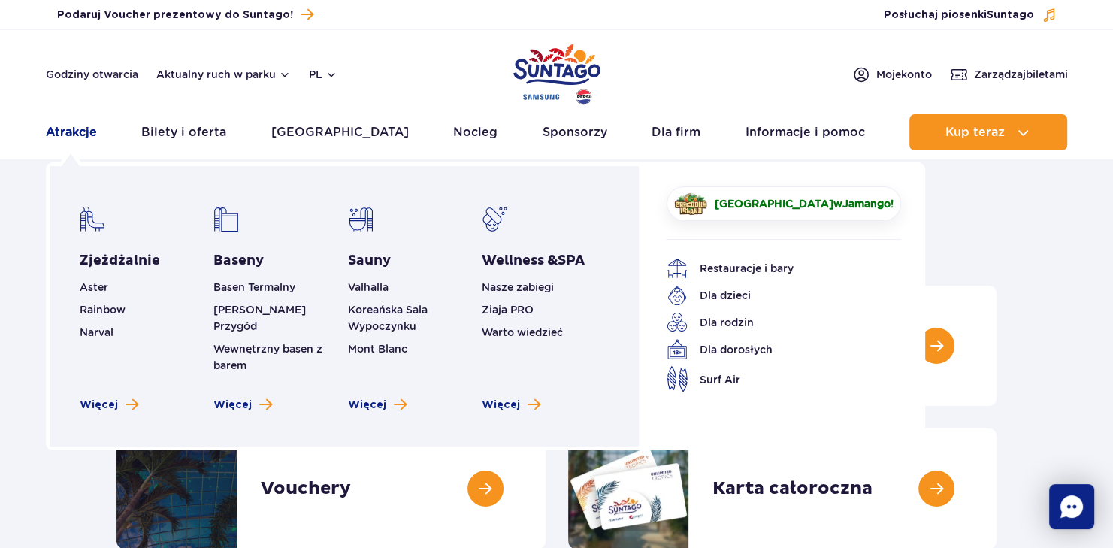
click at [69, 132] on link "Atrakcje" at bounding box center [71, 132] width 51 height 36
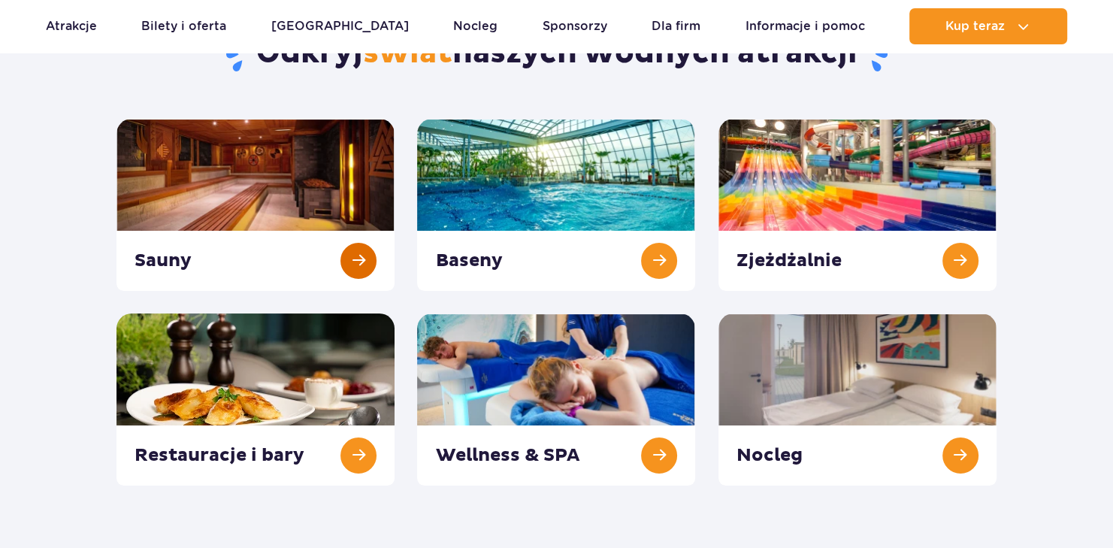
scroll to position [200, 0]
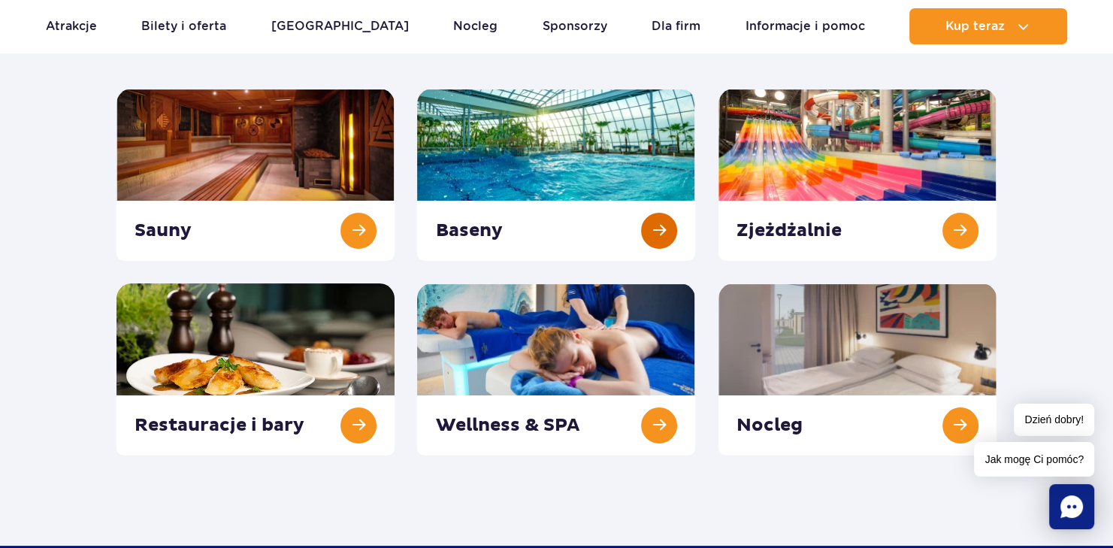
click at [665, 226] on link at bounding box center [556, 175] width 278 height 172
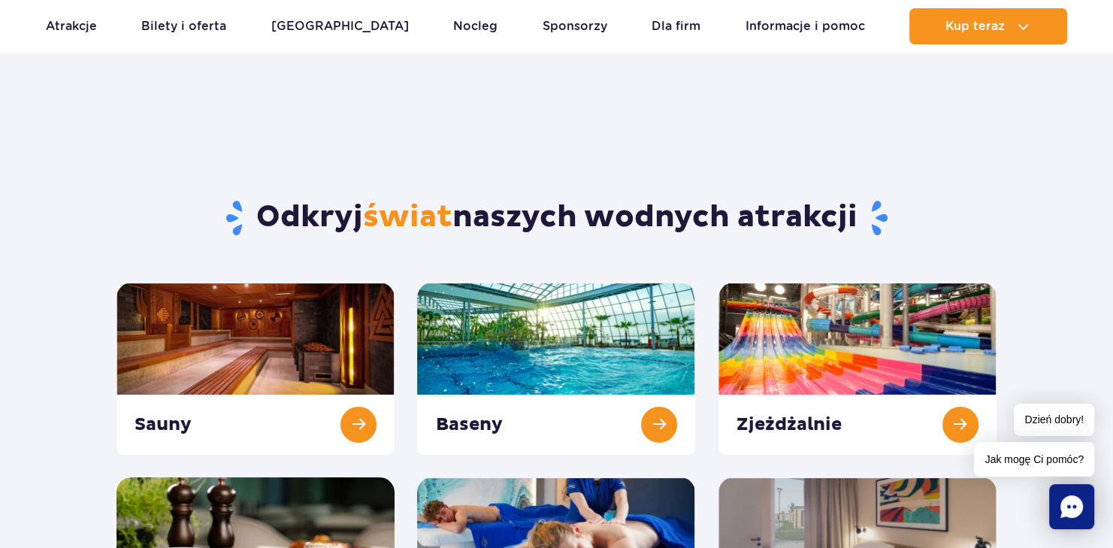
scroll to position [0, 0]
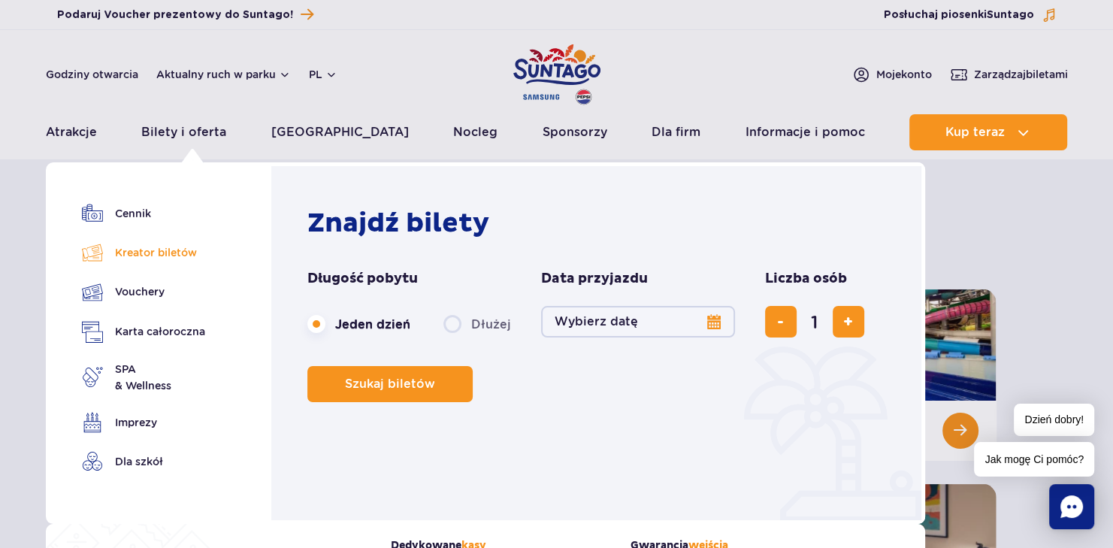
click at [137, 254] on link "Kreator biletów" at bounding box center [143, 252] width 123 height 21
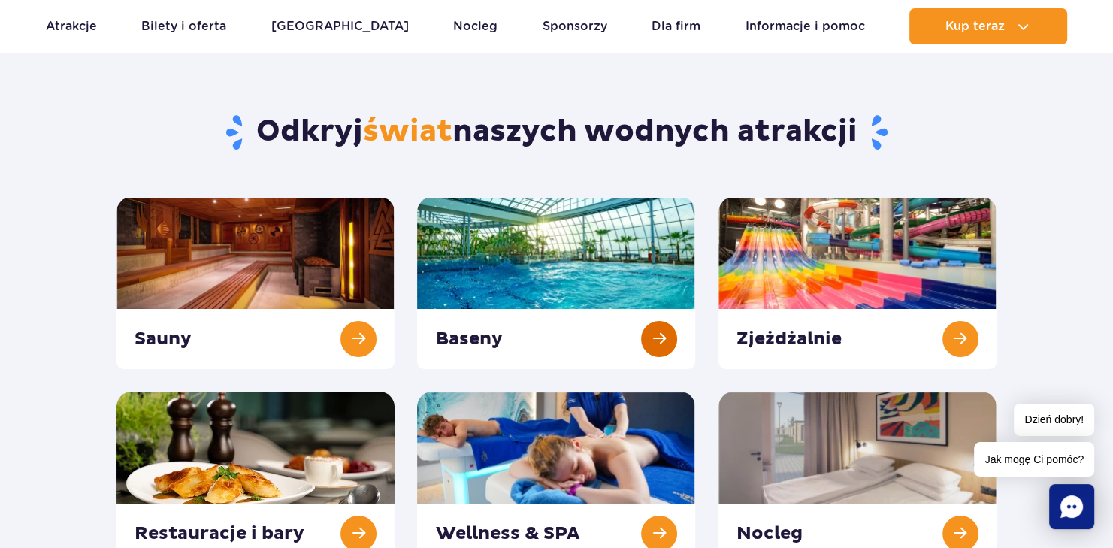
scroll to position [200, 0]
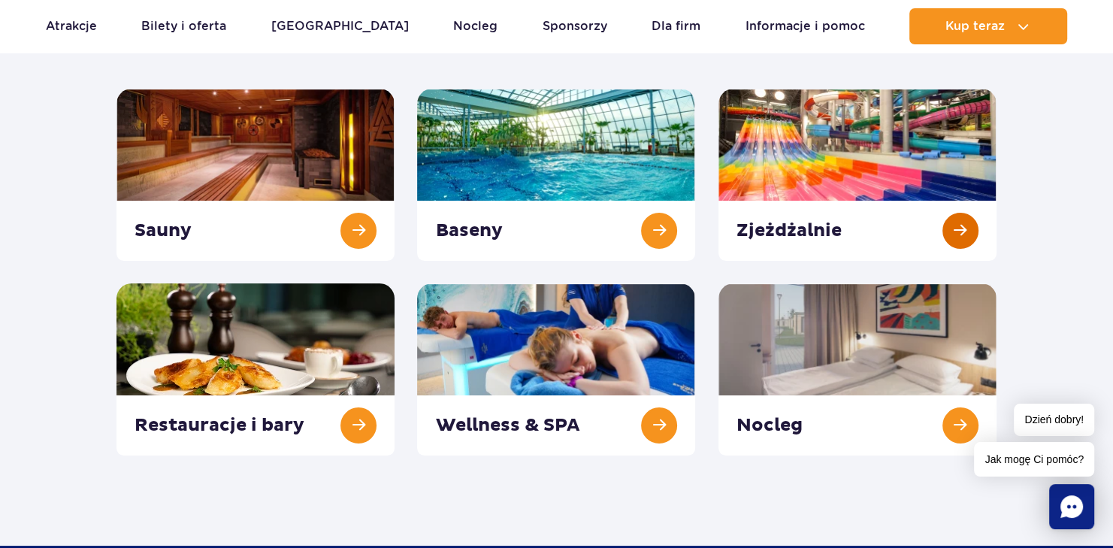
click at [964, 220] on link at bounding box center [858, 175] width 278 height 172
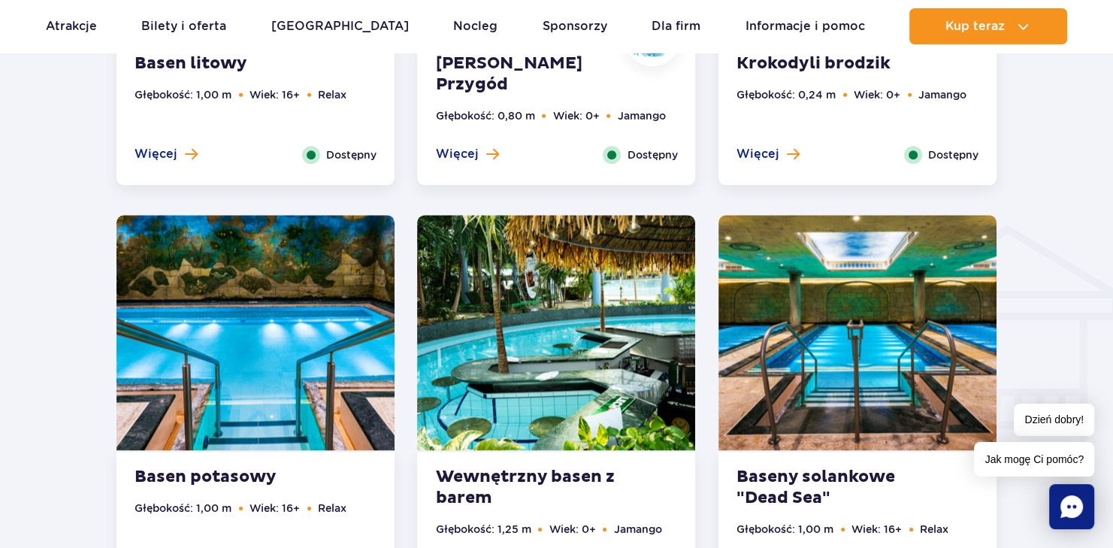
scroll to position [1504, 0]
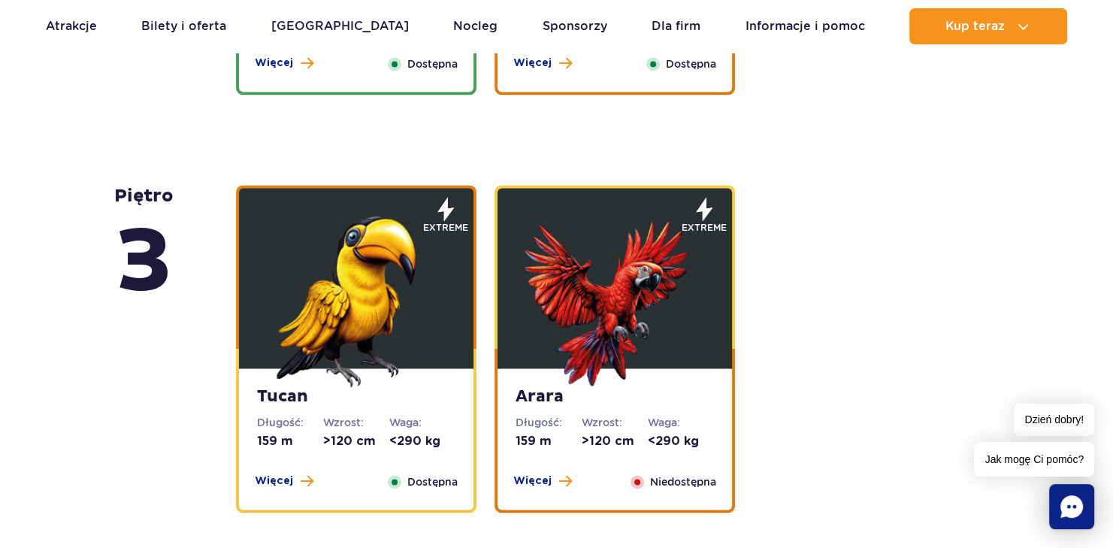
scroll to position [2004, 0]
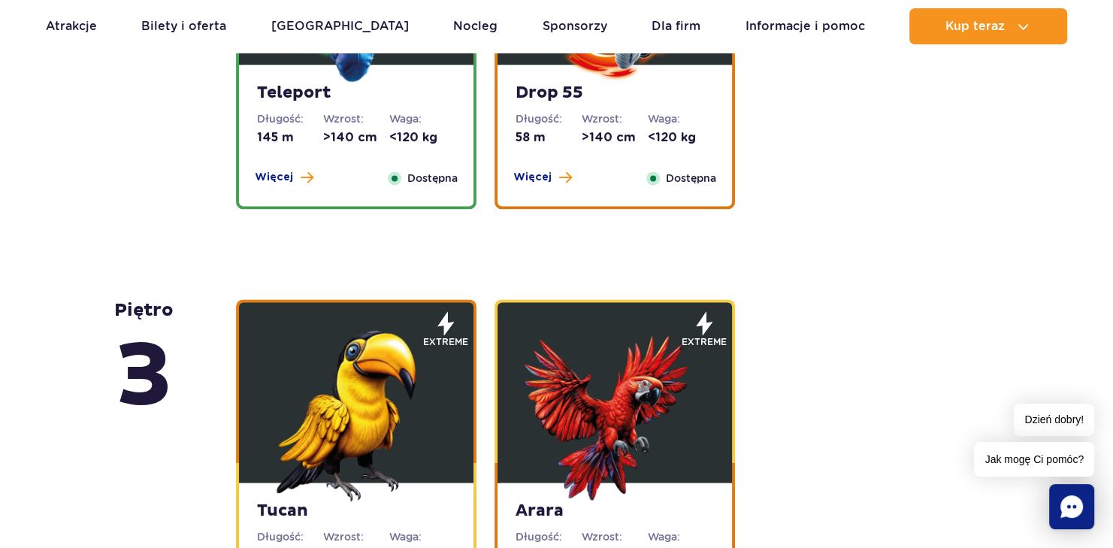
click at [358, 380] on img at bounding box center [356, 411] width 180 height 180
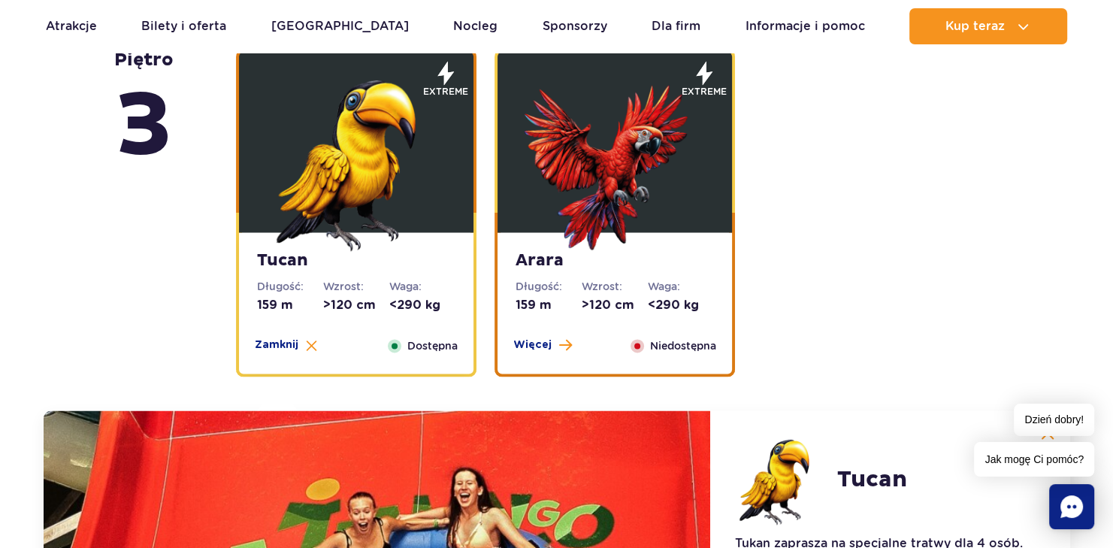
scroll to position [1973, 0]
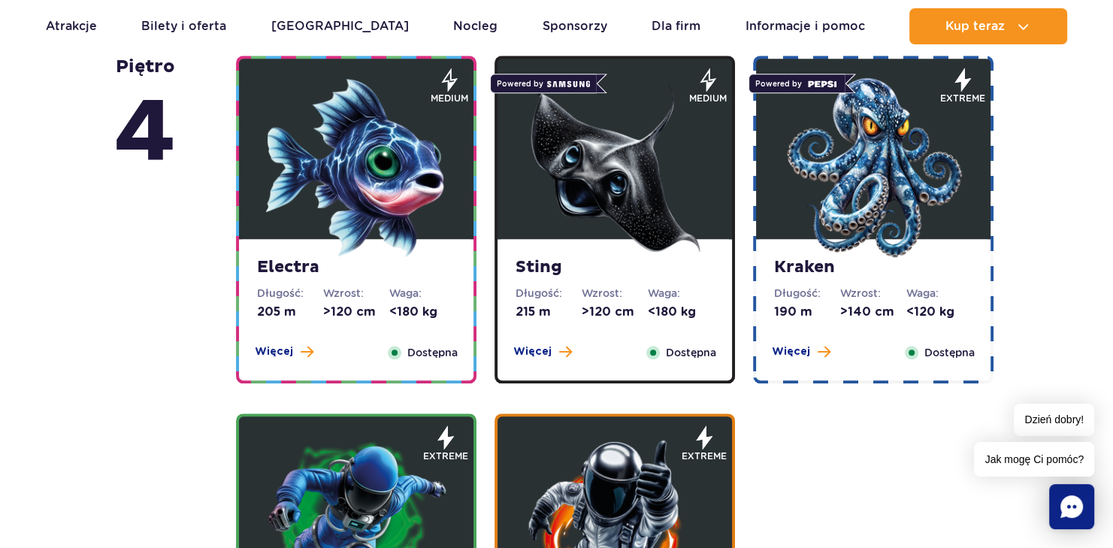
click at [385, 191] on img at bounding box center [356, 167] width 180 height 180
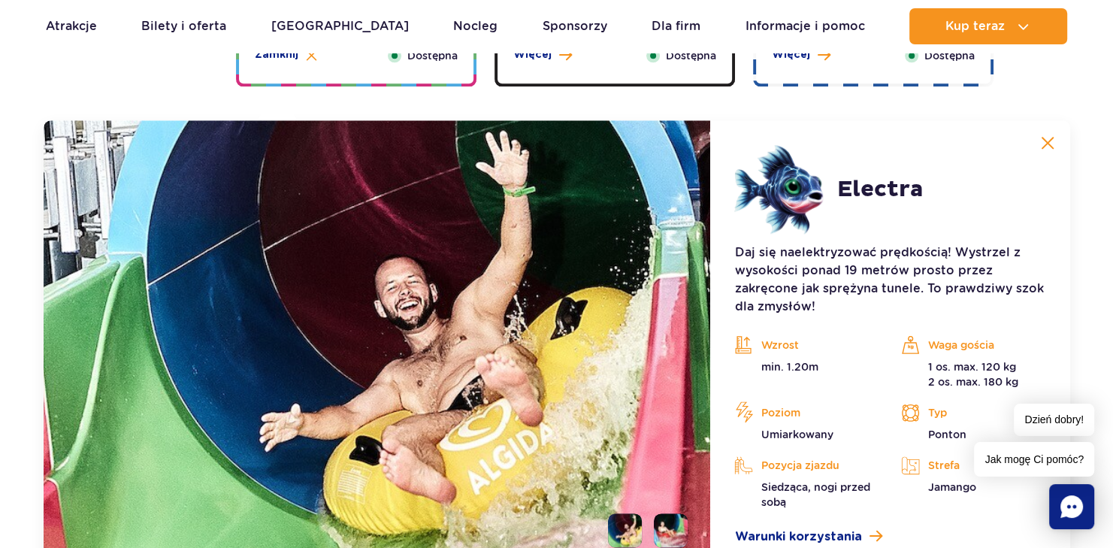
scroll to position [1798, 0]
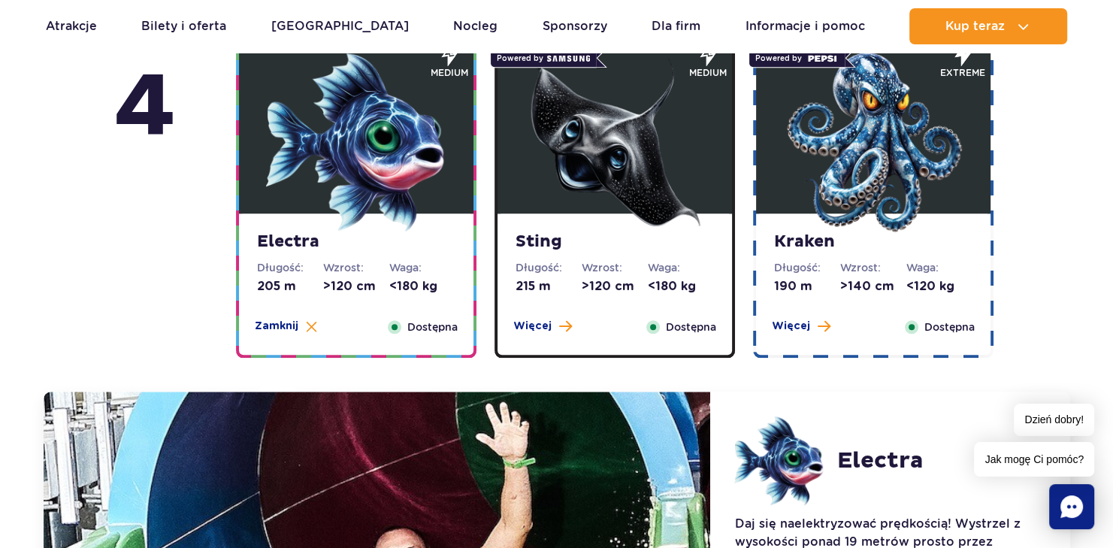
click at [614, 200] on img at bounding box center [615, 142] width 180 height 180
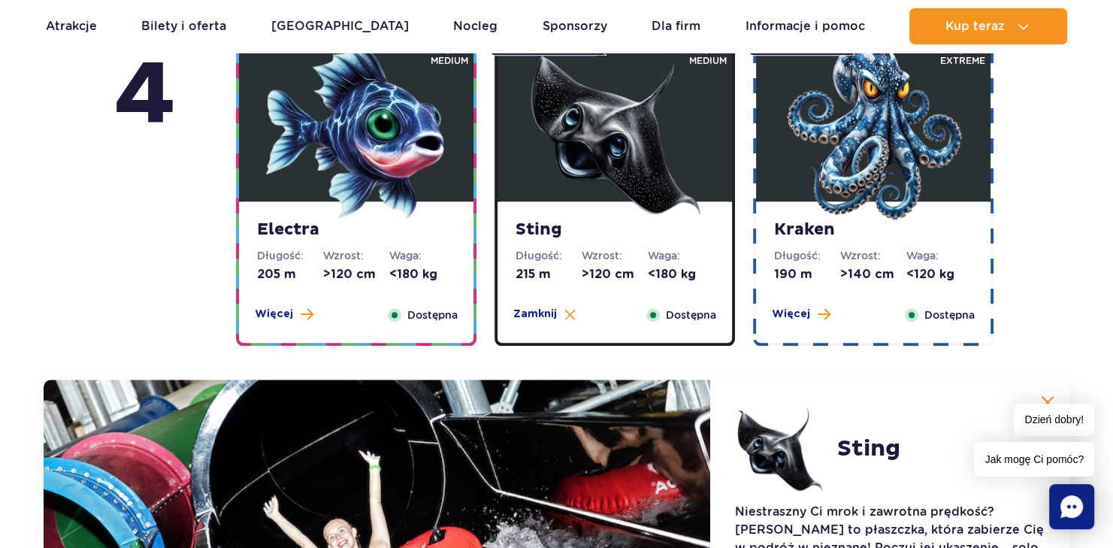
scroll to position [1398, 0]
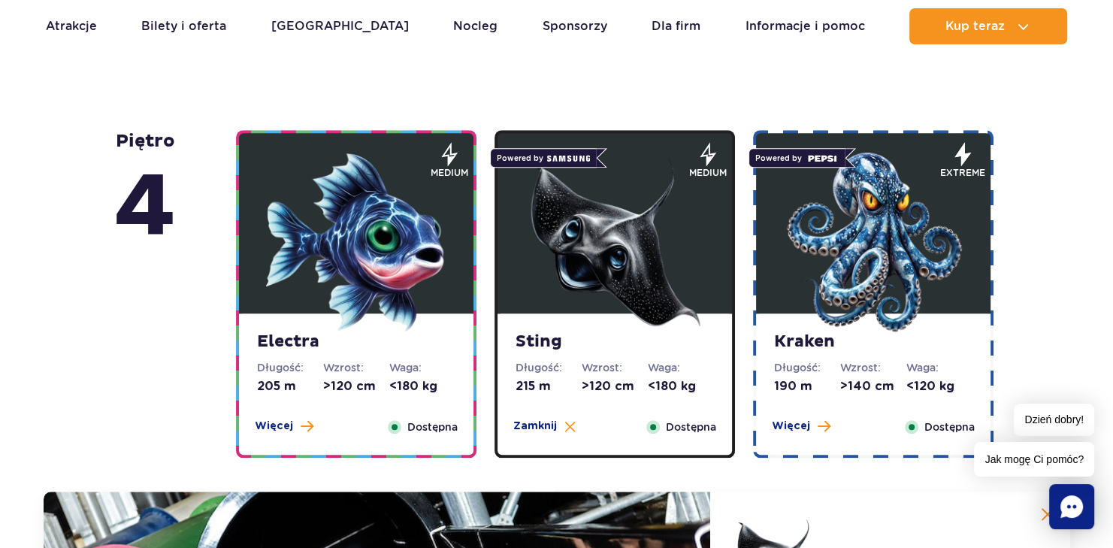
click at [889, 260] on img at bounding box center [873, 242] width 180 height 180
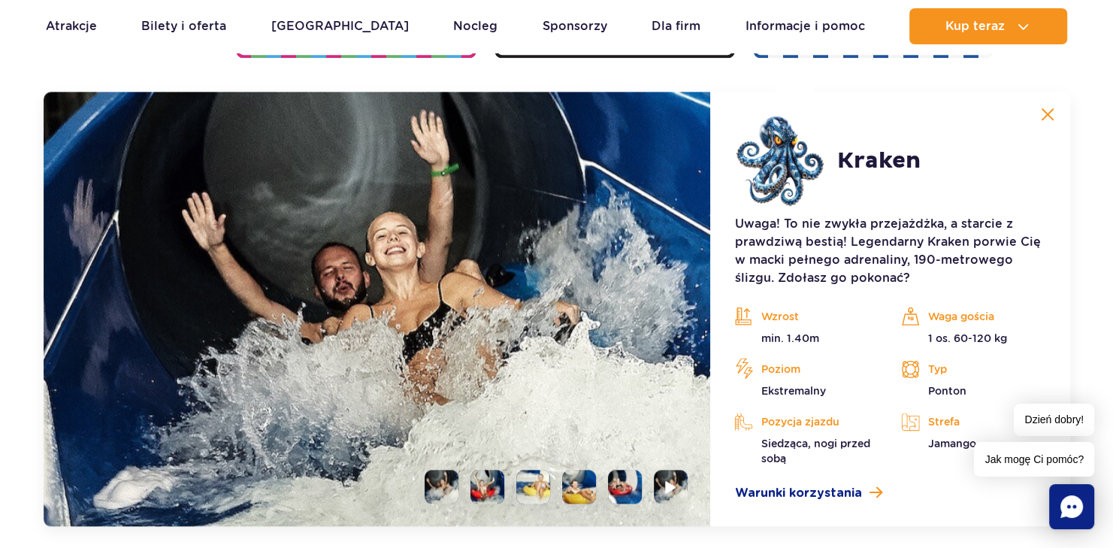
scroll to position [1798, 0]
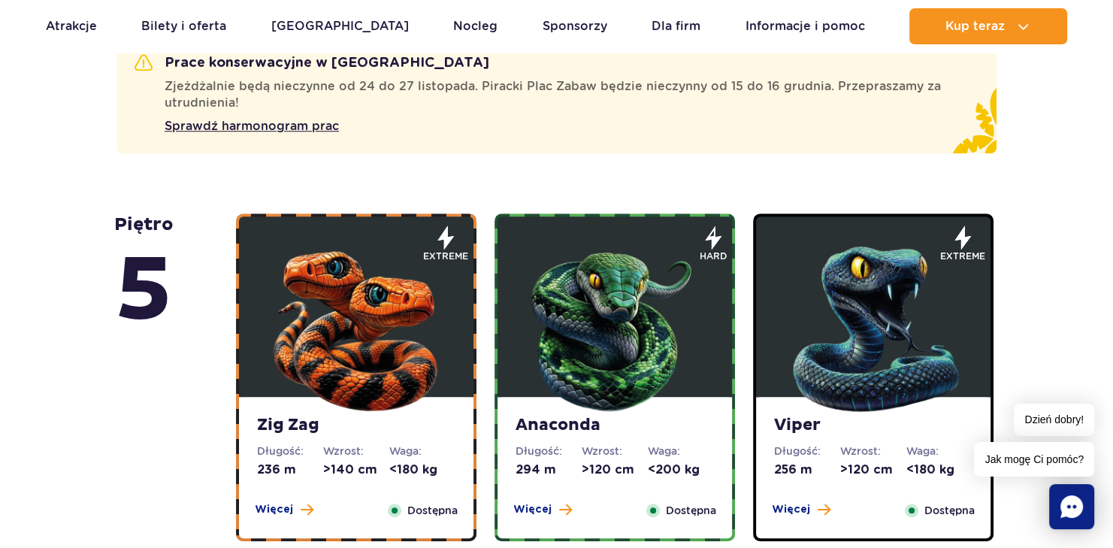
click at [371, 353] on img at bounding box center [356, 325] width 180 height 180
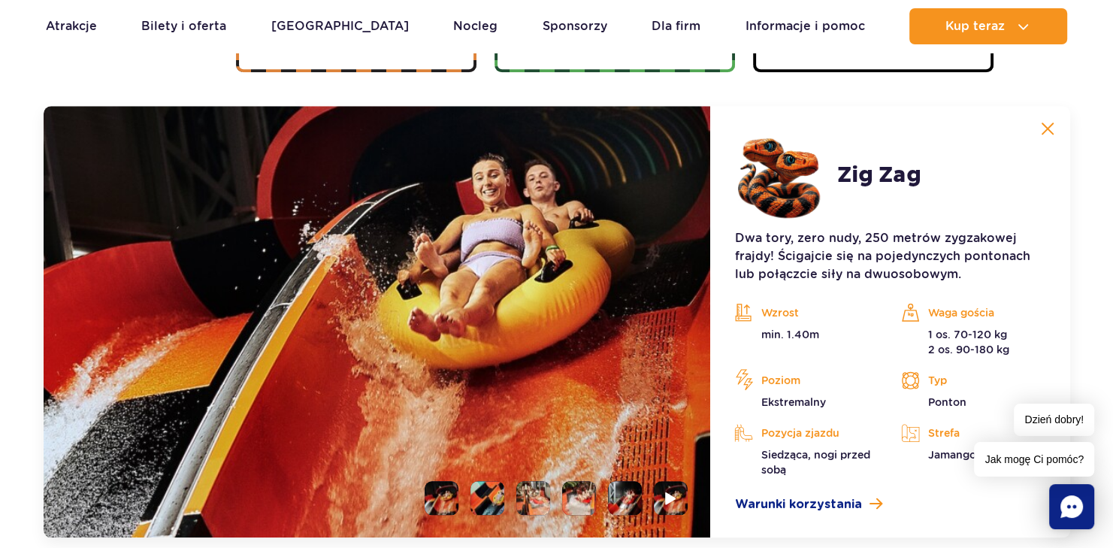
scroll to position [1380, 0]
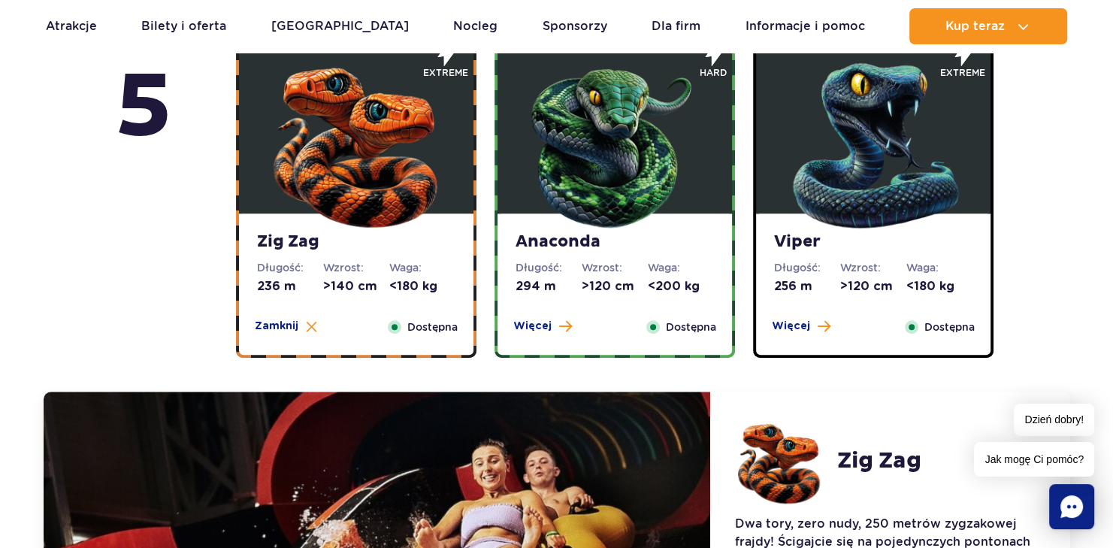
click at [598, 173] on img at bounding box center [615, 142] width 180 height 180
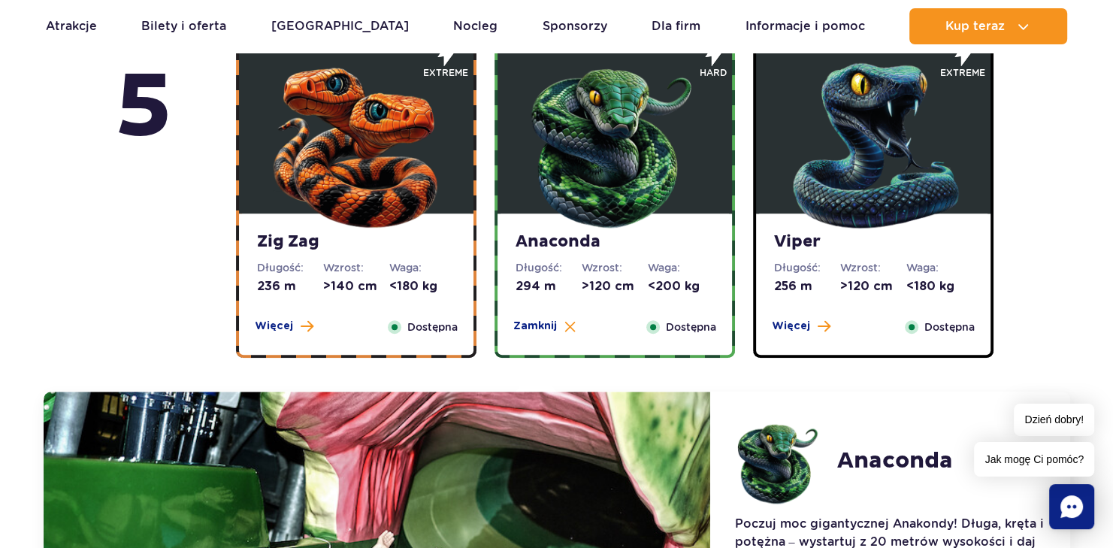
click at [898, 160] on img at bounding box center [873, 142] width 180 height 180
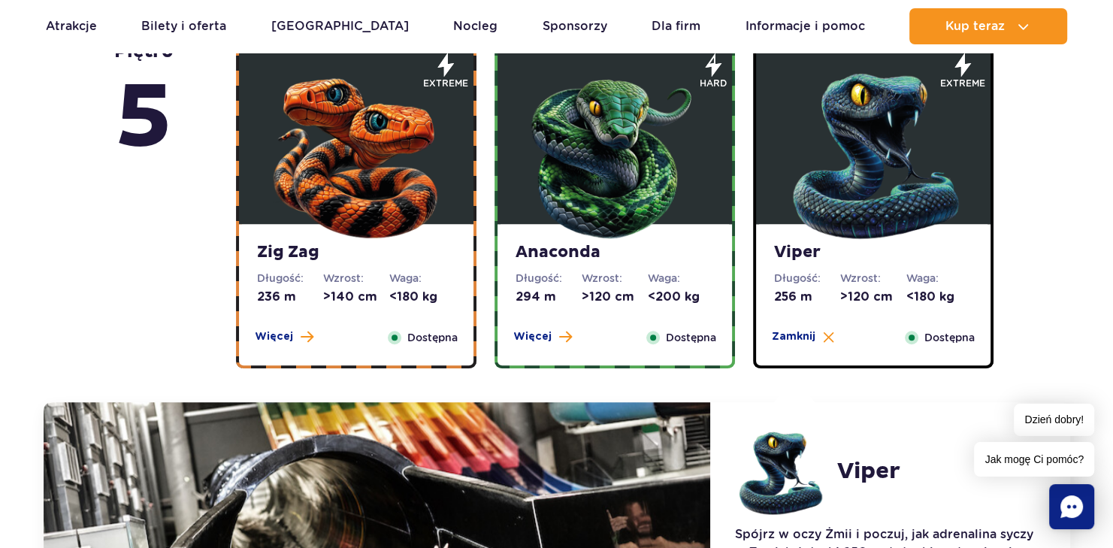
scroll to position [1080, 0]
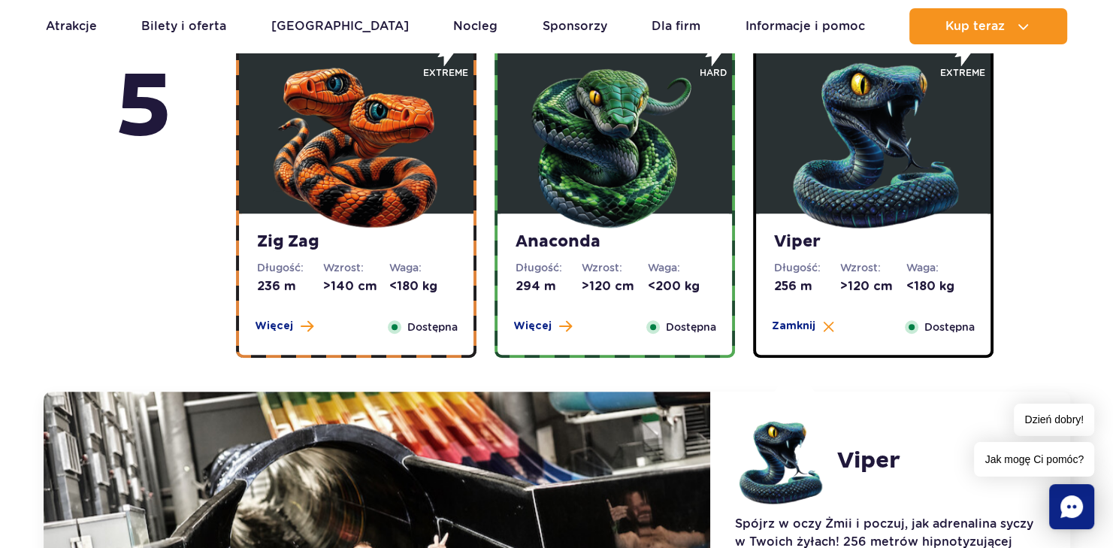
click at [329, 254] on div "Zig Zag Długość: 236 m Wzrost: >140 cm Waga: <180 kg Więcej Zamknij Dostępna" at bounding box center [356, 284] width 235 height 141
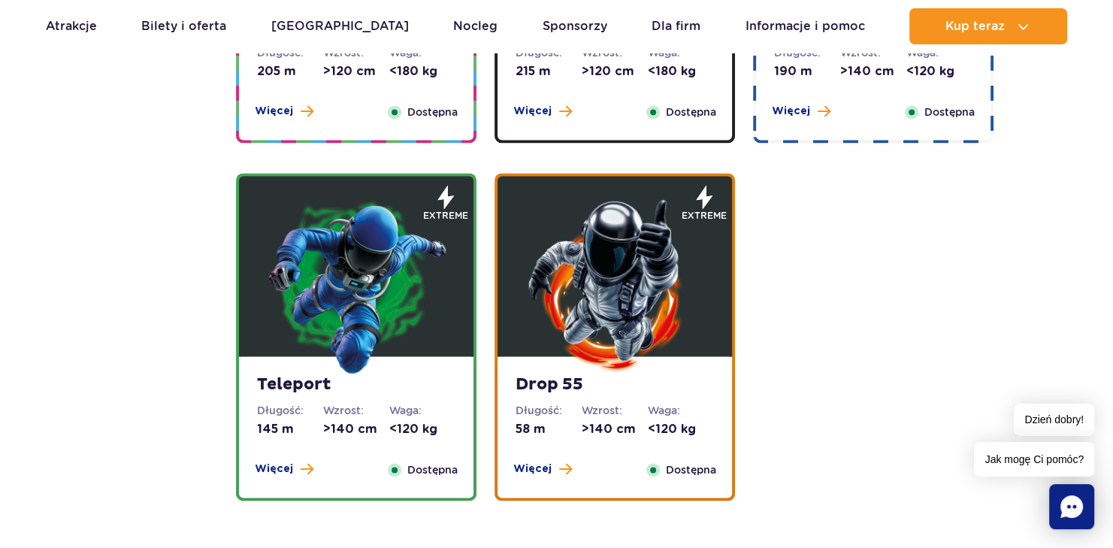
scroll to position [2182, 0]
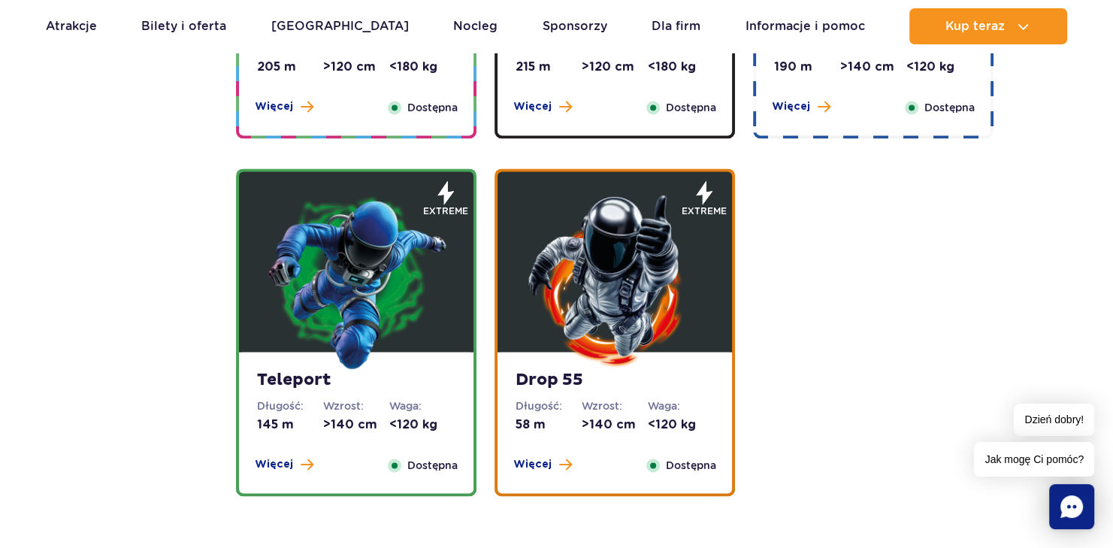
click at [371, 333] on img at bounding box center [356, 280] width 180 height 180
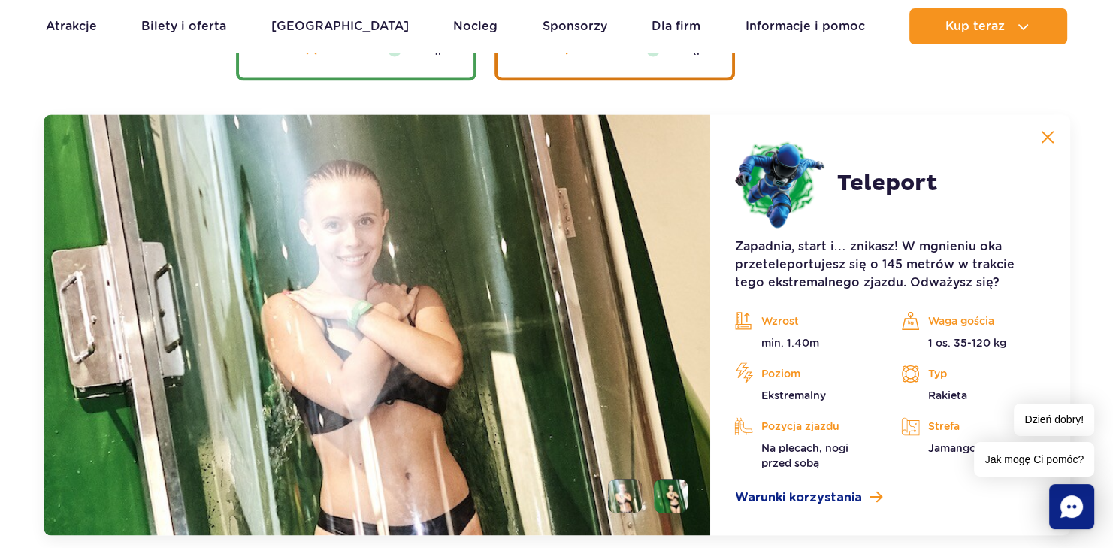
scroll to position [2156, 0]
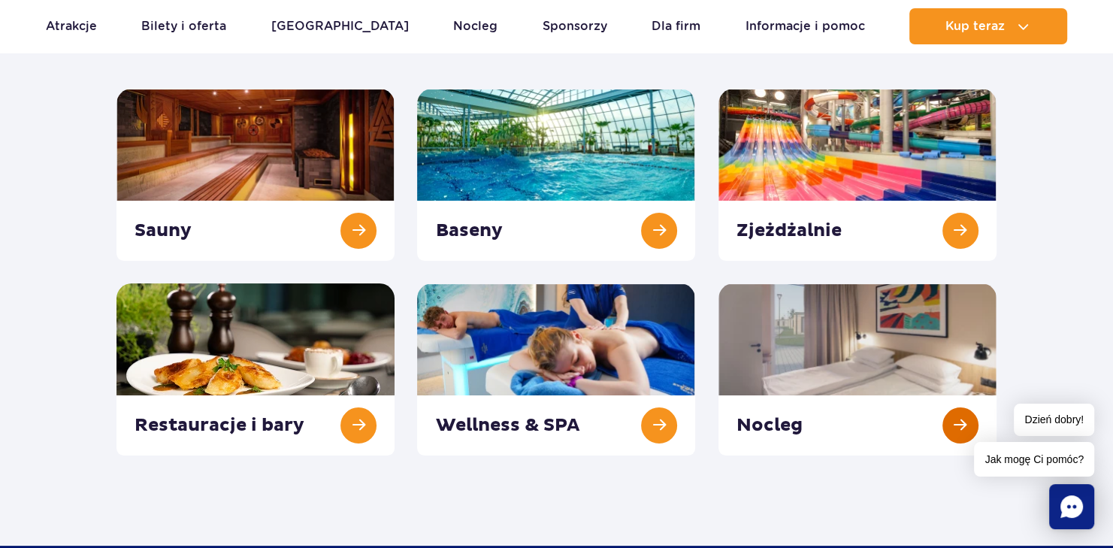
click at [833, 353] on link at bounding box center [858, 369] width 278 height 172
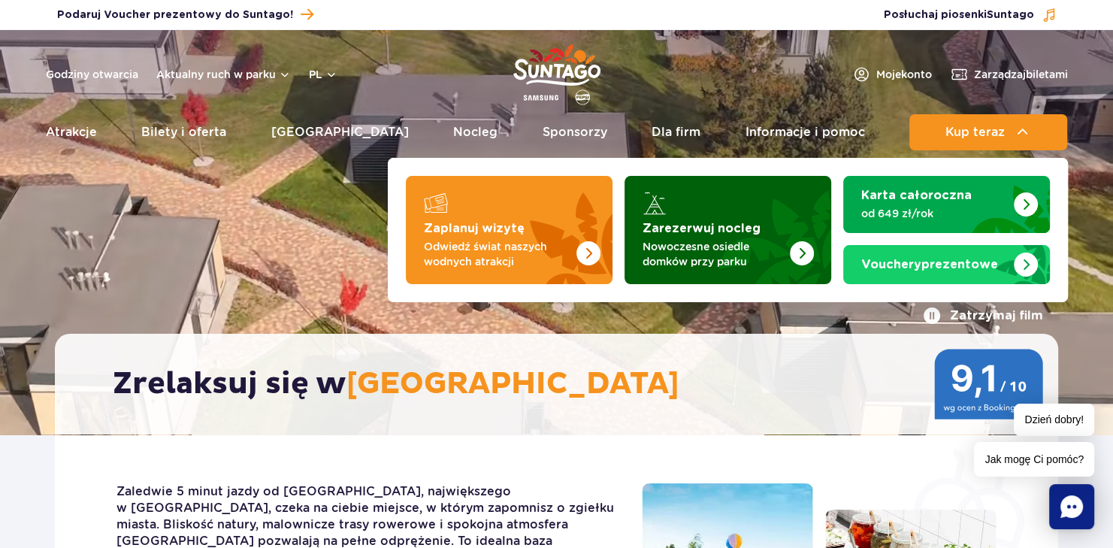
click at [801, 250] on img "Zarezerwuj nocleg" at bounding box center [802, 253] width 24 height 24
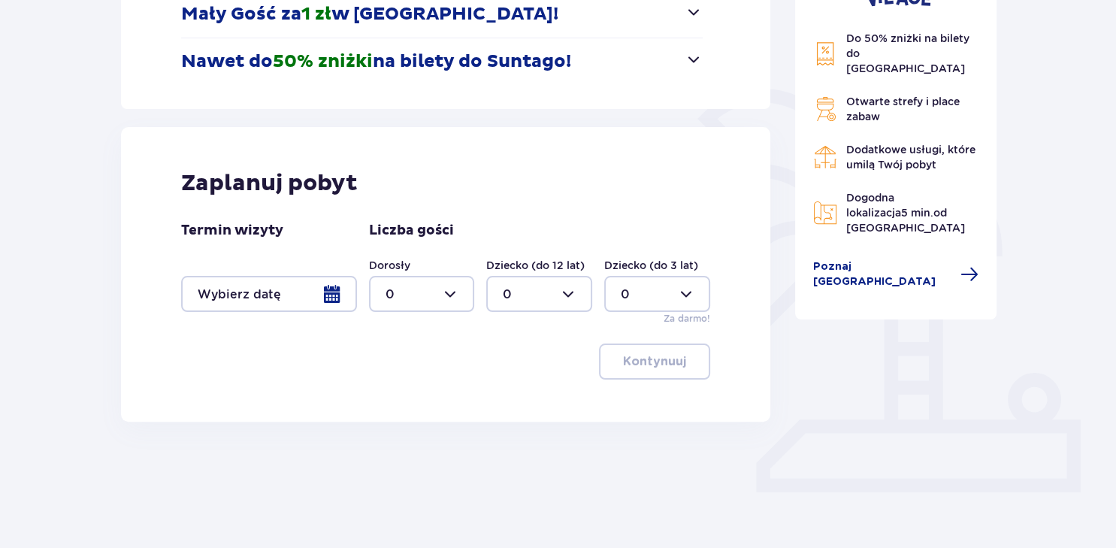
scroll to position [287, 0]
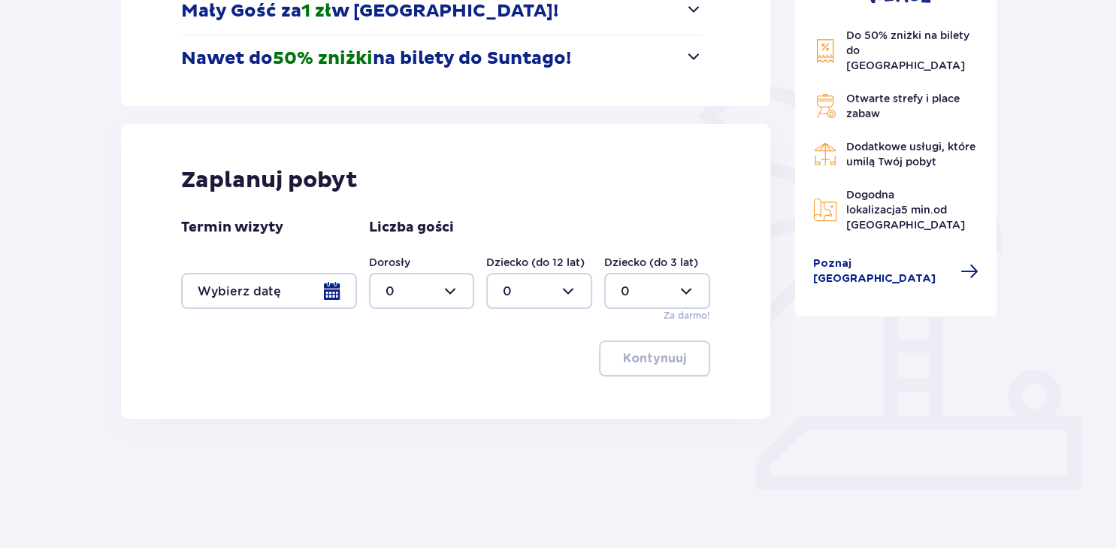
click at [335, 290] on div at bounding box center [269, 291] width 176 height 36
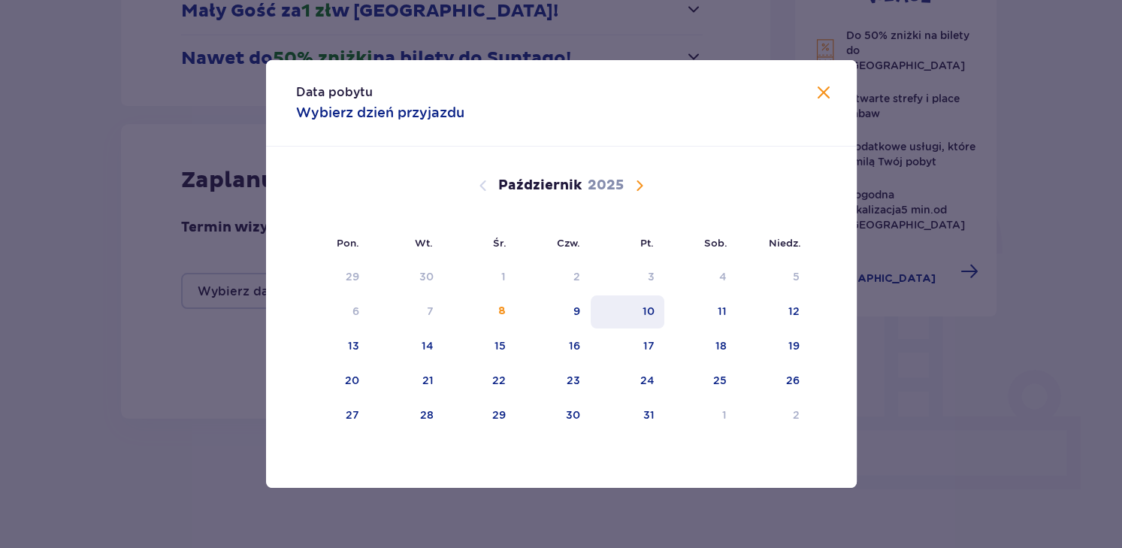
click at [648, 312] on div "10" at bounding box center [648, 311] width 12 height 15
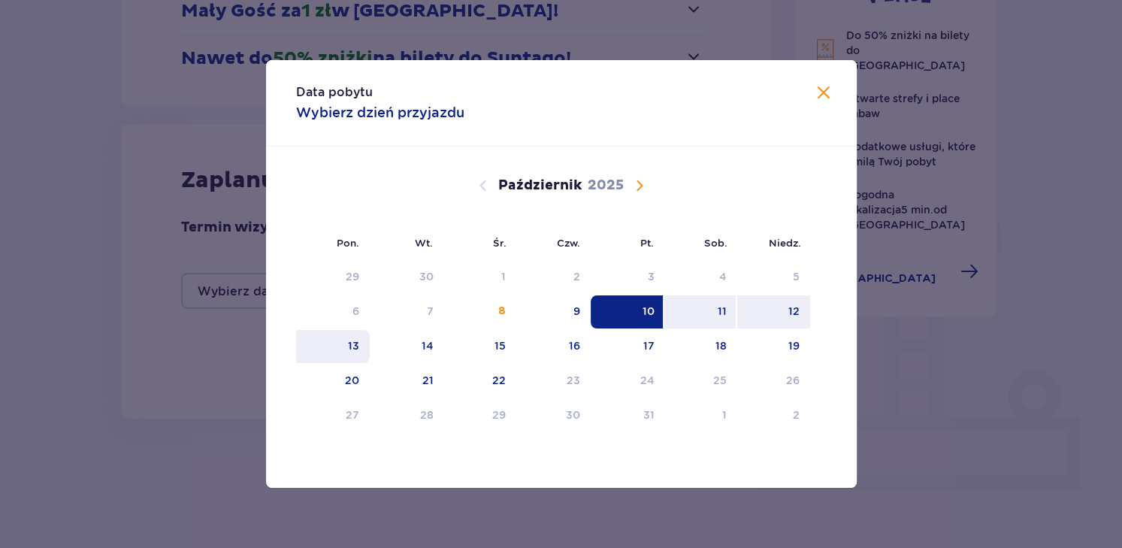
click at [345, 347] on div "13" at bounding box center [333, 346] width 74 height 33
type input "[DATE] - [DATE]"
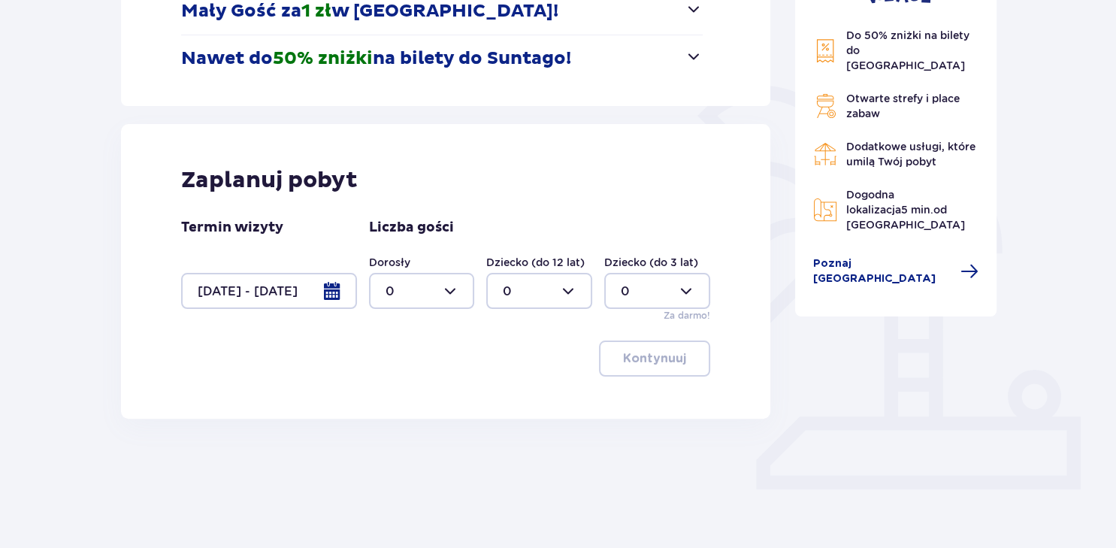
click at [453, 290] on div at bounding box center [422, 291] width 106 height 36
click at [389, 395] on p "2" at bounding box center [389, 399] width 8 height 17
type input "2"
click at [572, 286] on div at bounding box center [539, 291] width 106 height 36
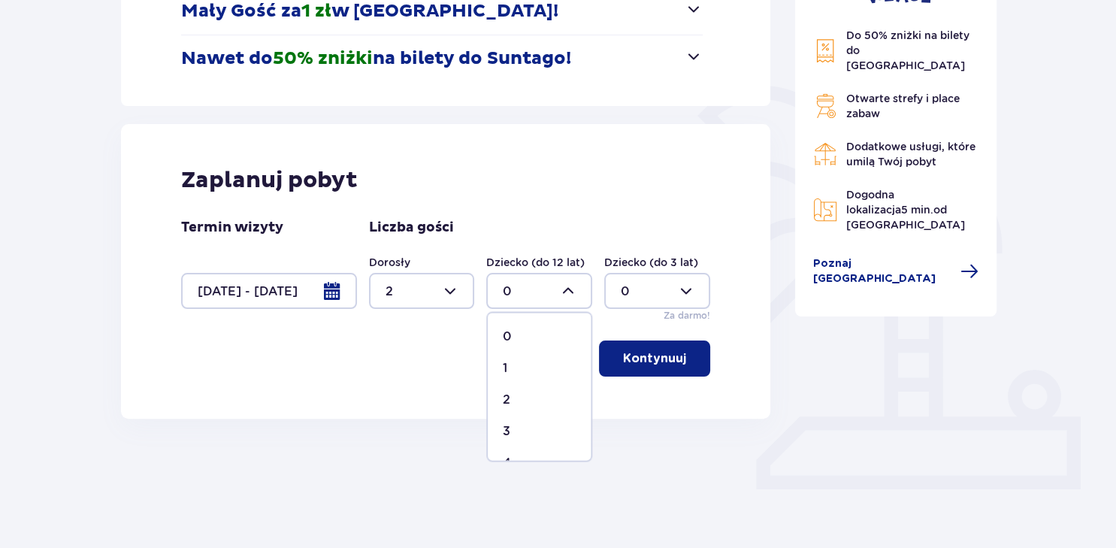
click at [510, 364] on div "1" at bounding box center [539, 367] width 73 height 17
type input "1"
click at [650, 361] on p "Kontynuuj" at bounding box center [654, 358] width 63 height 17
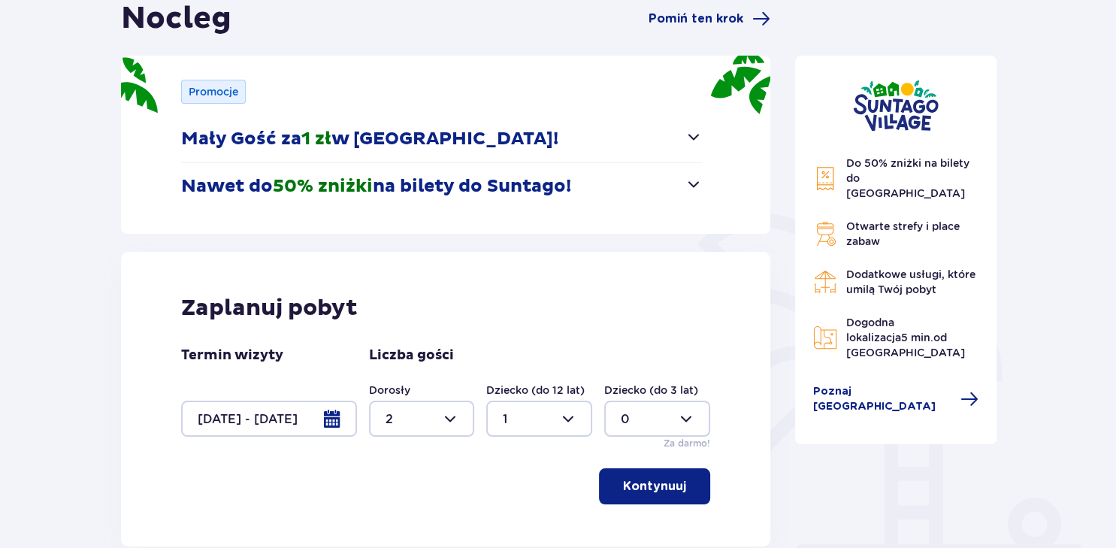
scroll to position [326, 0]
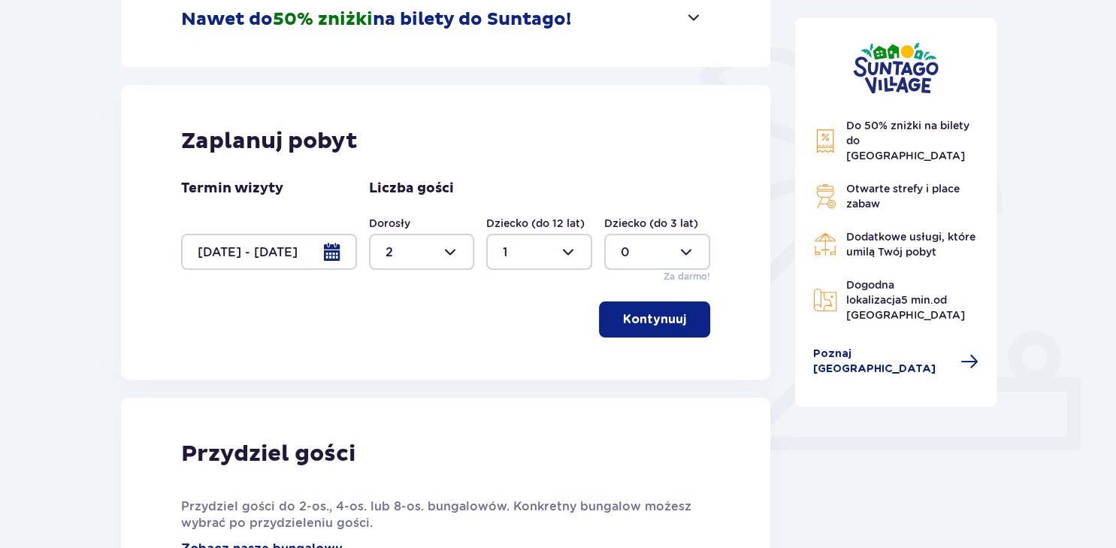
click at [658, 315] on p "Kontynuuj" at bounding box center [654, 319] width 63 height 17
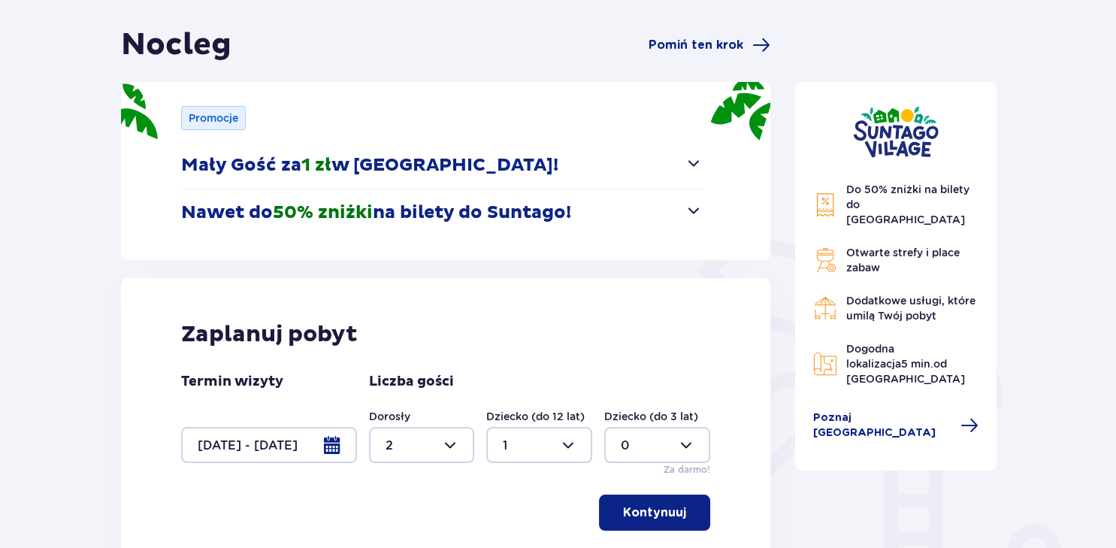
scroll to position [200, 0]
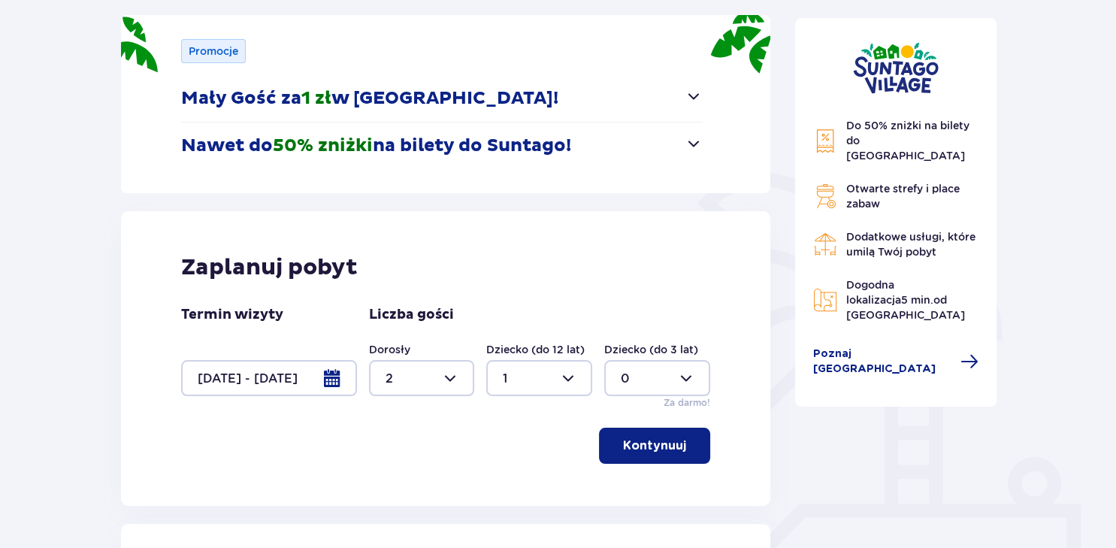
click at [653, 447] on p "Kontynuuj" at bounding box center [654, 446] width 63 height 17
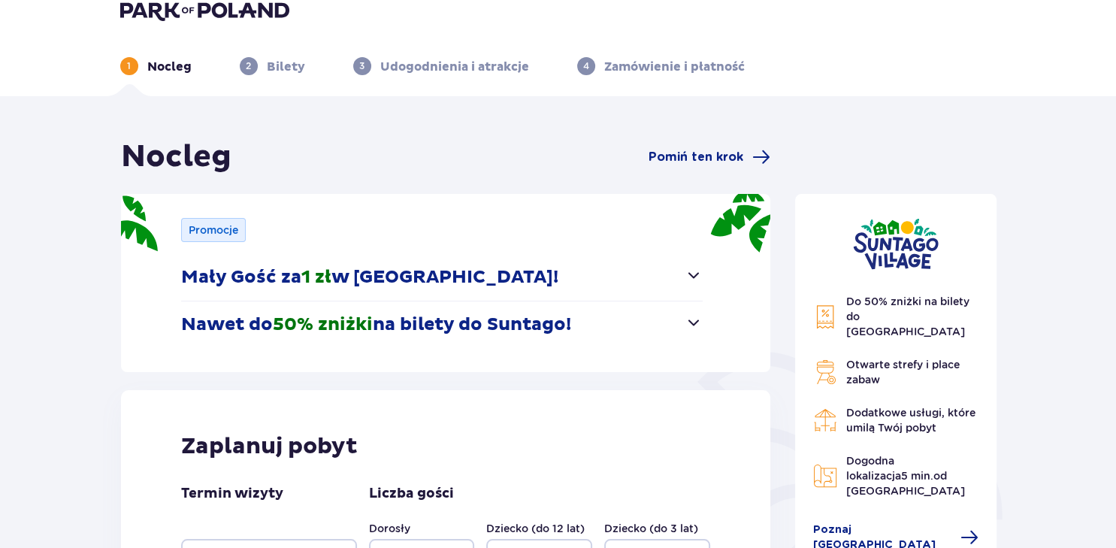
scroll to position [0, 0]
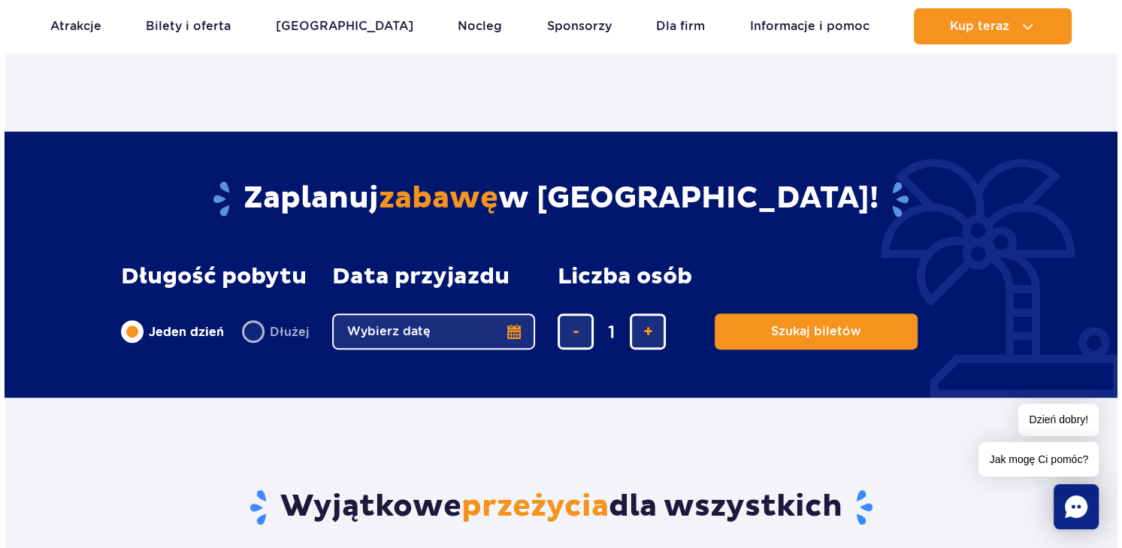
scroll to position [701, 0]
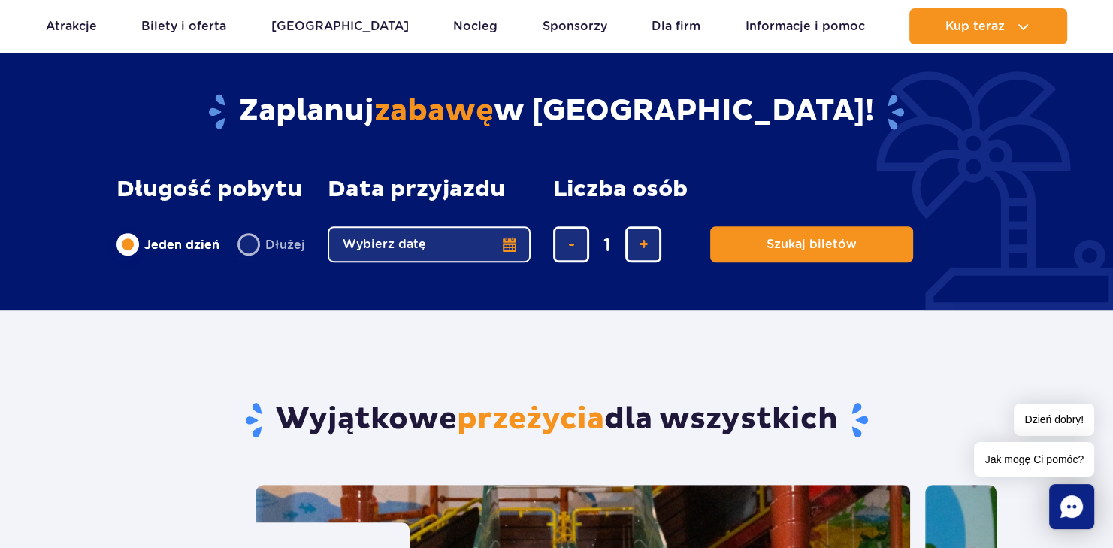
click at [253, 244] on label "Dłużej" at bounding box center [272, 245] width 68 height 32
click at [253, 257] on input "Dłużej" at bounding box center [246, 258] width 17 height 3
radio input "false"
radio input "true"
click at [507, 240] on button "Wybierz datę" at bounding box center [429, 244] width 203 height 36
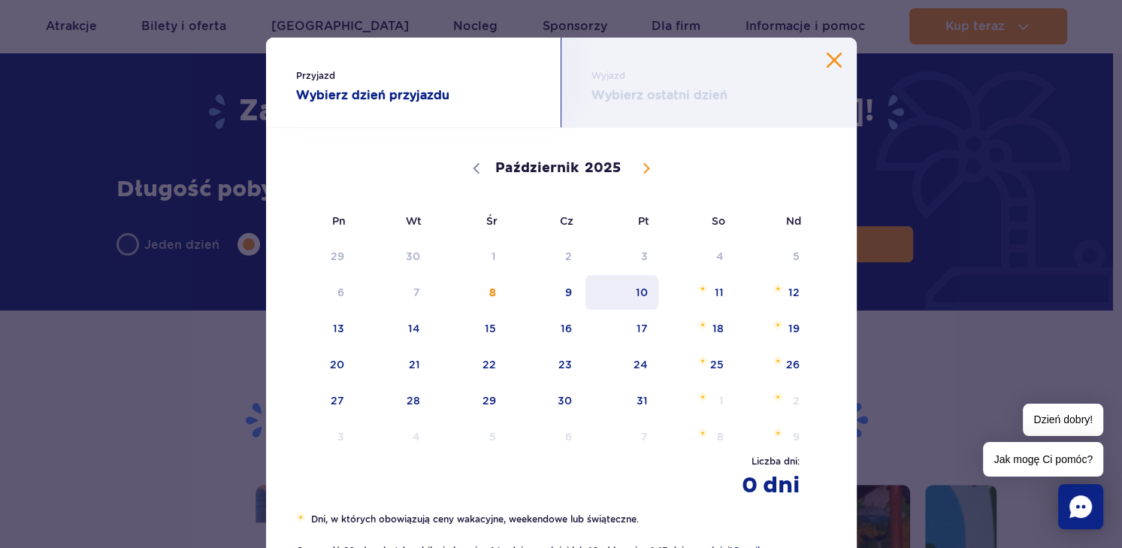
click at [638, 291] on span "10" at bounding box center [622, 292] width 76 height 35
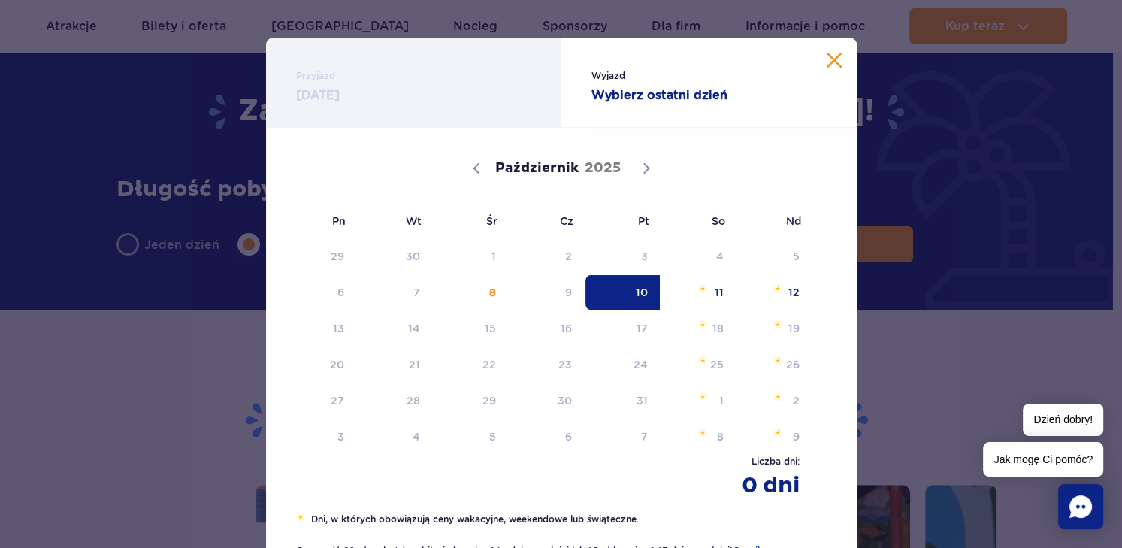
click at [922, 350] on div "Przyjazd 10.10.25 Wyjazd Wybierz ostatni dzień 10.10.2025 Październik 2025 Pn W…" at bounding box center [561, 274] width 1122 height 548
click at [923, 255] on div "Przyjazd 10.10.25 Wyjazd Wybierz ostatni dzień 10.10.2025 Październik 2025 Pn W…" at bounding box center [561, 274] width 1122 height 548
click at [778, 165] on div "Październik 2025" at bounding box center [561, 166] width 531 height 74
click at [333, 332] on span "13" at bounding box center [319, 328] width 76 height 35
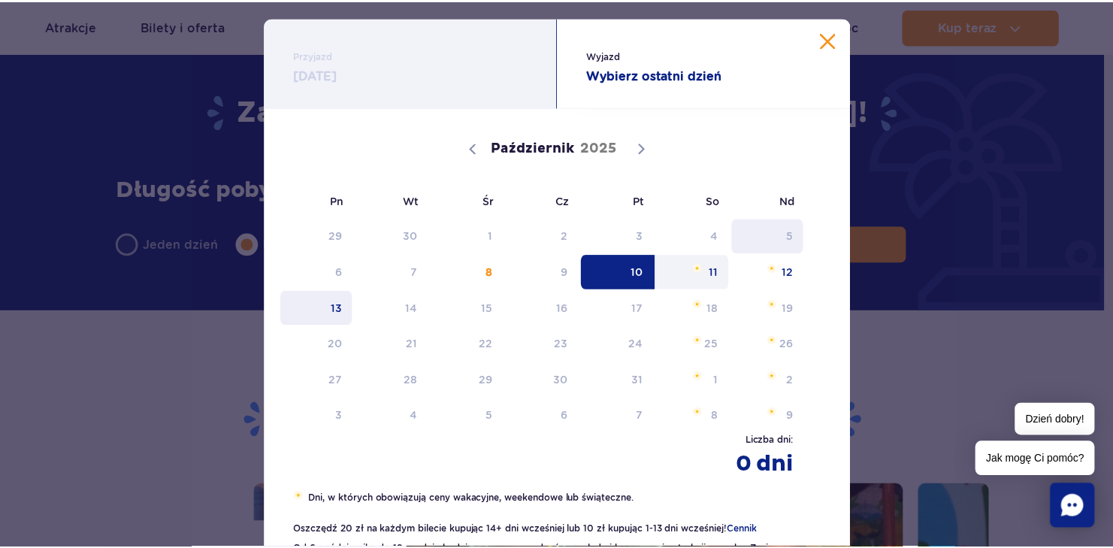
scroll to position [0, 0]
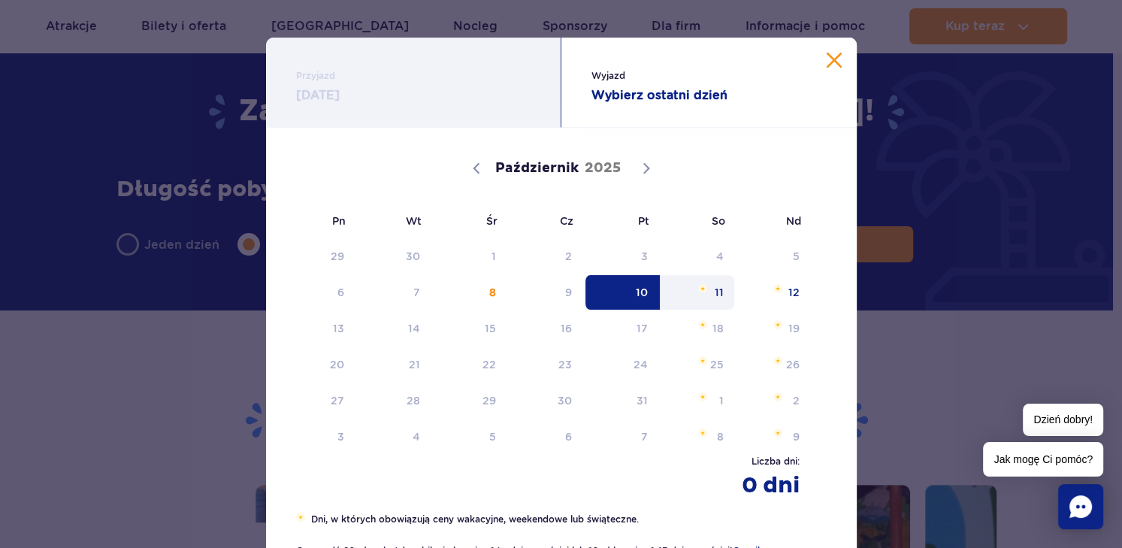
click at [827, 61] on button "Zamknij kalendarz" at bounding box center [834, 60] width 15 height 15
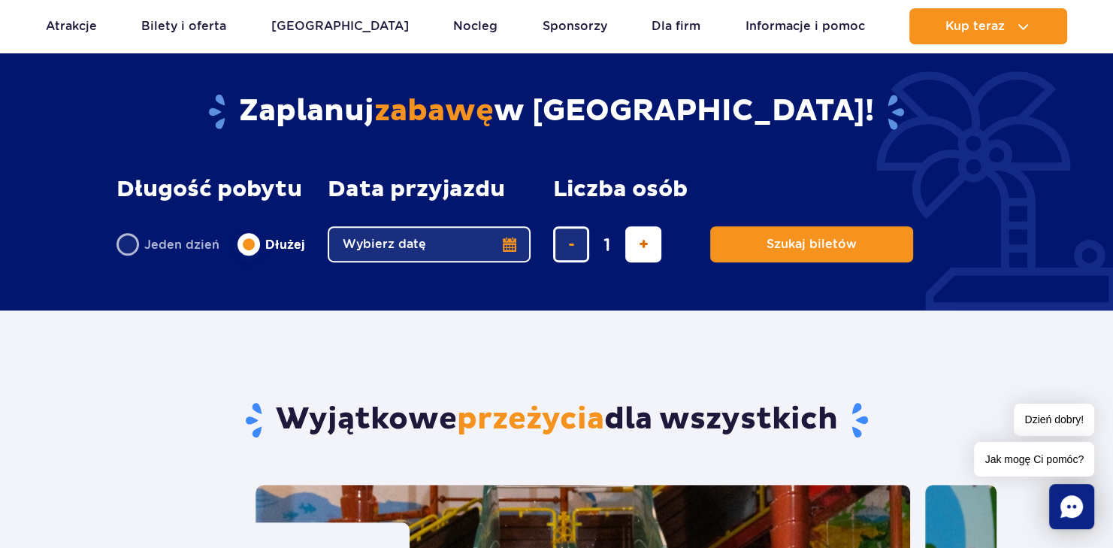
click at [641, 244] on span "dodaj bilet" at bounding box center [644, 244] width 10 height 0
type input "3"
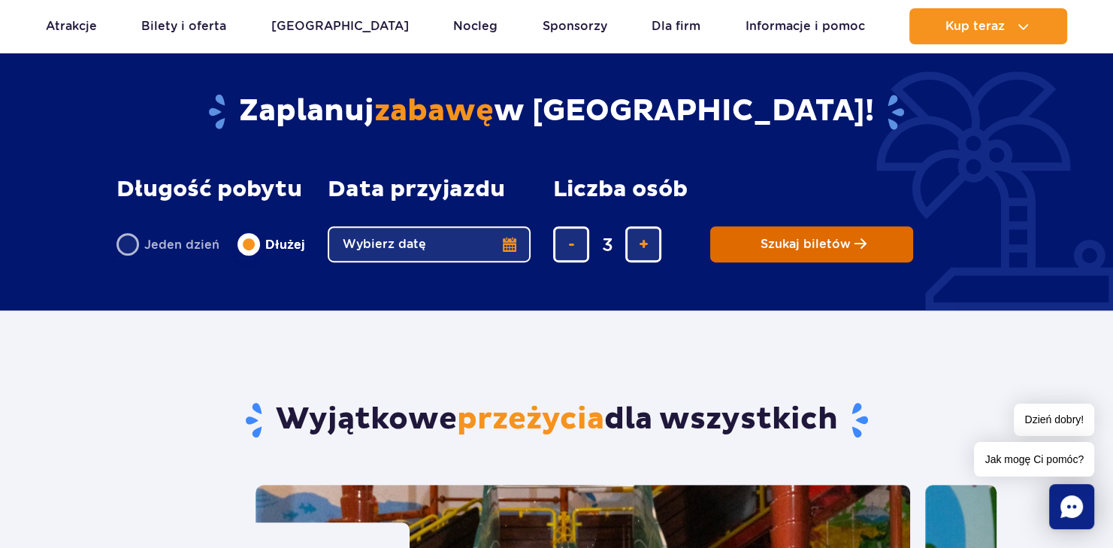
click at [788, 243] on span "Szukaj biletów" at bounding box center [806, 245] width 90 height 14
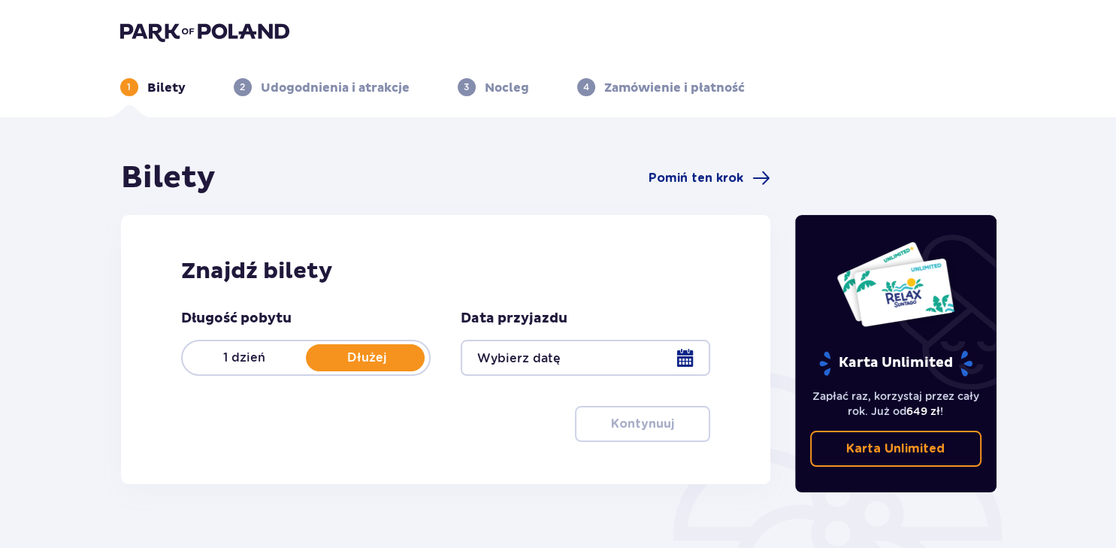
click at [683, 353] on div at bounding box center [586, 358] width 250 height 36
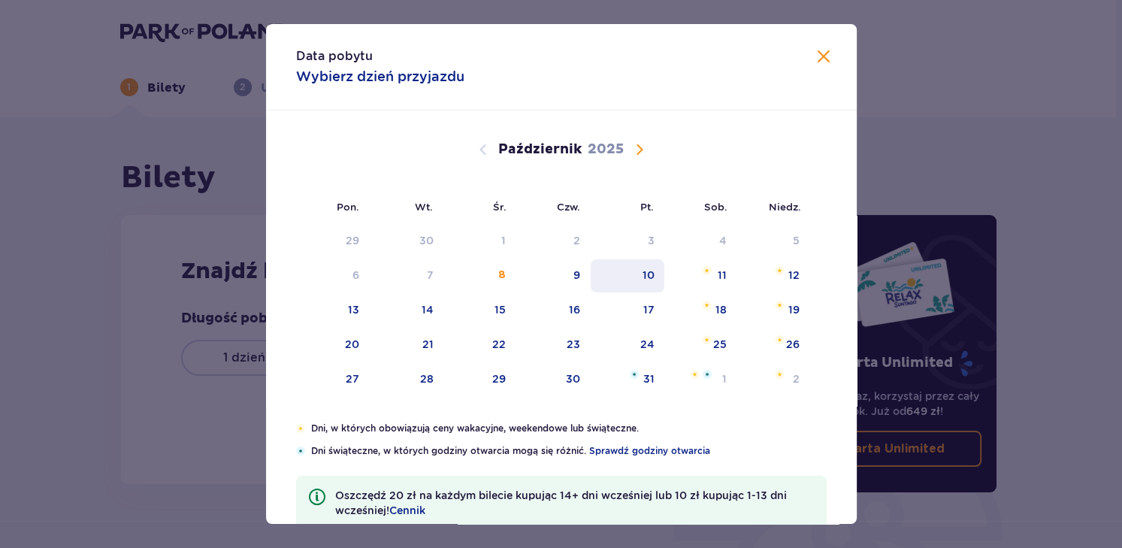
click at [645, 274] on div "10" at bounding box center [648, 275] width 12 height 15
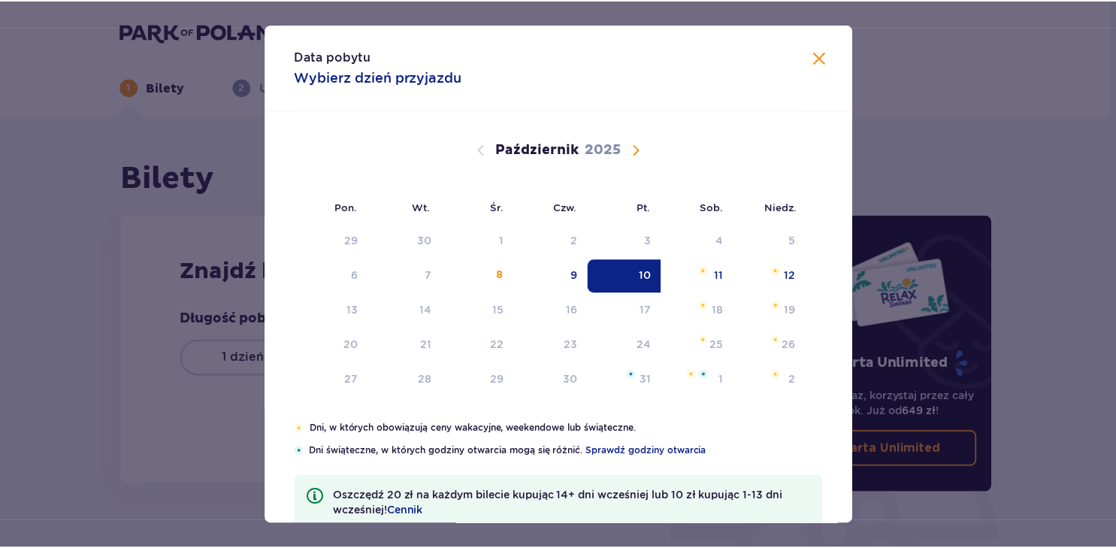
scroll to position [95, 0]
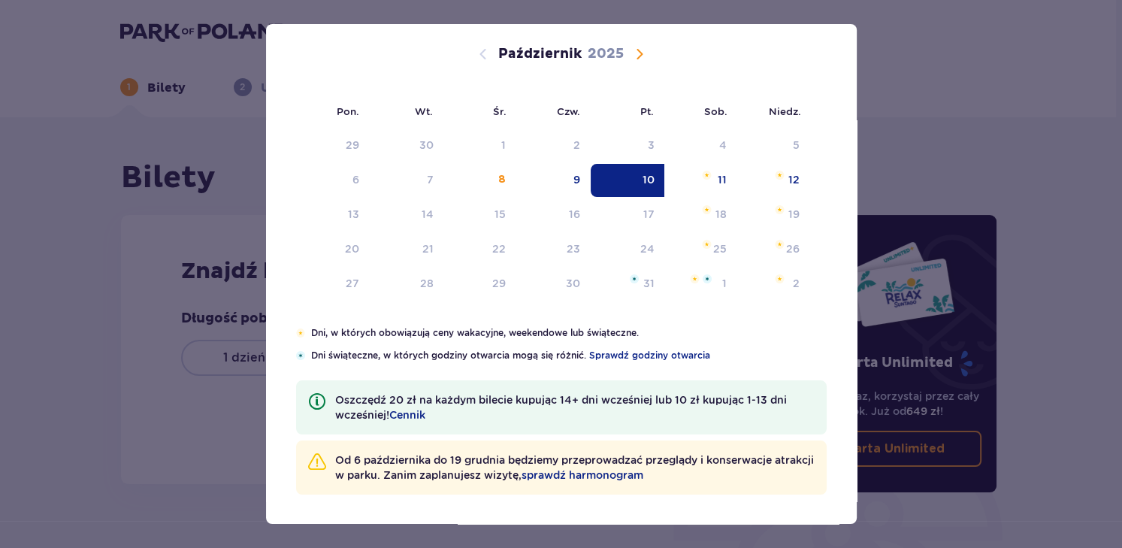
click at [379, 401] on p "Oszczędź 20 zł na każdym bilecie kupując 14+ dni wcześniej lub 10 zł kupując 1-…" at bounding box center [575, 407] width 480 height 30
click at [385, 475] on p "Od [DATE] do [DATE] będziemy przeprowadzać przeglądy i konserwacje atrakcji w p…" at bounding box center [575, 468] width 480 height 30
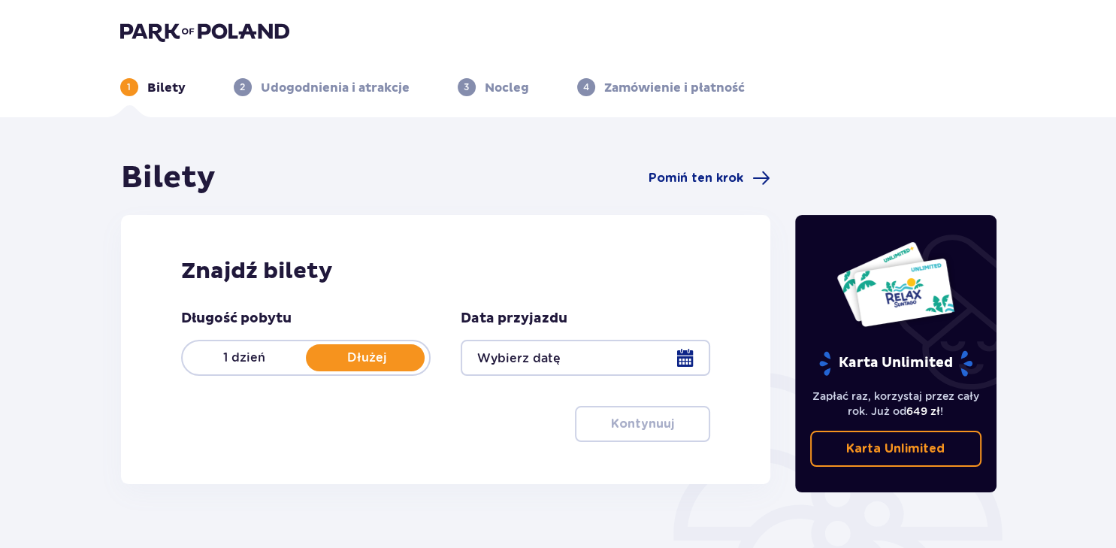
click at [683, 357] on div at bounding box center [586, 358] width 250 height 36
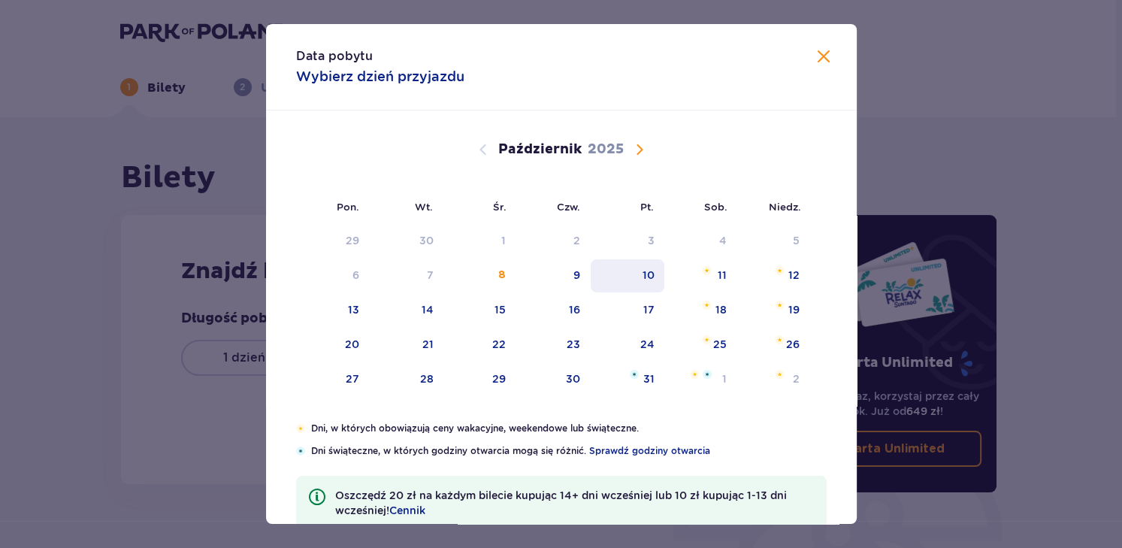
click at [647, 274] on div "10" at bounding box center [648, 275] width 12 height 15
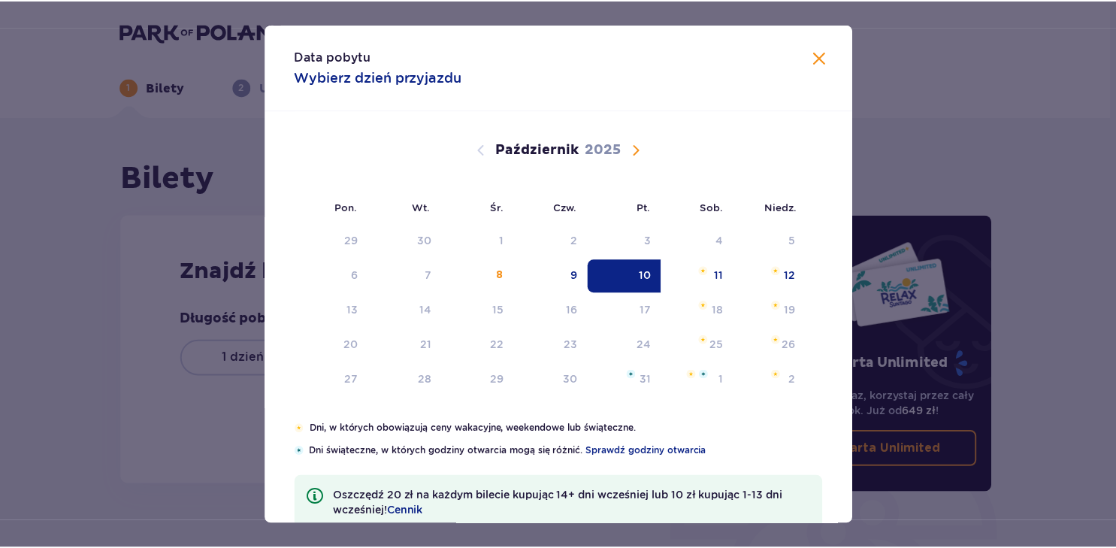
scroll to position [95, 0]
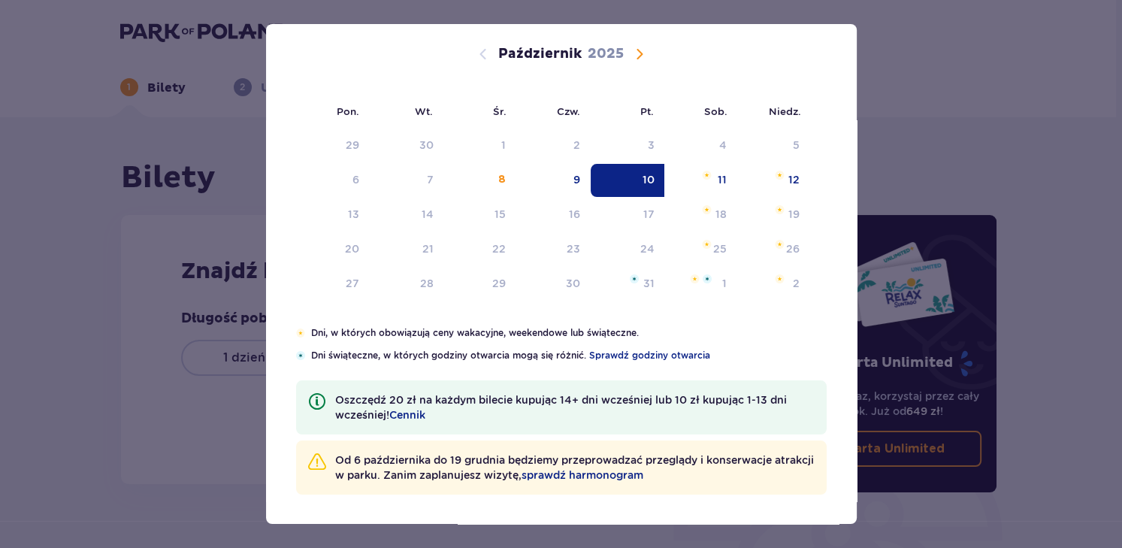
click at [488, 471] on p "Od 6 października do 19 grudnia będziemy przeprowadzać przeglądy i konserwacje …" at bounding box center [575, 468] width 480 height 30
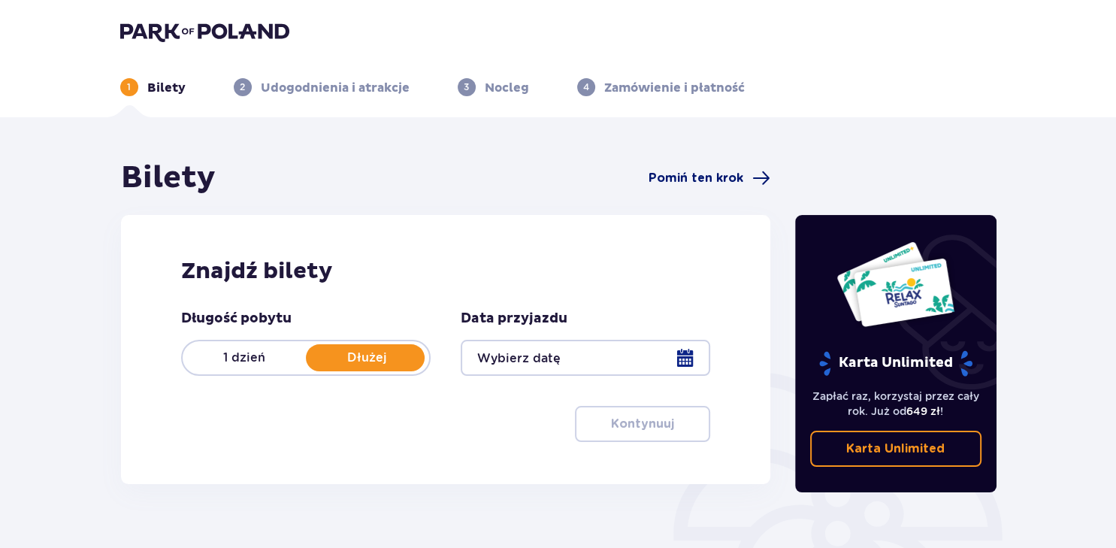
click at [706, 175] on span "Pomiń ten krok" at bounding box center [696, 178] width 95 height 17
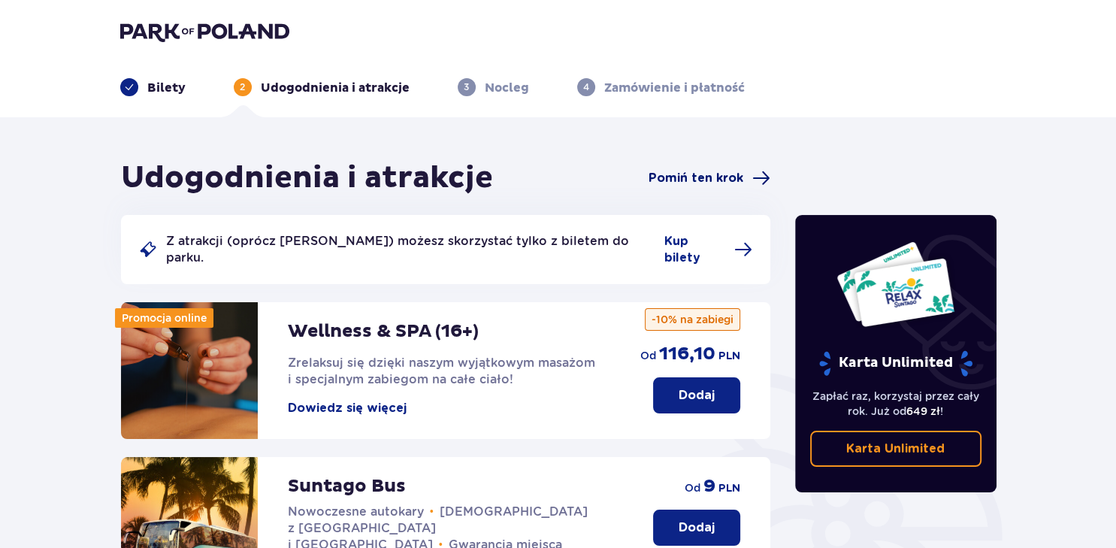
click at [708, 176] on span "Pomiń ten krok" at bounding box center [696, 178] width 95 height 17
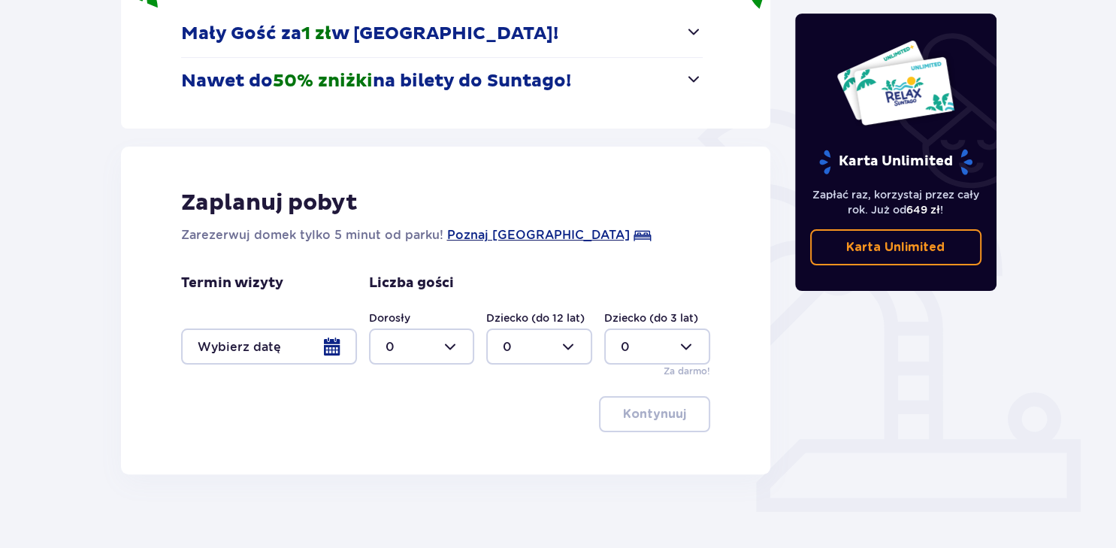
scroll to position [280, 0]
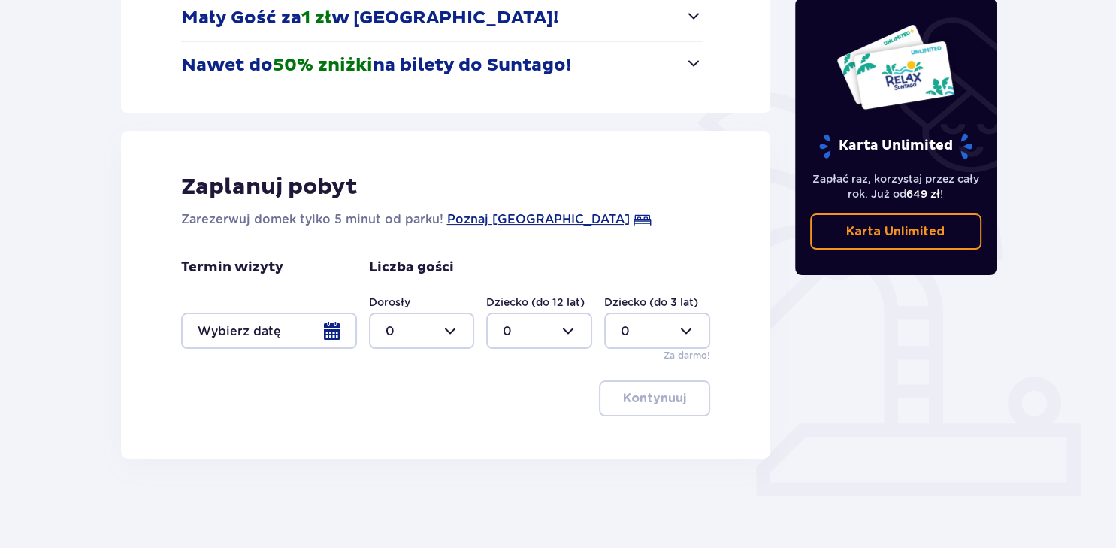
click at [331, 332] on div at bounding box center [269, 331] width 176 height 36
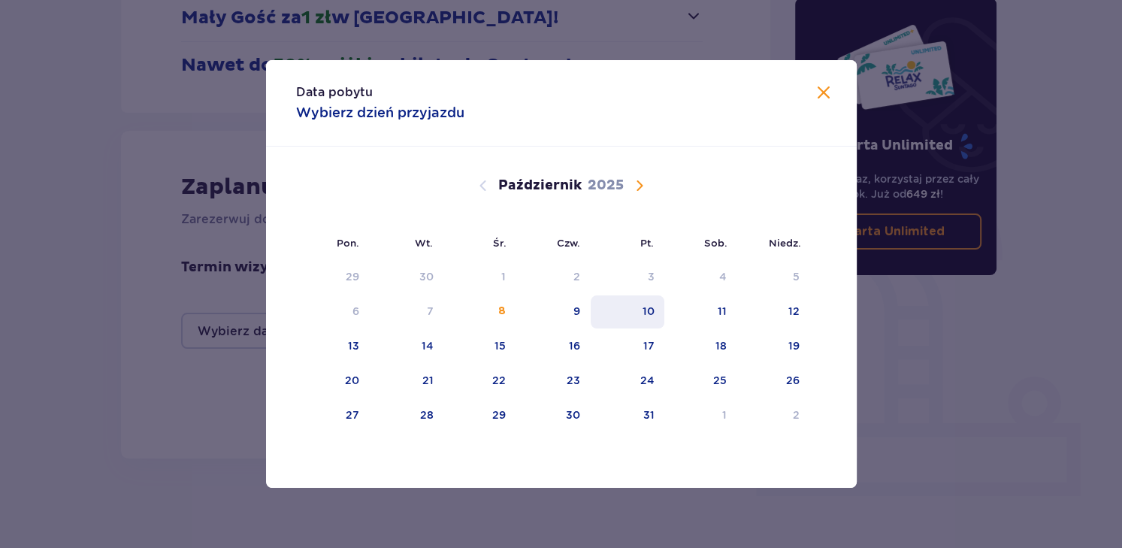
click at [648, 310] on div "10" at bounding box center [648, 311] width 12 height 15
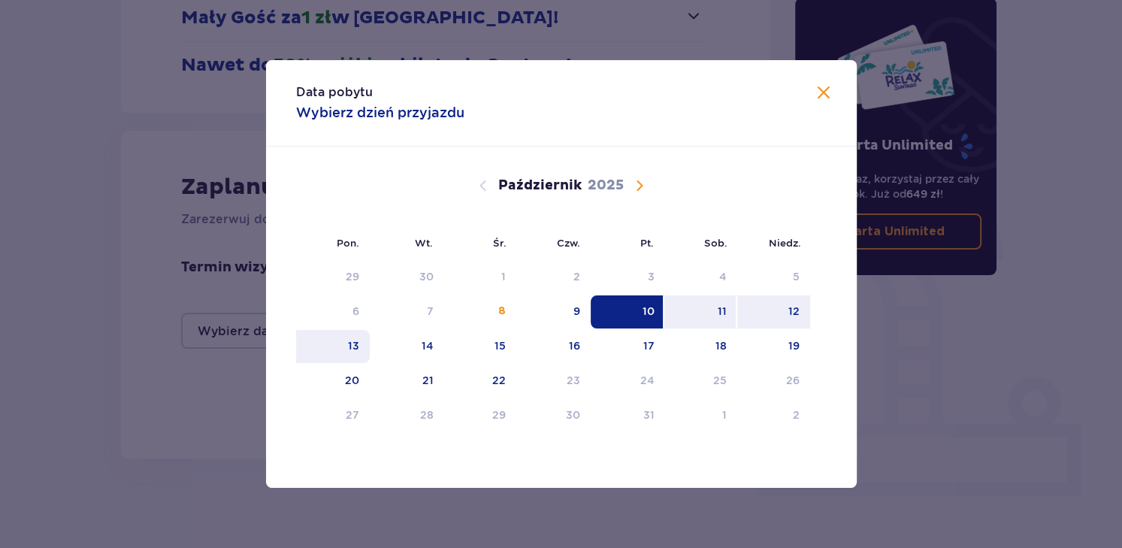
click at [355, 346] on div "13" at bounding box center [353, 345] width 11 height 15
type input "10.10.25 - 13.10.25"
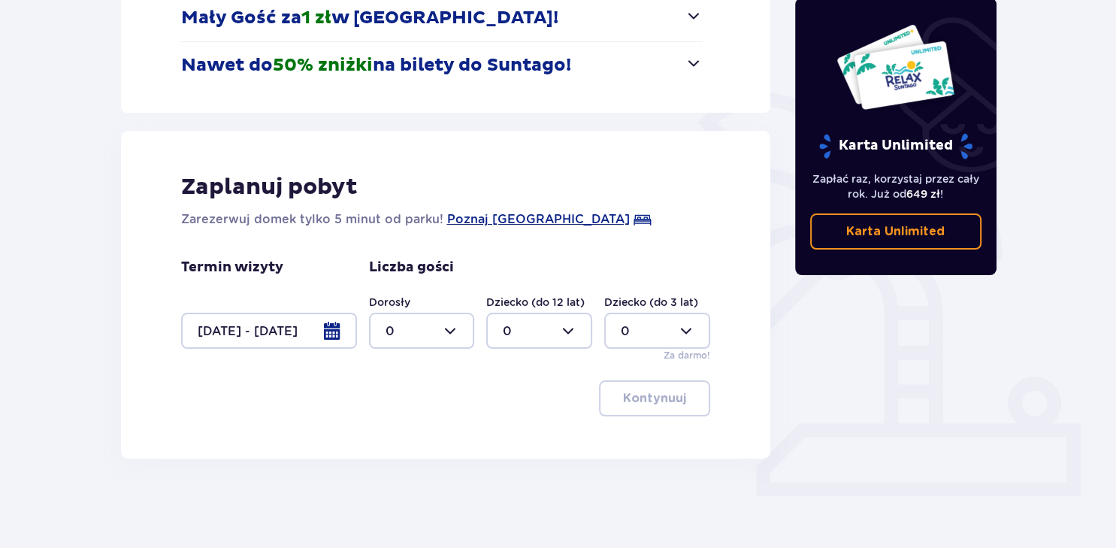
click at [450, 328] on div at bounding box center [422, 331] width 106 height 36
click at [396, 434] on div "2" at bounding box center [421, 439] width 73 height 17
type input "2"
click at [565, 326] on div at bounding box center [539, 331] width 106 height 36
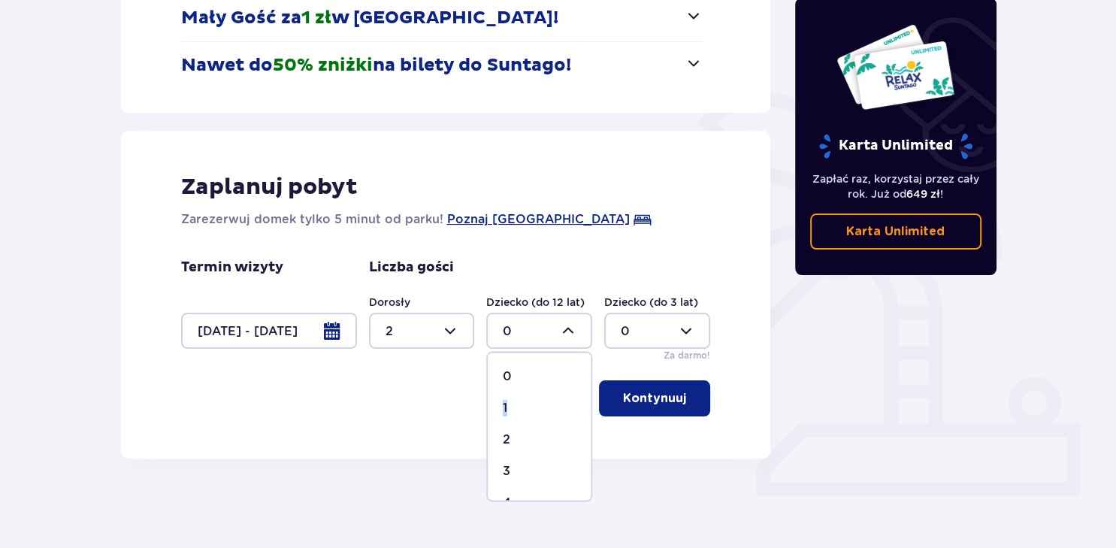
click at [507, 403] on p "1" at bounding box center [505, 407] width 5 height 17
type input "1"
click at [662, 399] on p "Kontynuuj" at bounding box center [654, 398] width 63 height 17
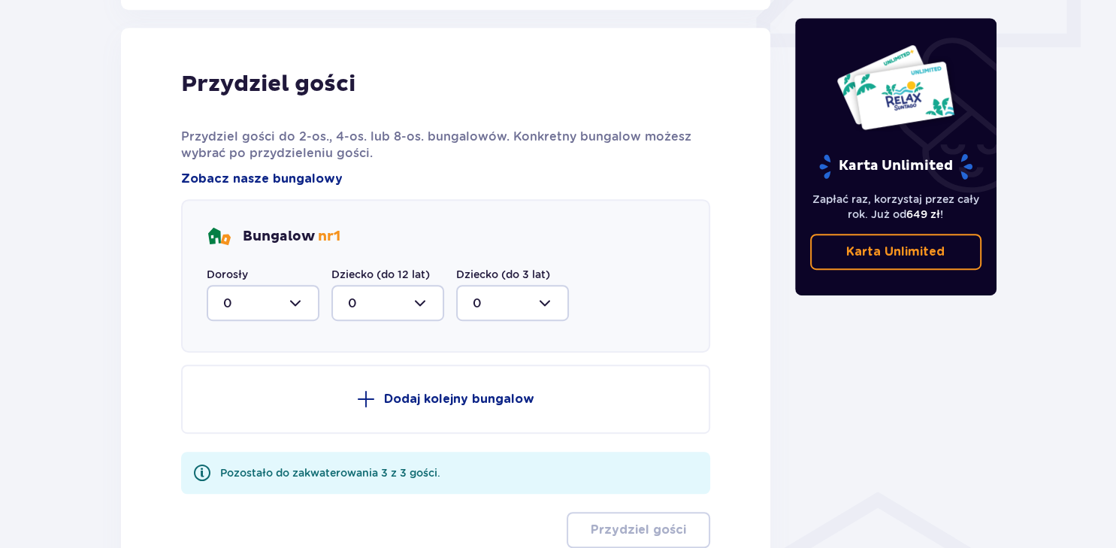
scroll to position [738, 0]
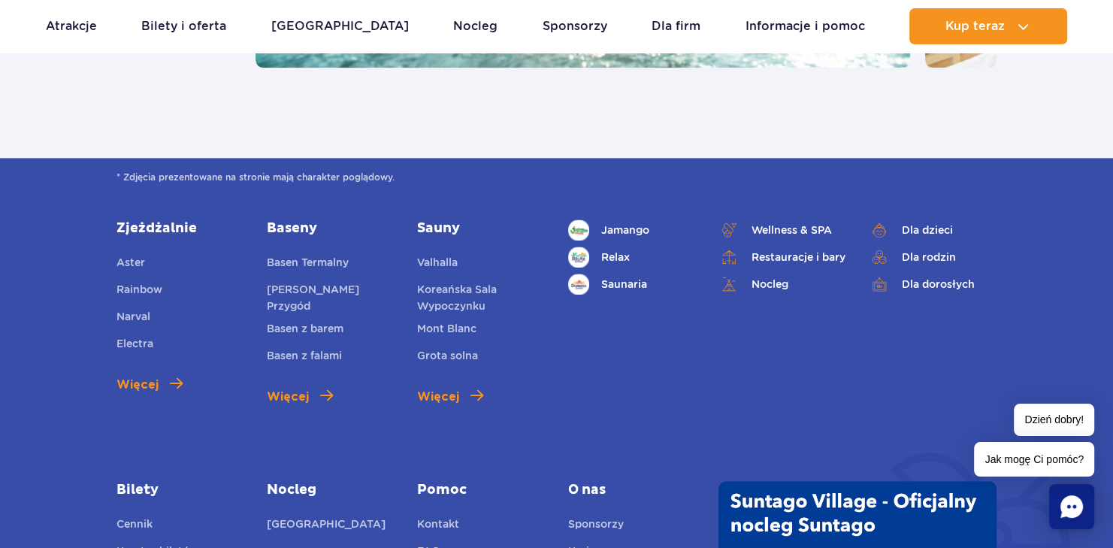
scroll to position [1907, 0]
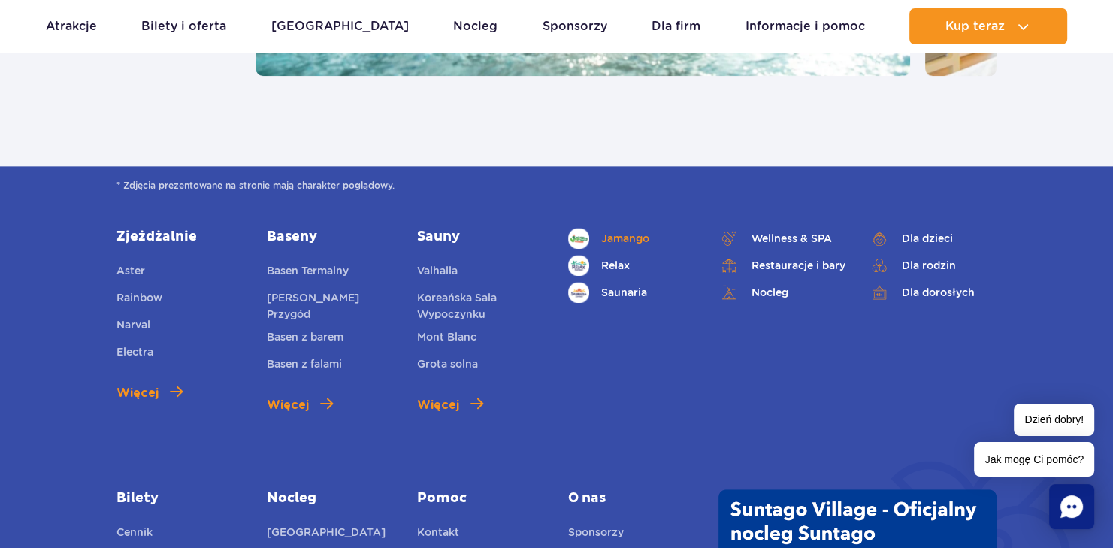
click at [614, 238] on span "Jamango" at bounding box center [625, 238] width 48 height 17
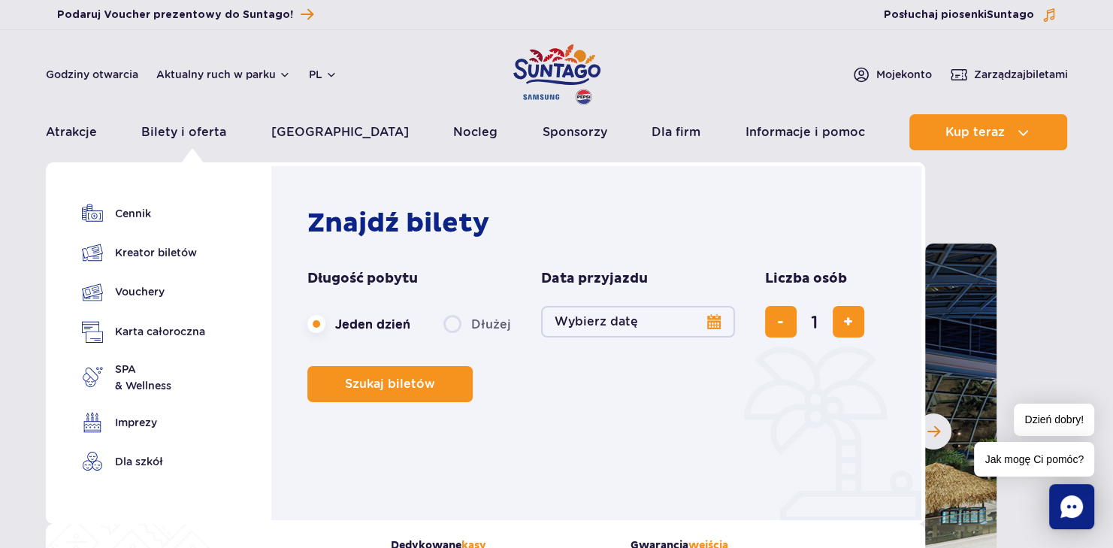
click at [452, 323] on label "Dłużej" at bounding box center [478, 324] width 68 height 32
click at [452, 337] on input "Dłużej" at bounding box center [452, 338] width 17 height 3
radio input "false"
radio input "true"
click at [711, 323] on button "Wybierz datę" at bounding box center [638, 322] width 194 height 32
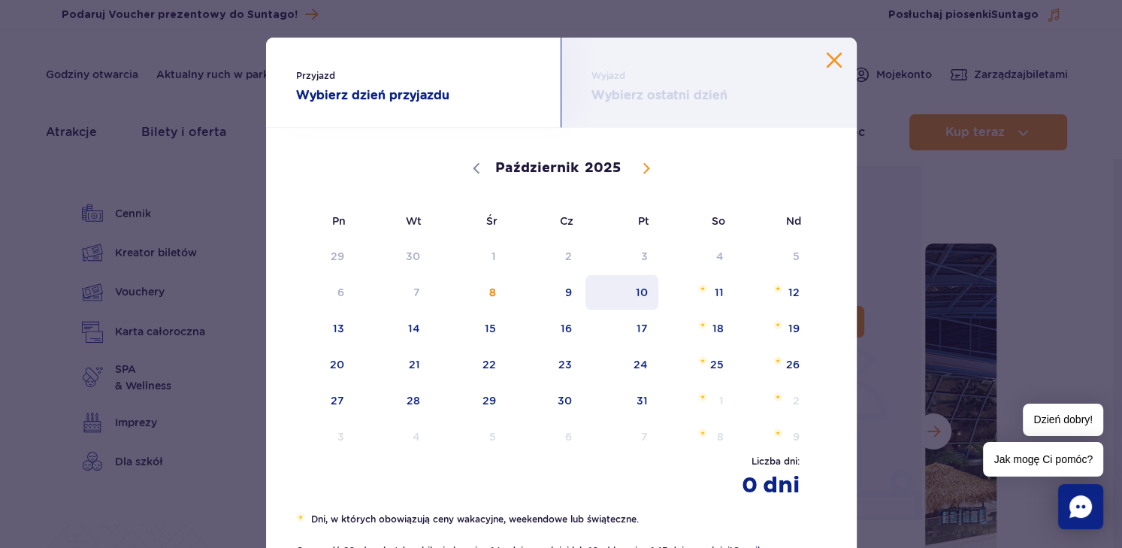
click at [641, 289] on span "10" at bounding box center [622, 292] width 76 height 35
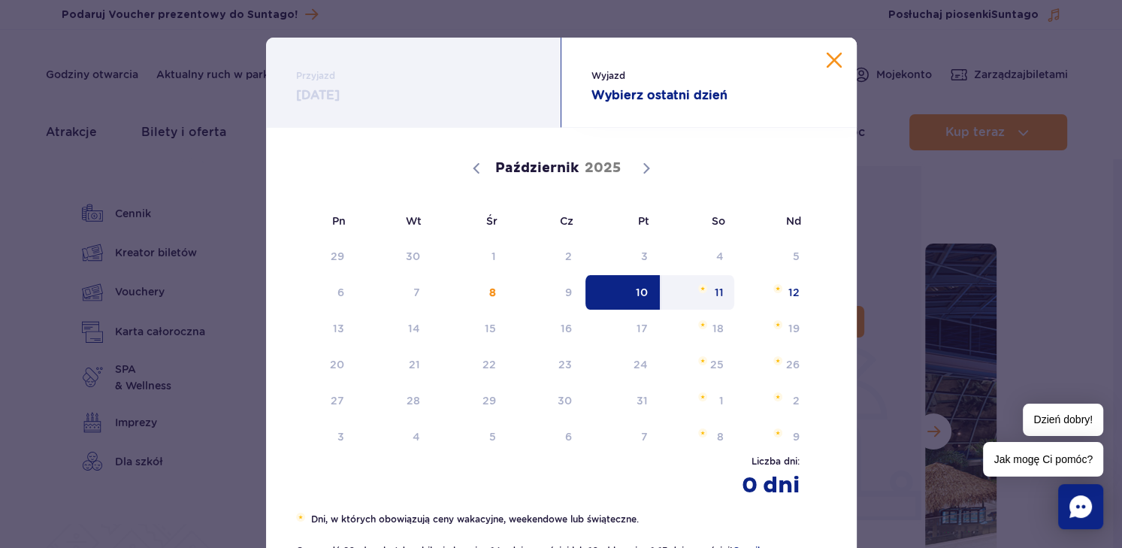
click at [830, 60] on button "Zamknij kalendarz" at bounding box center [834, 60] width 15 height 15
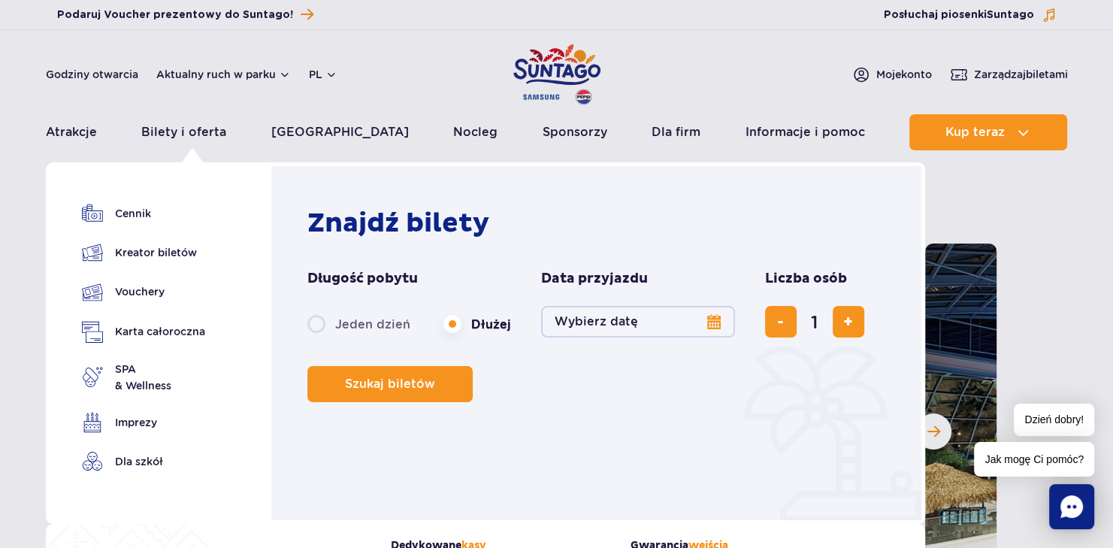
click at [314, 326] on label "Jeden dzień" at bounding box center [358, 324] width 103 height 32
click at [314, 337] on input "Jeden dzień" at bounding box center [315, 338] width 17 height 3
radio input "true"
click at [710, 323] on button "Wybierz datę" at bounding box center [638, 322] width 194 height 32
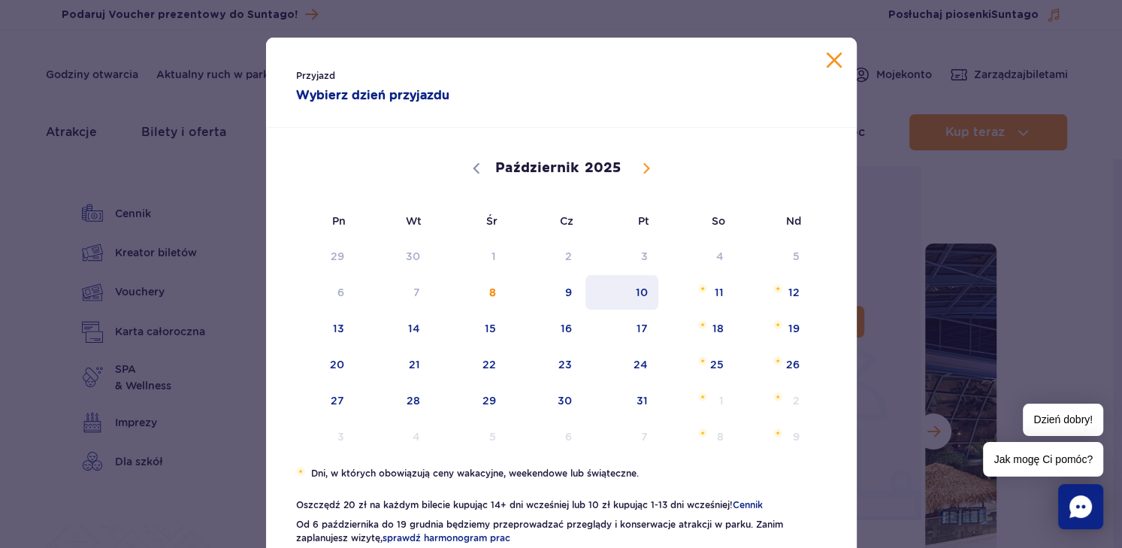
click at [638, 290] on span "10" at bounding box center [622, 292] width 76 height 35
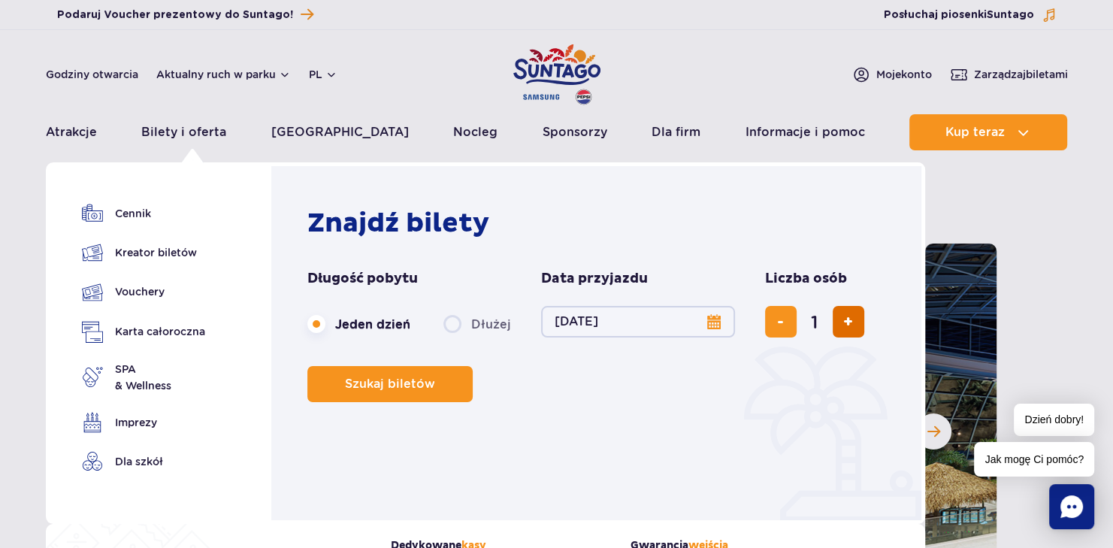
click at [848, 322] on span "dodaj bilet" at bounding box center [849, 322] width 10 height 0
type input "3"
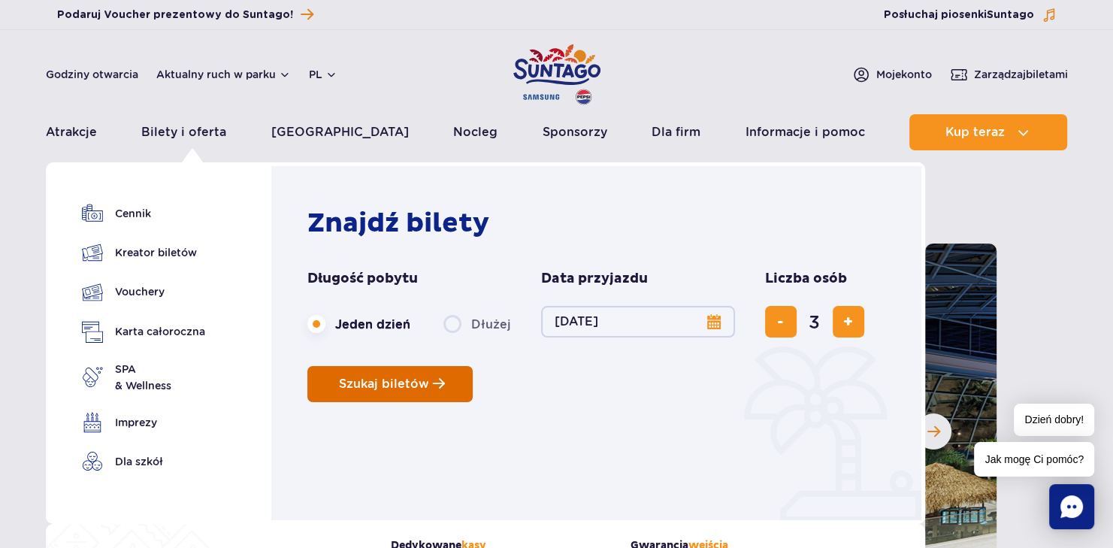
click at [405, 386] on span "Szukaj biletów" at bounding box center [384, 384] width 90 height 14
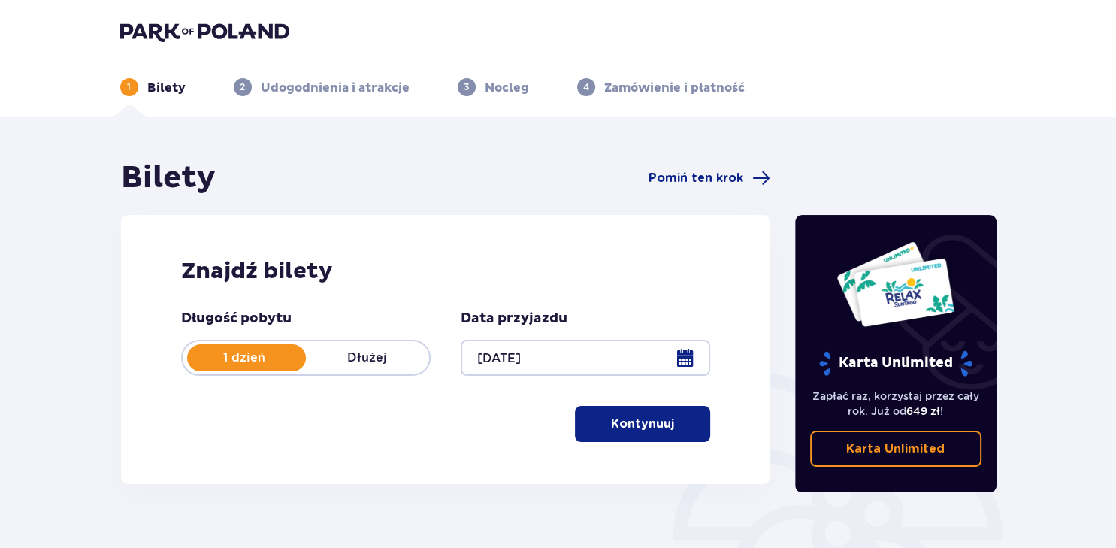
click at [644, 424] on p "Kontynuuj" at bounding box center [642, 424] width 63 height 17
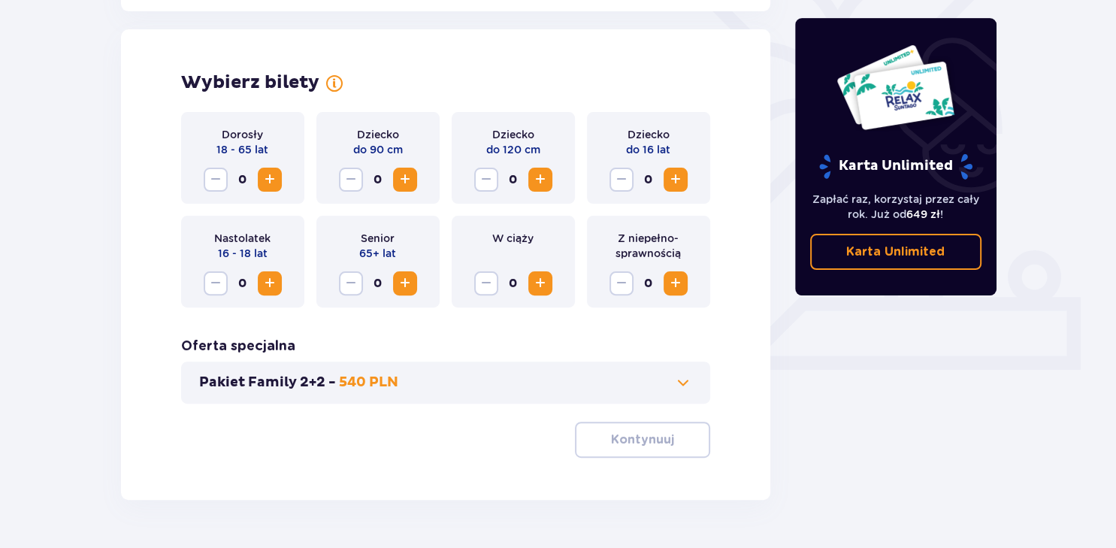
scroll to position [418, 0]
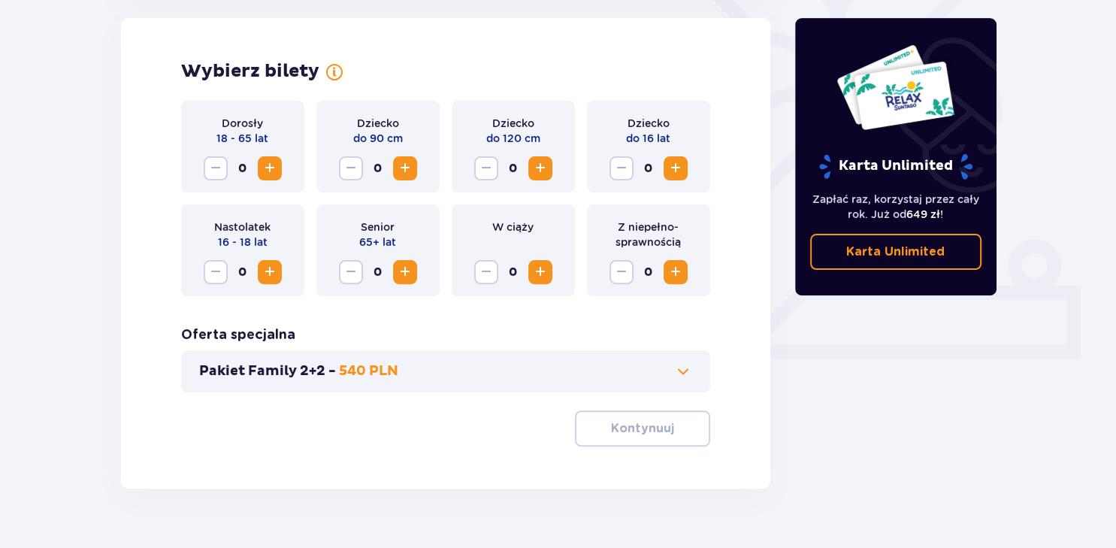
click at [541, 166] on span "Zwiększ" at bounding box center [541, 168] width 18 height 18
click at [268, 170] on span "Zwiększ" at bounding box center [270, 168] width 18 height 18
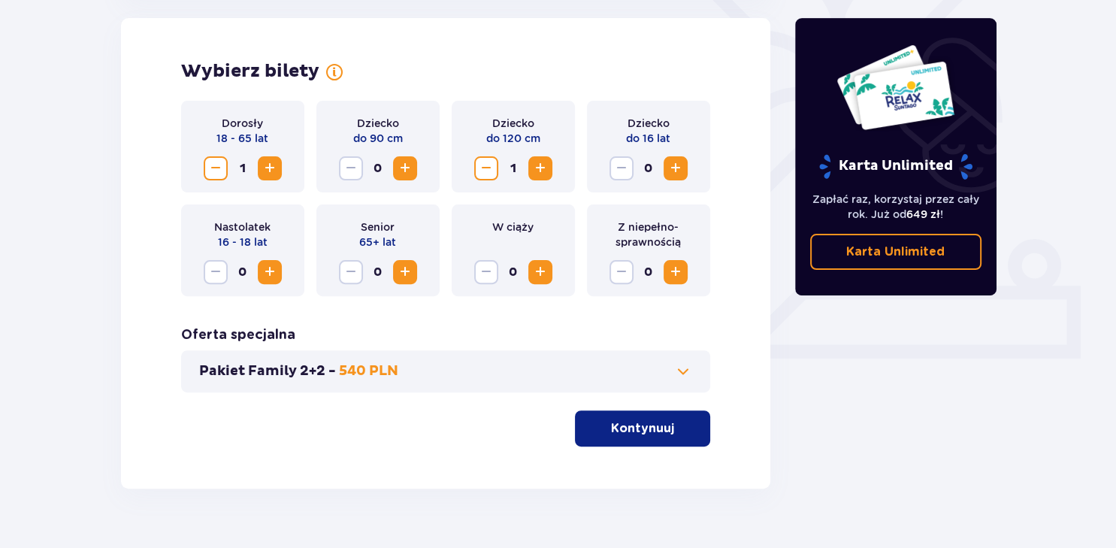
click at [268, 169] on span "Zwiększ" at bounding box center [270, 168] width 18 height 18
click at [644, 429] on p "Kontynuuj" at bounding box center [642, 428] width 63 height 17
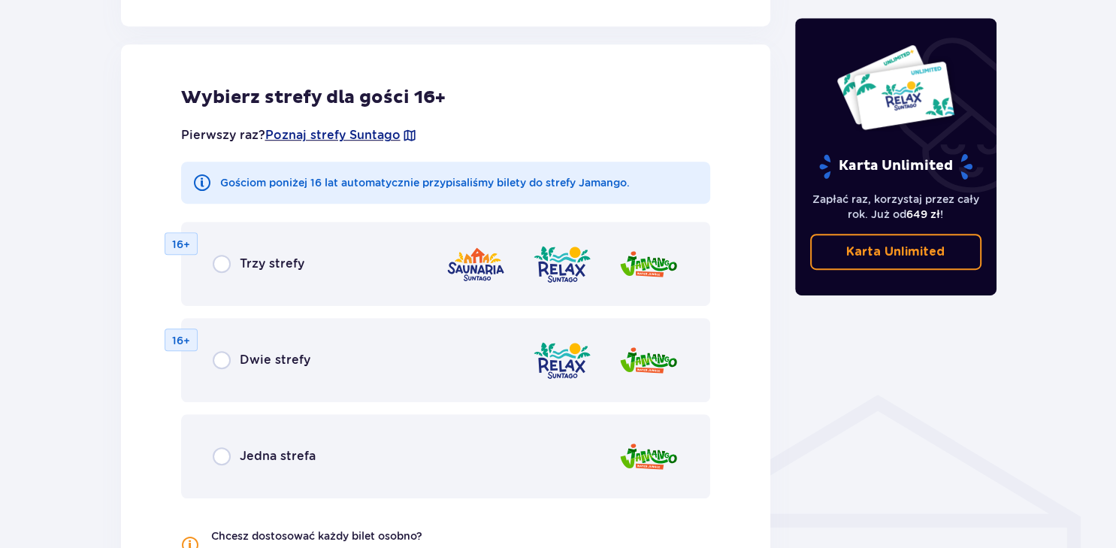
scroll to position [835, 0]
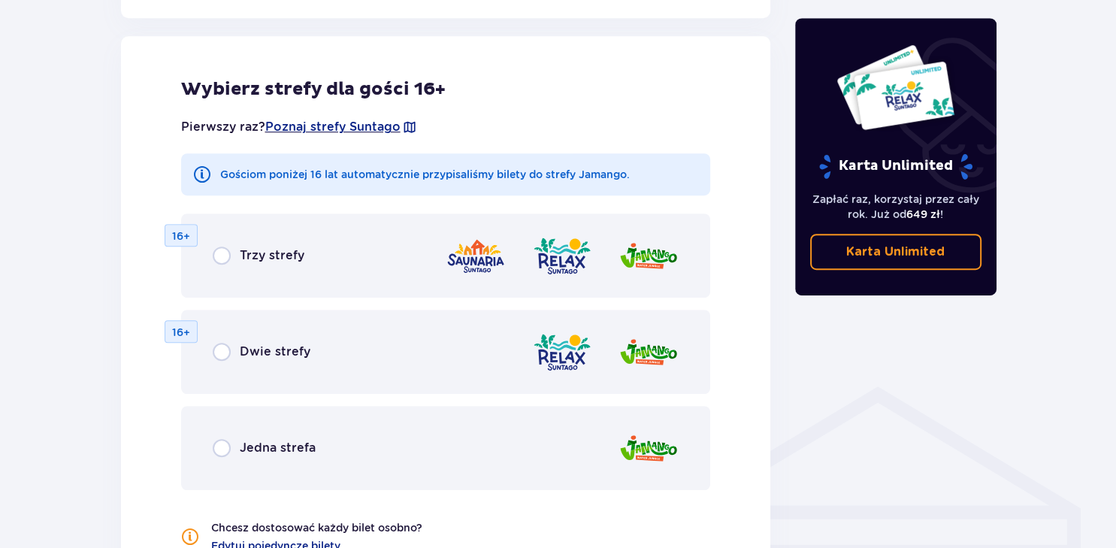
click at [224, 448] on input "radio" at bounding box center [222, 448] width 18 height 18
radio input "true"
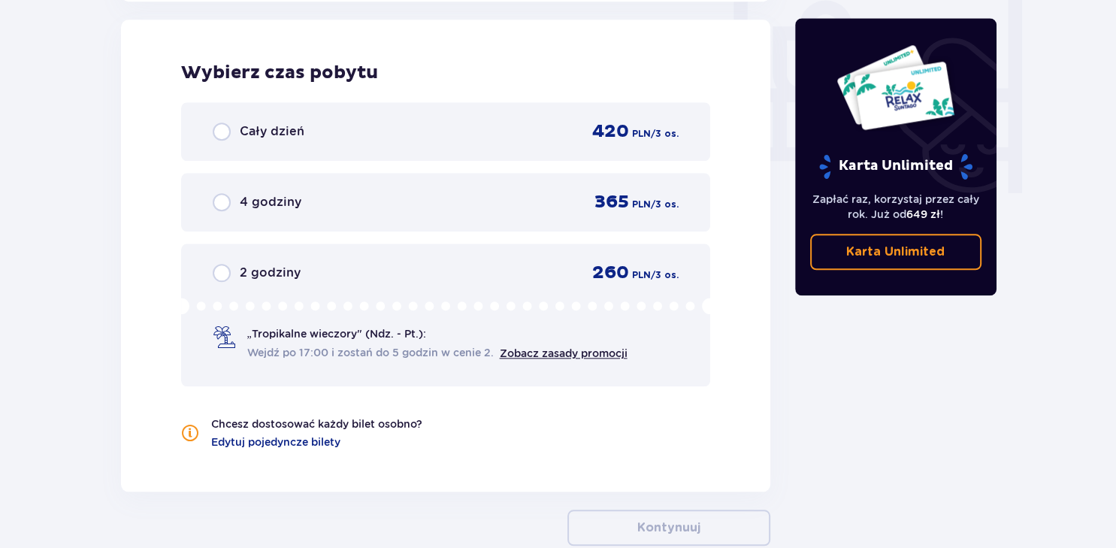
scroll to position [1416, 0]
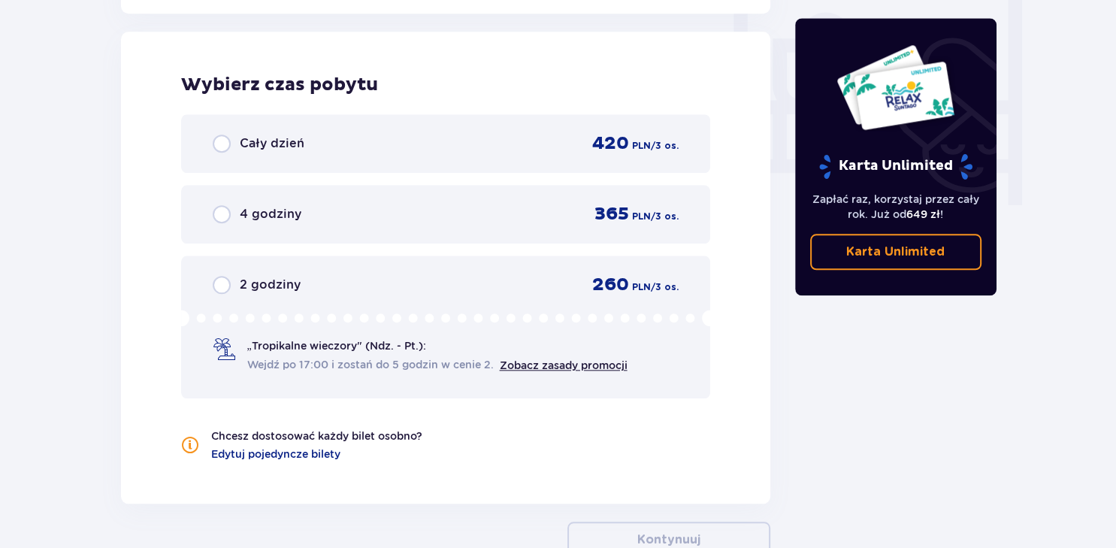
click at [221, 145] on input "radio" at bounding box center [222, 144] width 18 height 18
radio input "true"
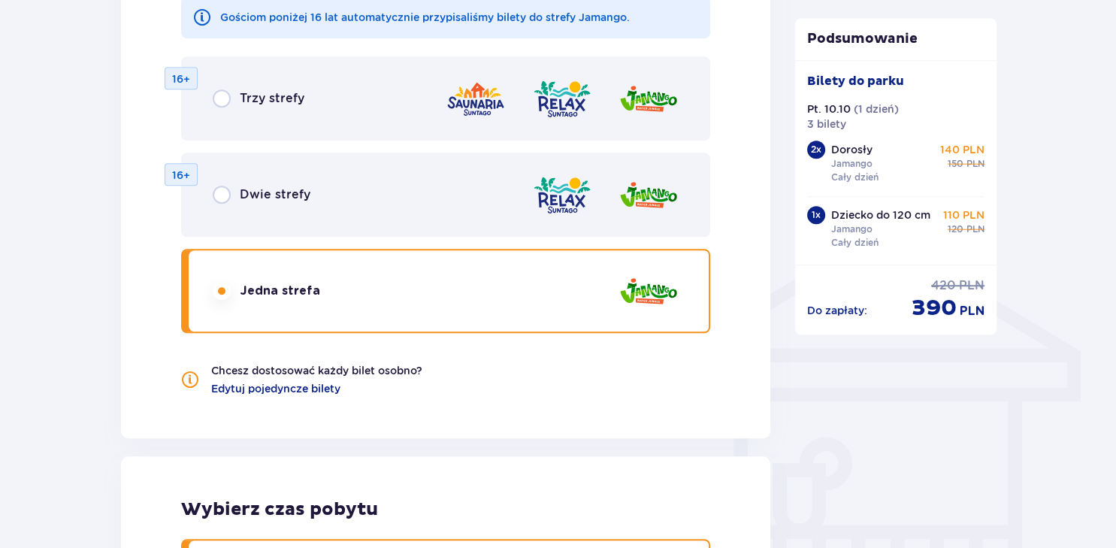
scroll to position [798, 0]
